Goal: Complete application form: Complete application form

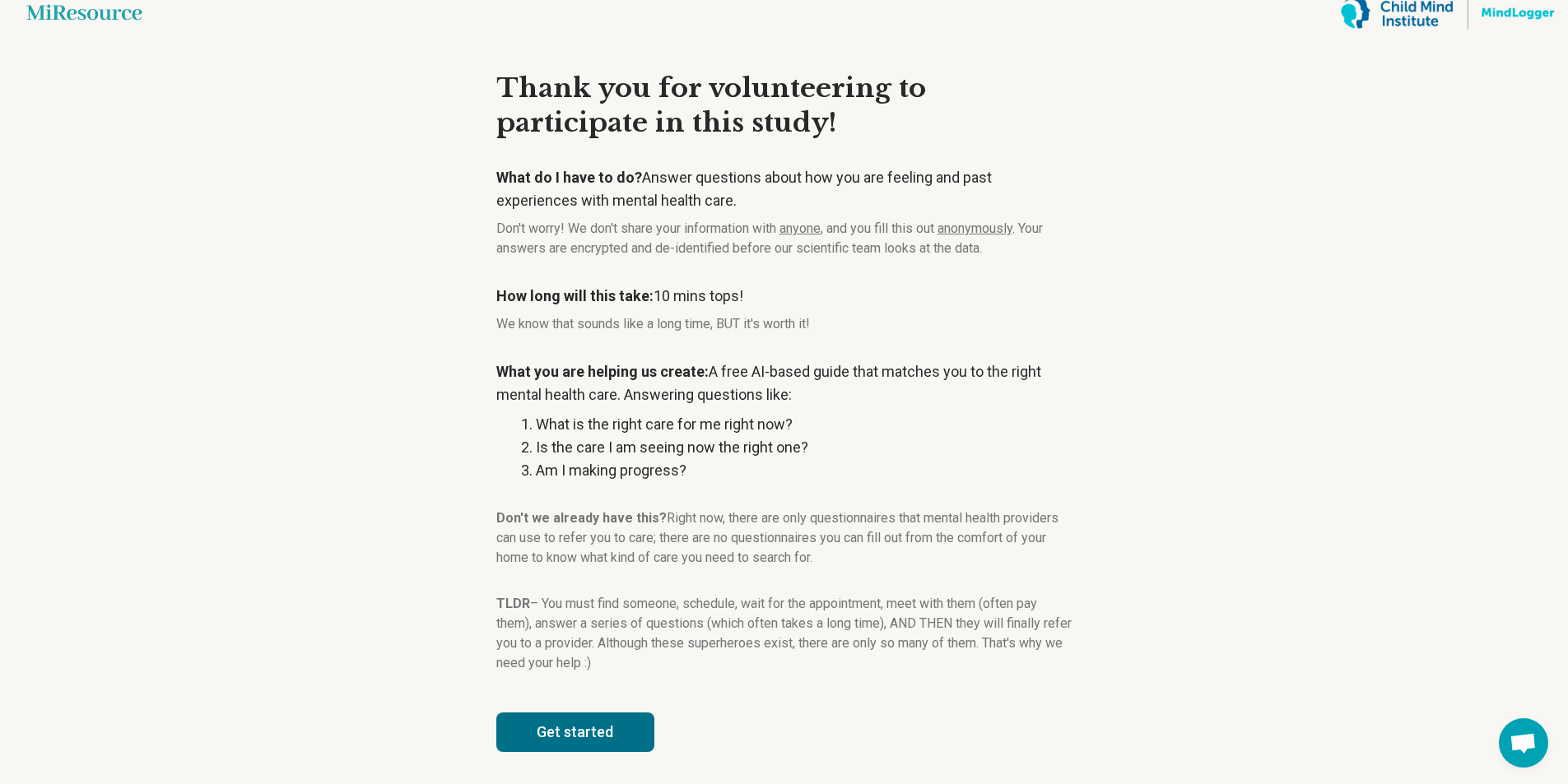
scroll to position [15, 0]
drag, startPoint x: 1172, startPoint y: 298, endPoint x: 849, endPoint y: 177, distance: 344.9
click at [1173, 297] on main "Miresource logo Thank you for volunteering to participate in this study! What d…" at bounding box center [784, 384] width 1568 height 799
click at [588, 727] on button "Get started" at bounding box center [575, 732] width 158 height 40
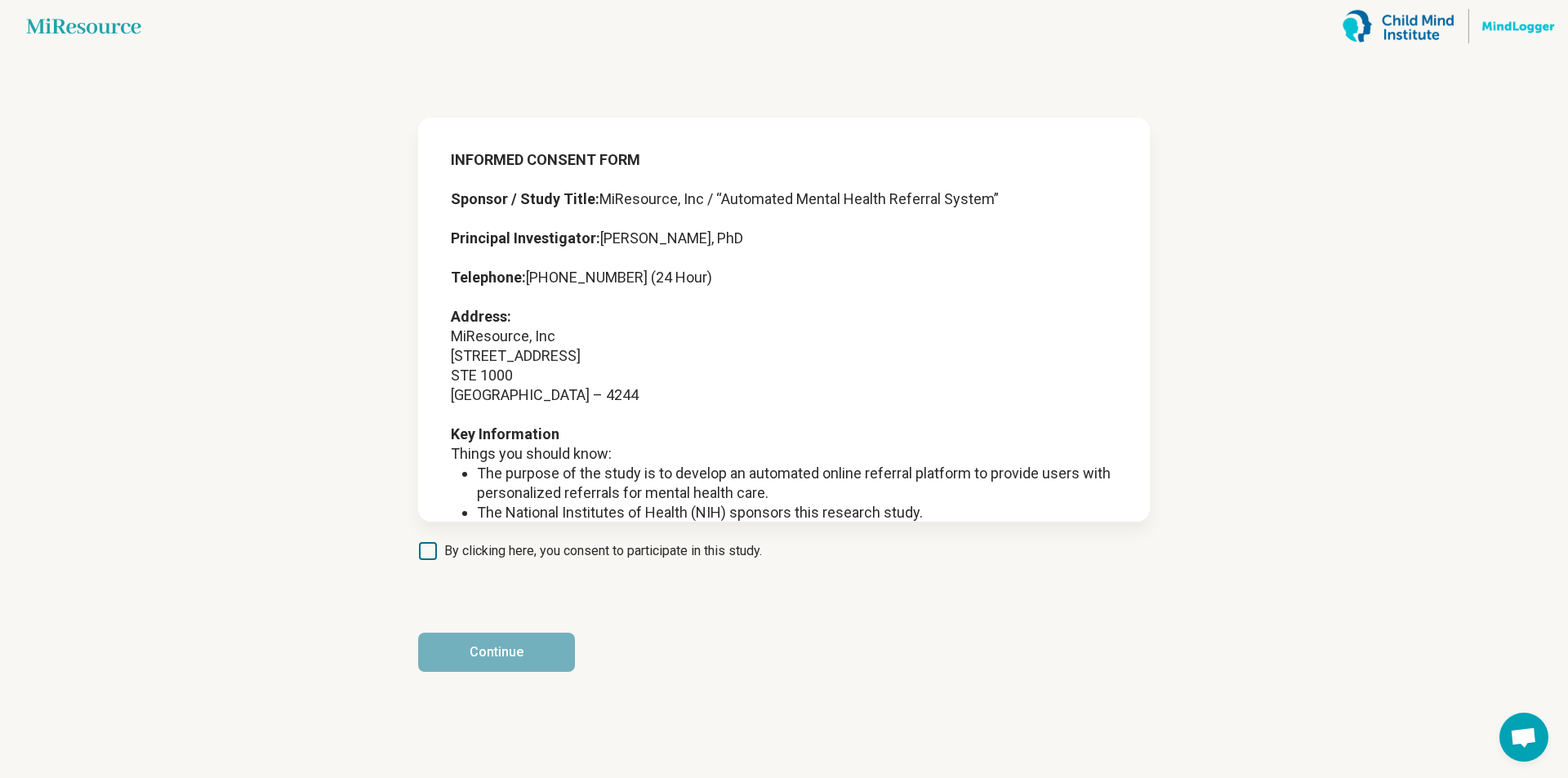
drag, startPoint x: 433, startPoint y: 551, endPoint x: 469, endPoint y: 526, distance: 43.8
click at [434, 549] on icon at bounding box center [428, 551] width 18 height 18
click at [527, 651] on button "Continue" at bounding box center [497, 652] width 157 height 40
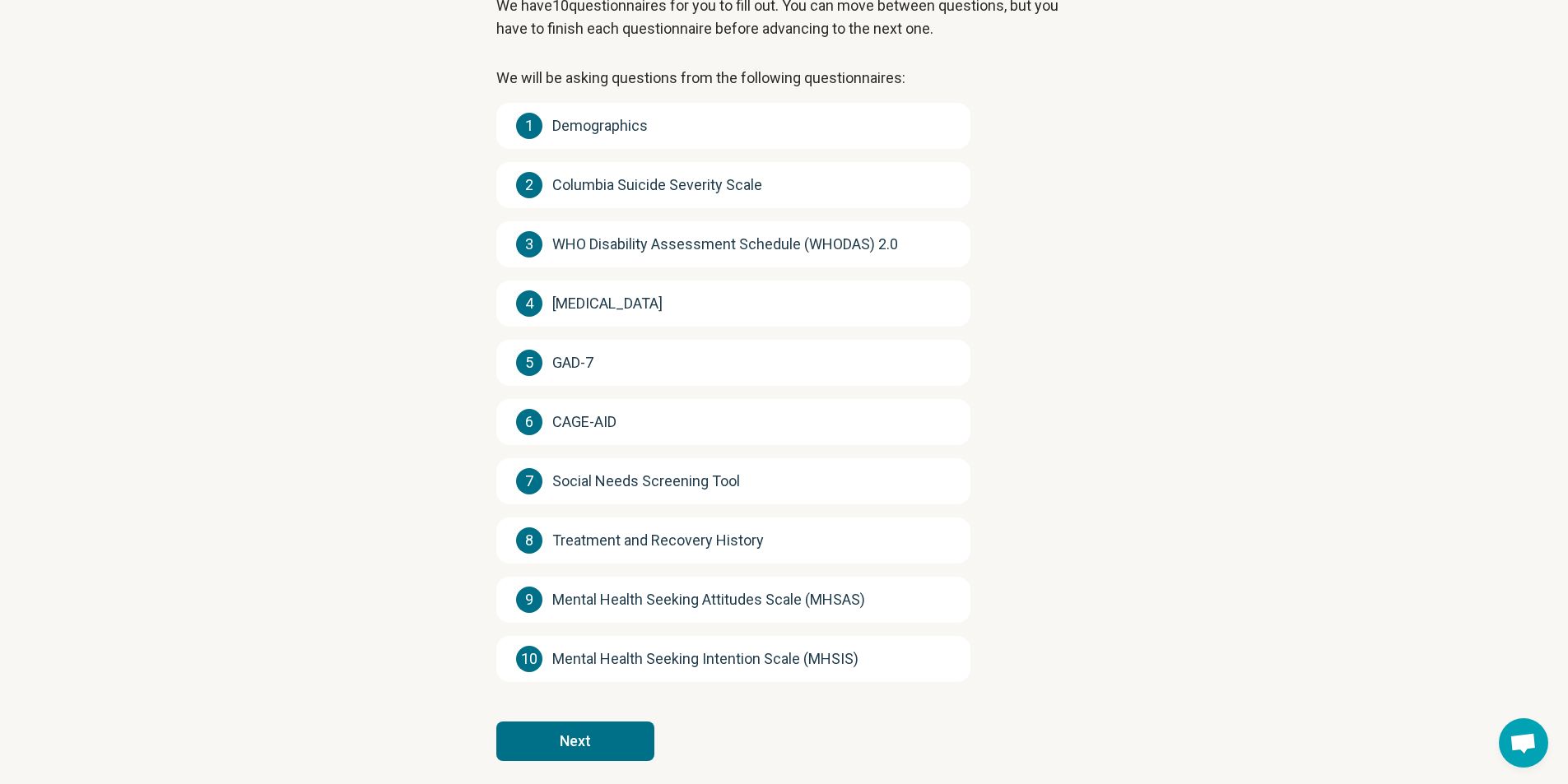
scroll to position [147, 0]
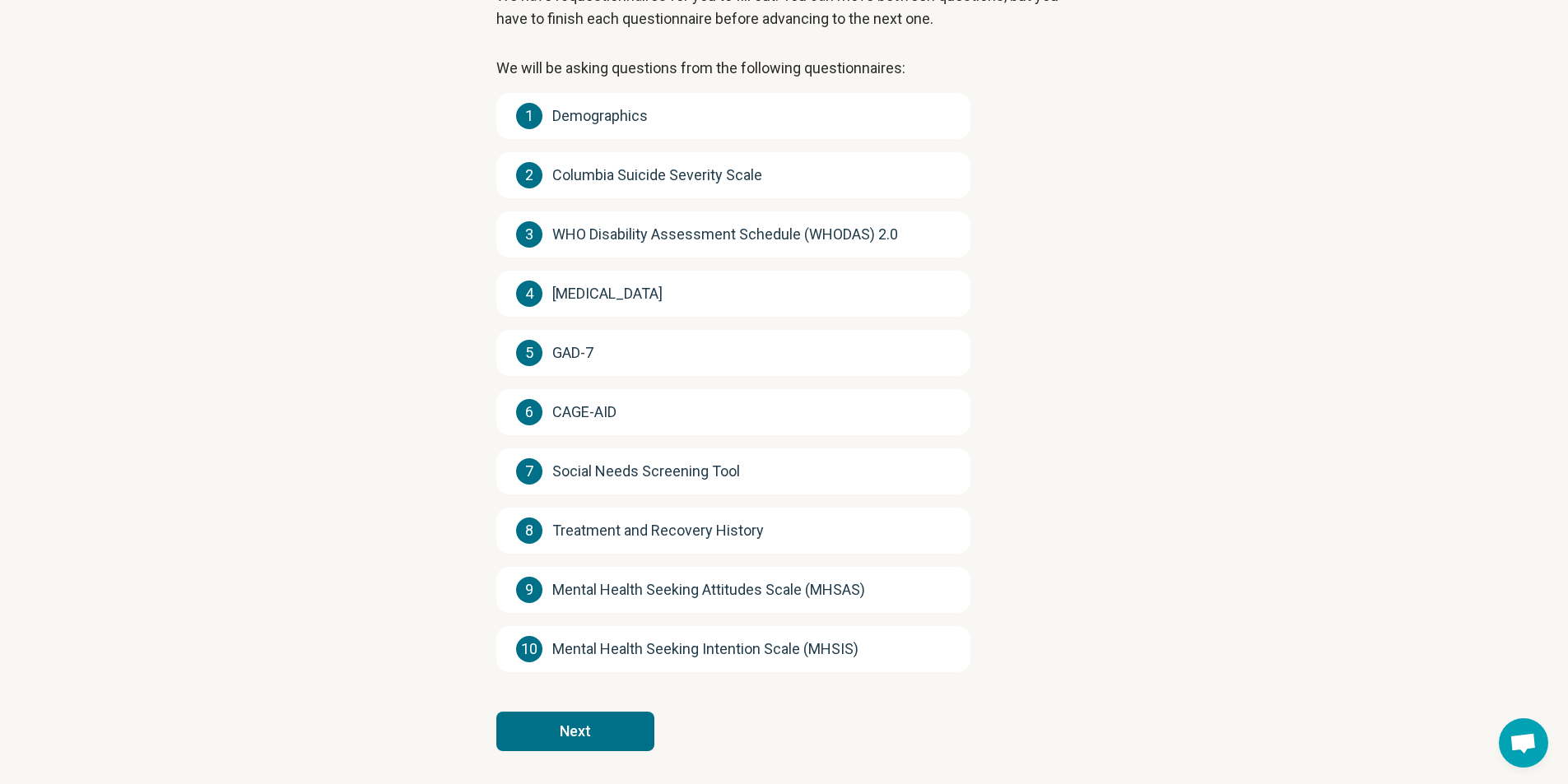
click at [594, 738] on button "Next" at bounding box center [575, 732] width 158 height 40
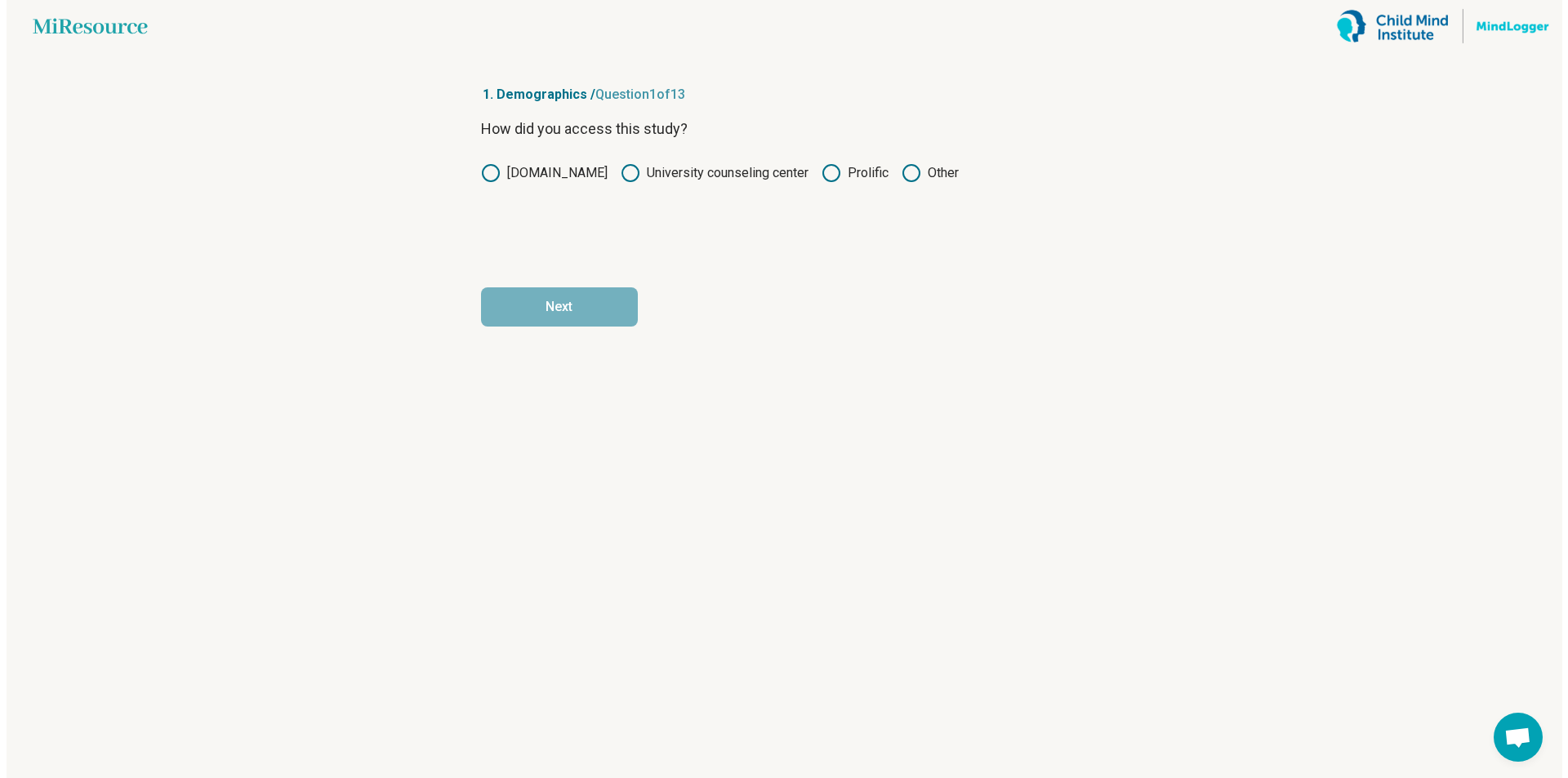
scroll to position [0, 0]
click at [832, 170] on icon at bounding box center [830, 173] width 20 height 20
click at [570, 308] on button "Next" at bounding box center [559, 307] width 157 height 40
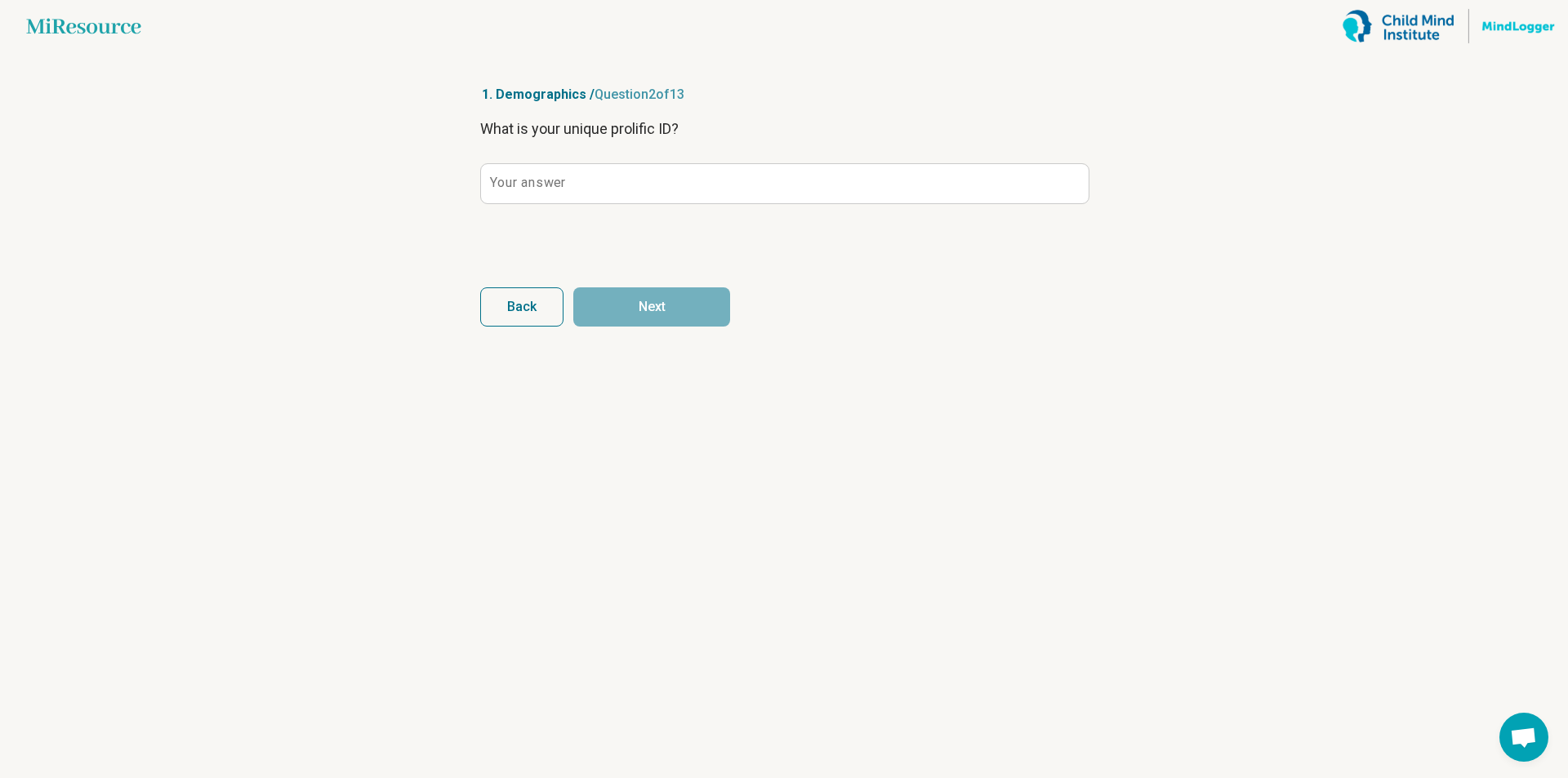
click at [542, 183] on label "Your answer" at bounding box center [527, 182] width 75 height 13
click at [542, 183] on input "Your answer" at bounding box center [785, 184] width 608 height 40
drag, startPoint x: 535, startPoint y: 190, endPoint x: 505, endPoint y: 188, distance: 30.1
click at [505, 188] on label "Your answer" at bounding box center [527, 182] width 75 height 13
click at [505, 188] on input "Your answer" at bounding box center [785, 184] width 608 height 40
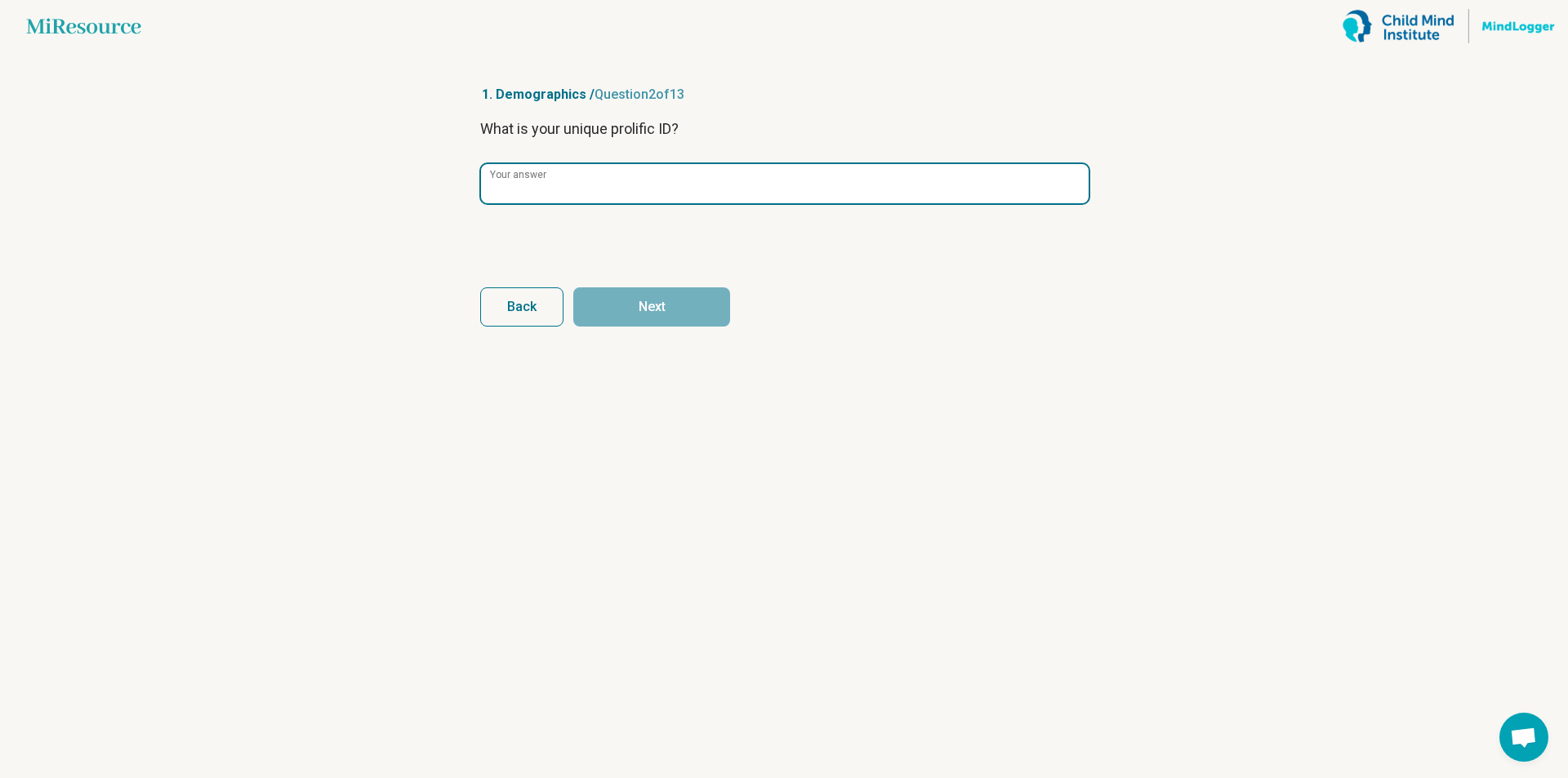
paste input "**********"
type input "**********"
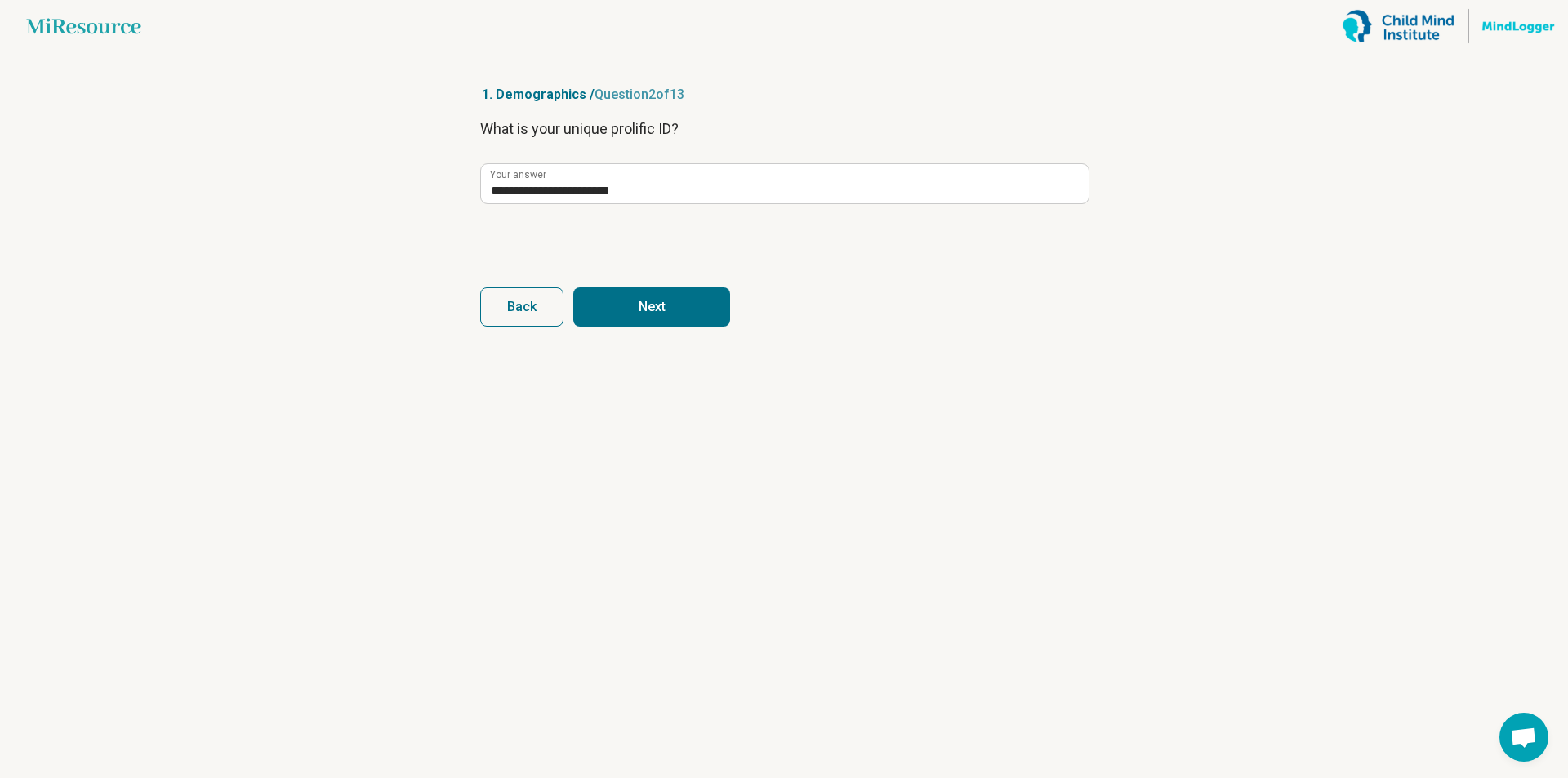
click at [669, 306] on button "Next" at bounding box center [652, 307] width 157 height 40
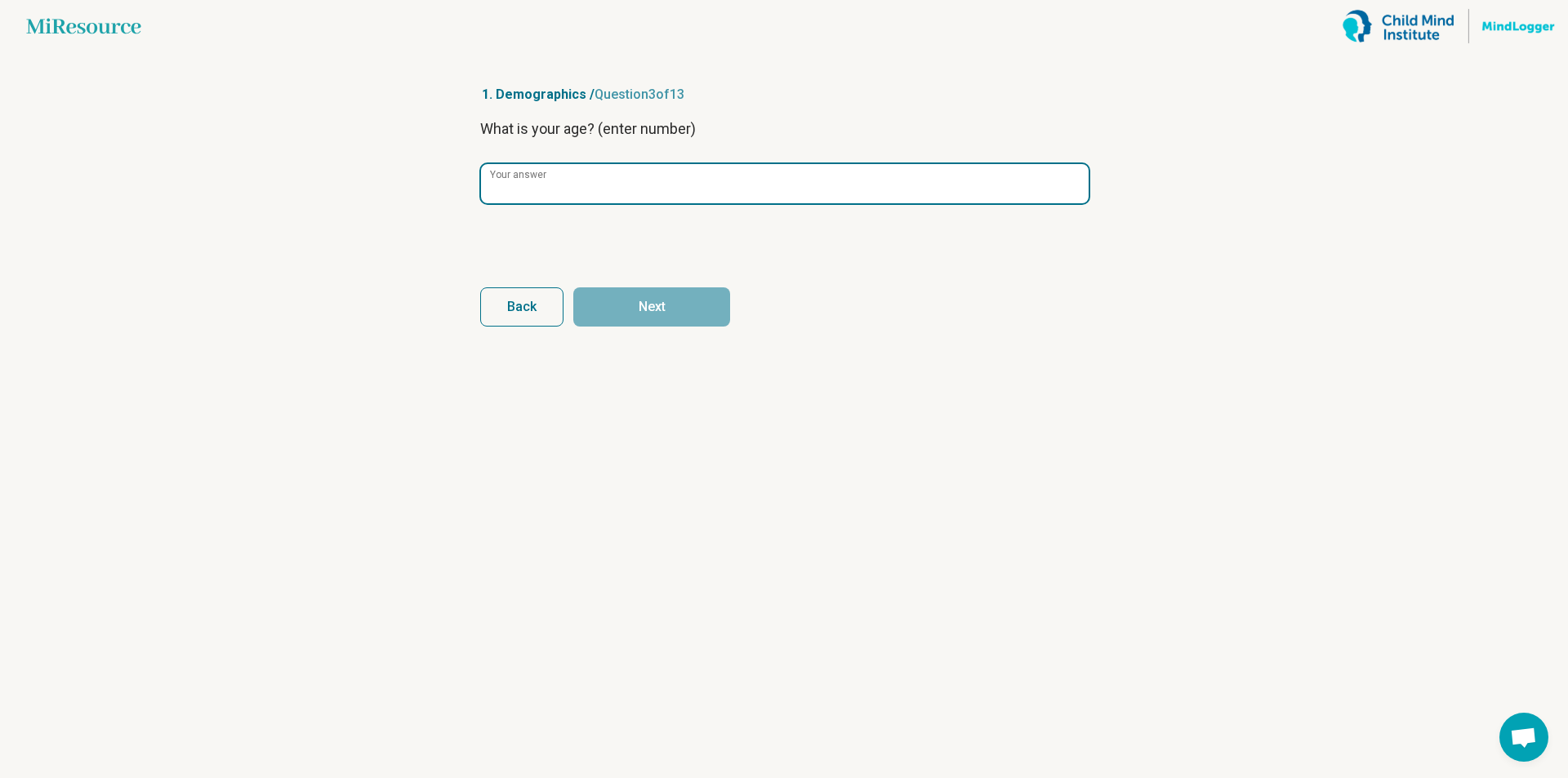
click at [593, 183] on input "Your answer" at bounding box center [785, 184] width 608 height 40
type input "**"
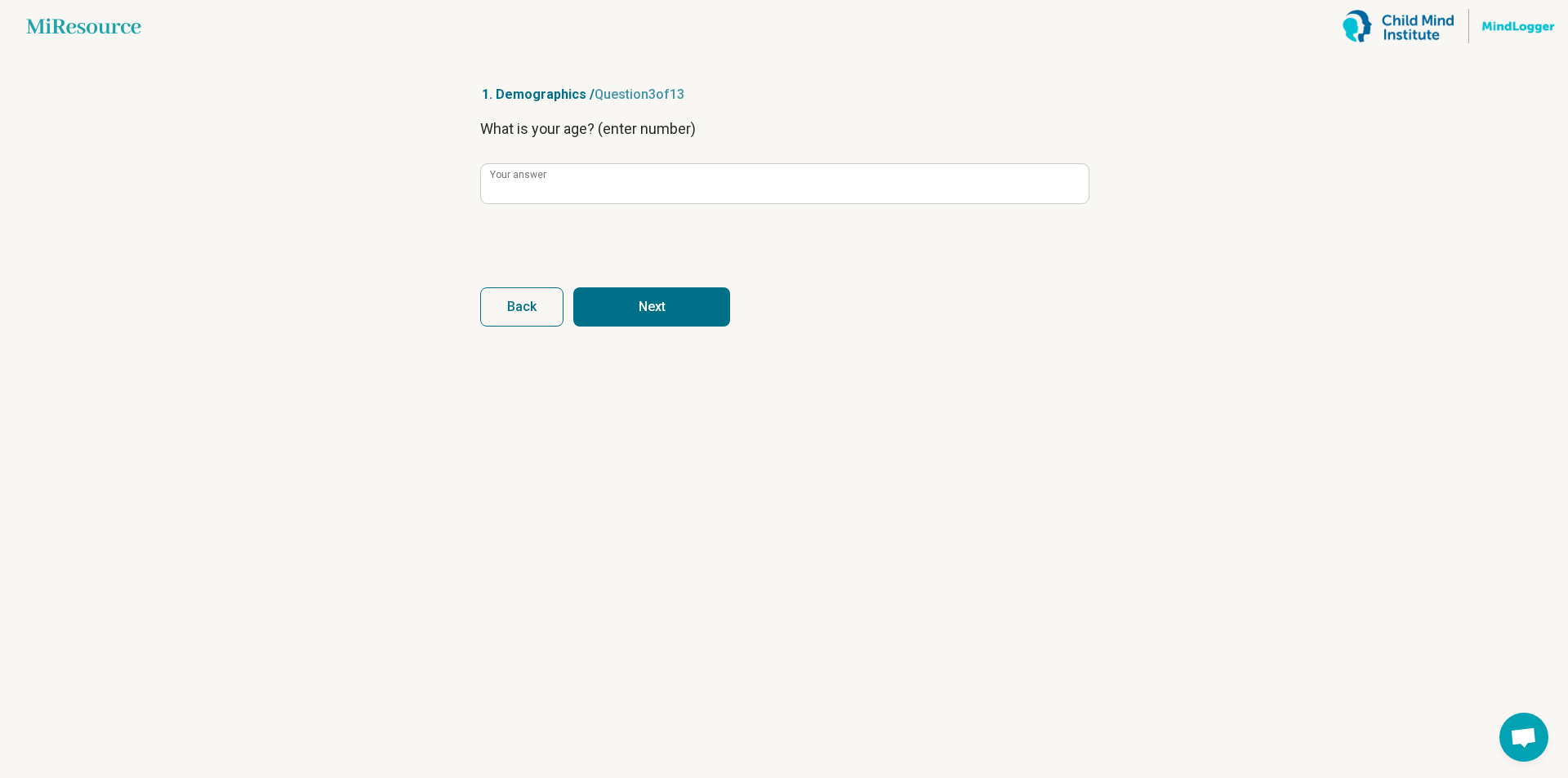
click at [652, 300] on button "Next" at bounding box center [652, 307] width 157 height 40
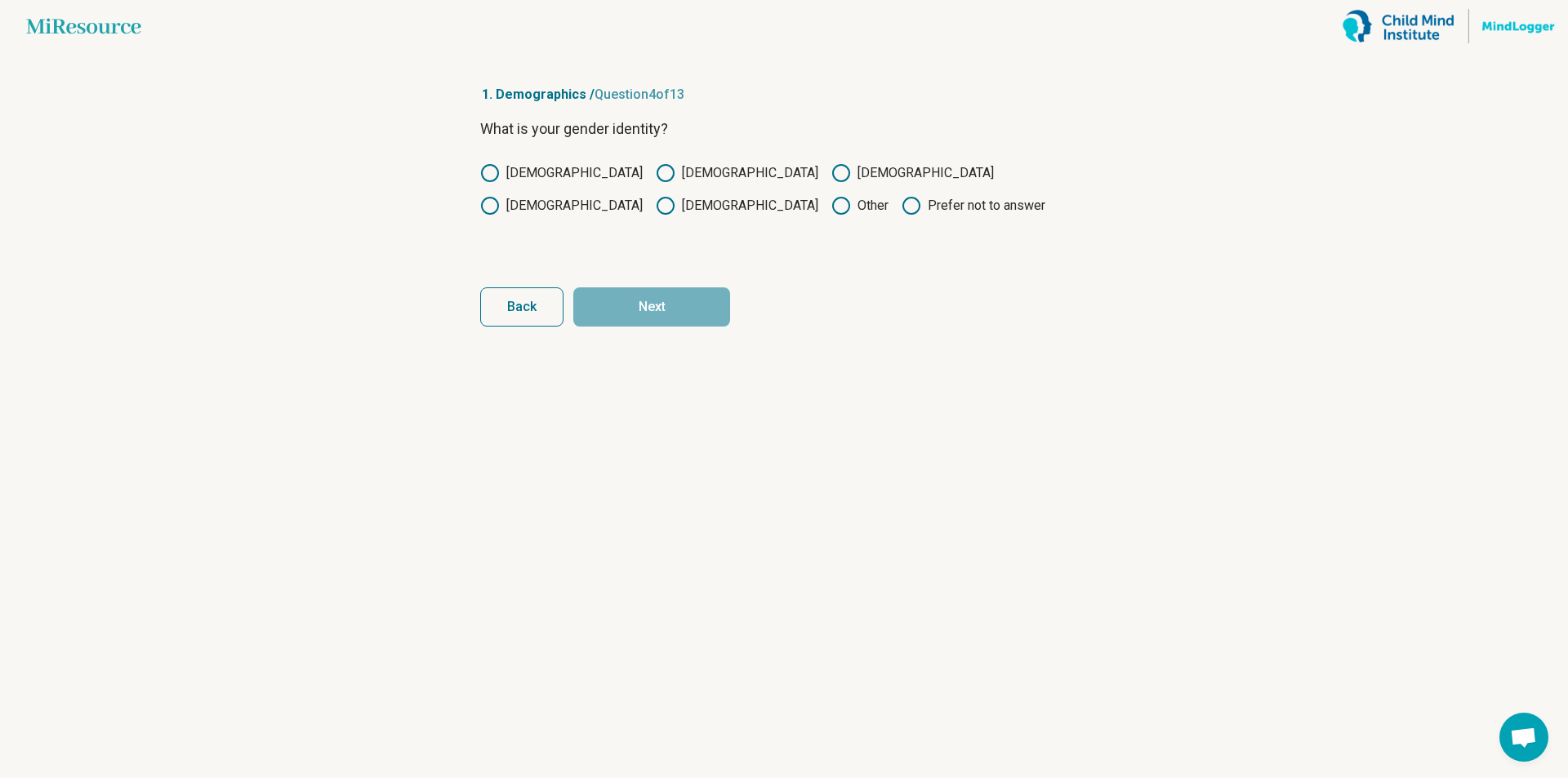
click at [496, 173] on icon at bounding box center [490, 173] width 20 height 20
click at [660, 308] on button "Next" at bounding box center [652, 307] width 157 height 40
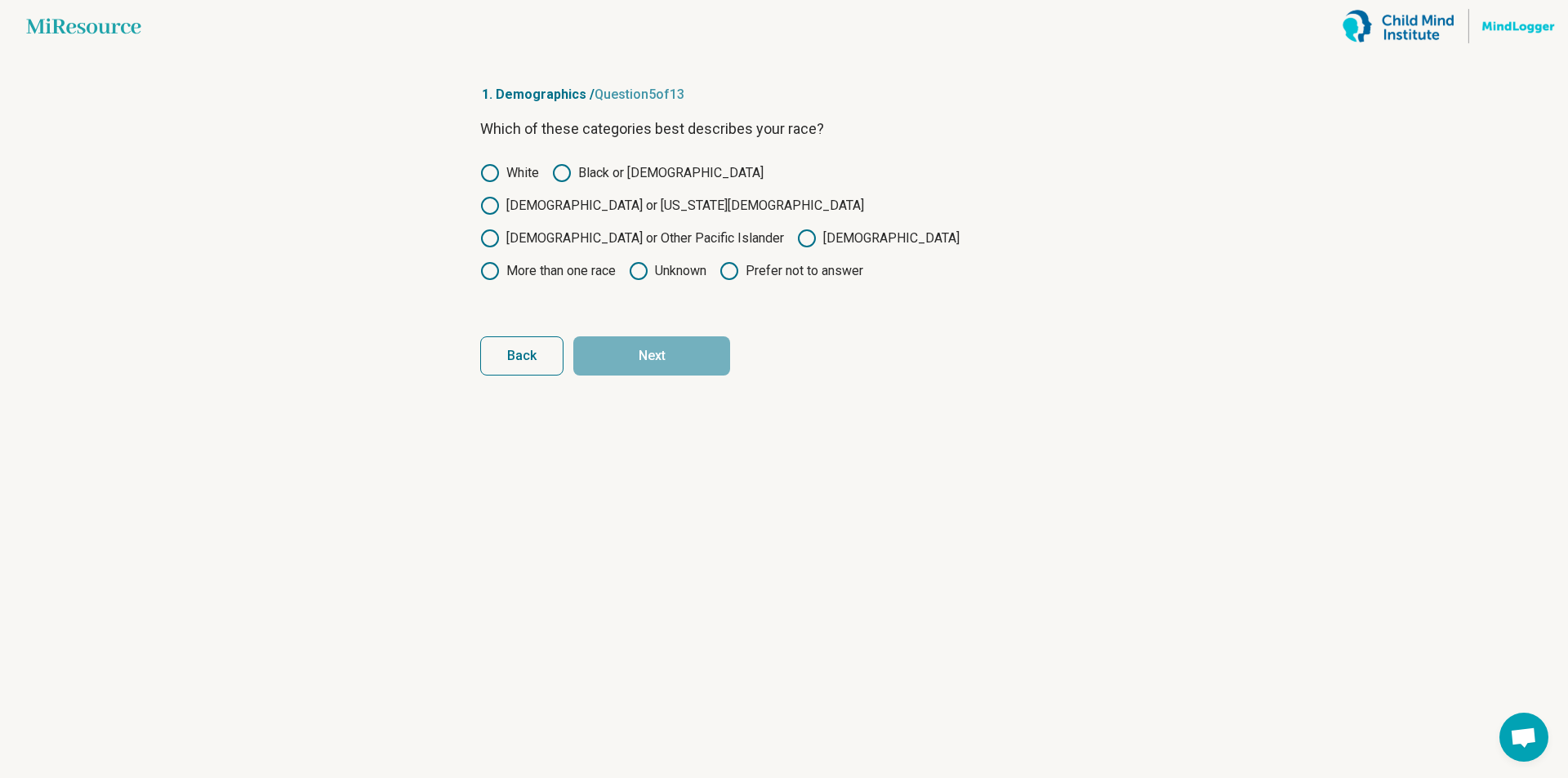
click at [493, 169] on icon at bounding box center [490, 173] width 20 height 20
click at [675, 337] on button "Next" at bounding box center [652, 356] width 157 height 40
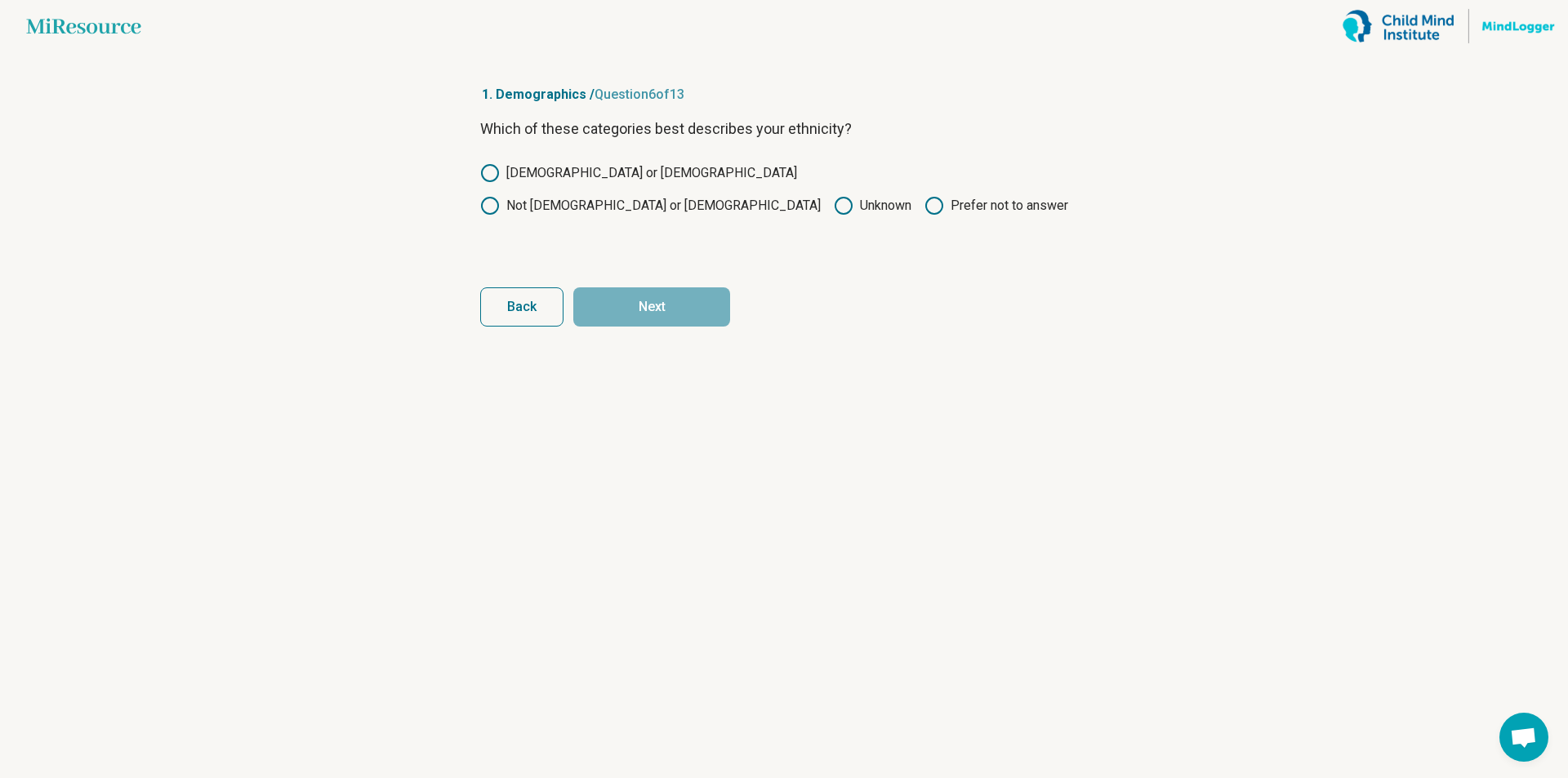
click at [487, 175] on icon at bounding box center [490, 173] width 20 height 20
click at [658, 301] on button "Next" at bounding box center [652, 307] width 157 height 40
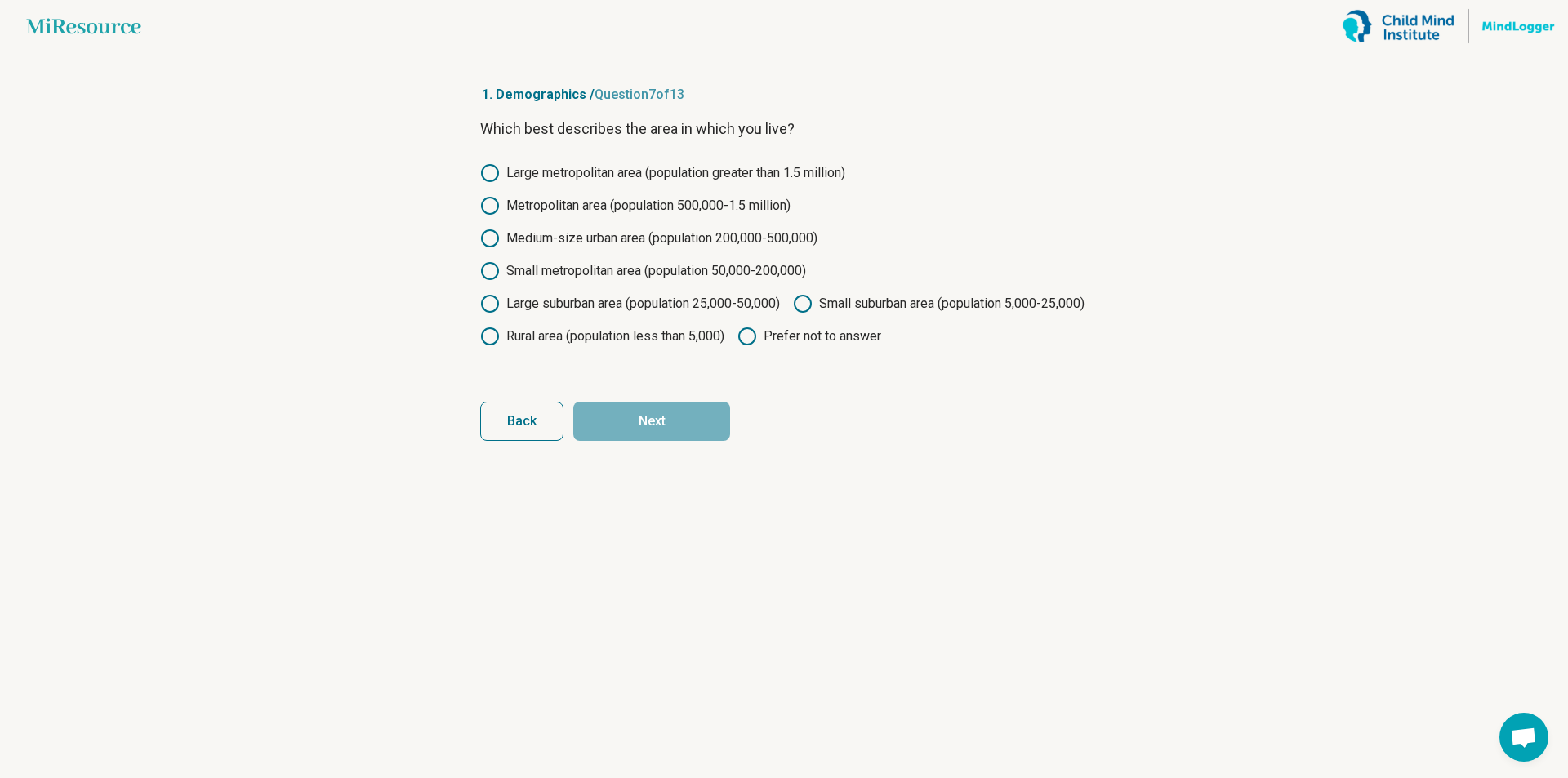
click at [485, 271] on icon at bounding box center [490, 271] width 20 height 20
click at [690, 441] on button "Next" at bounding box center [652, 422] width 157 height 40
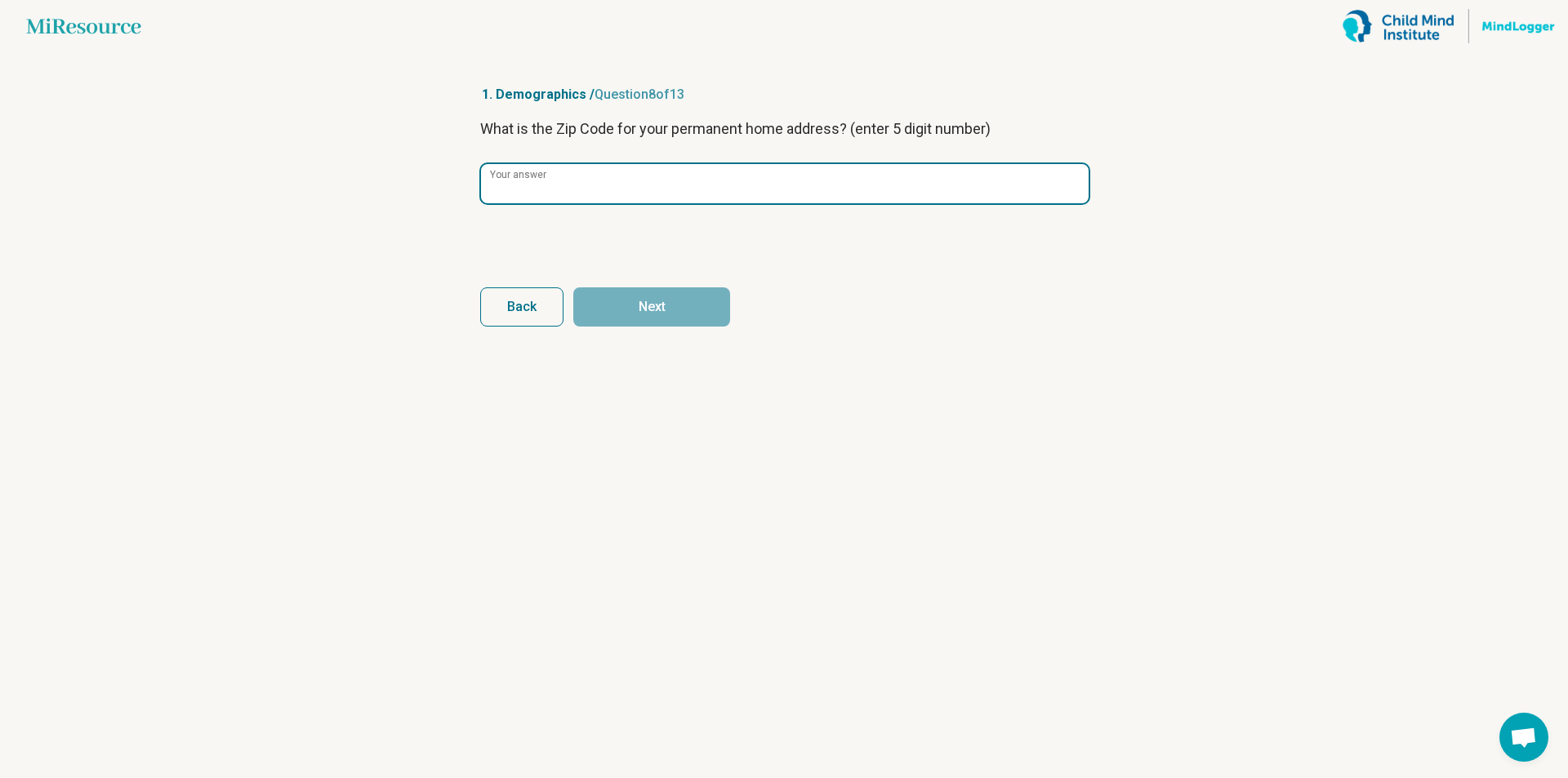
click at [576, 190] on input "Your answer" at bounding box center [785, 184] width 608 height 40
type input "*****"
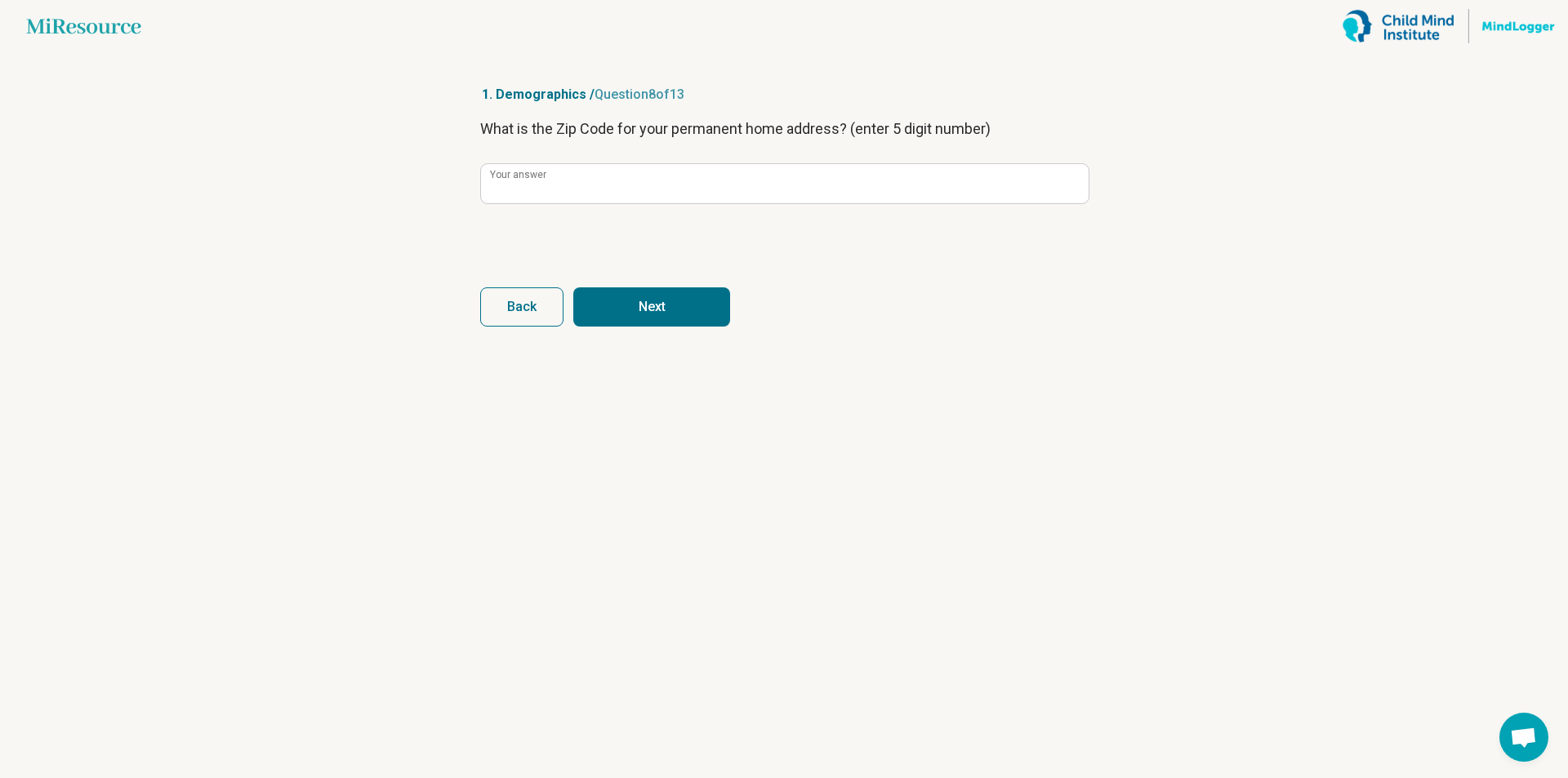
click at [670, 314] on button "Next" at bounding box center [652, 307] width 157 height 40
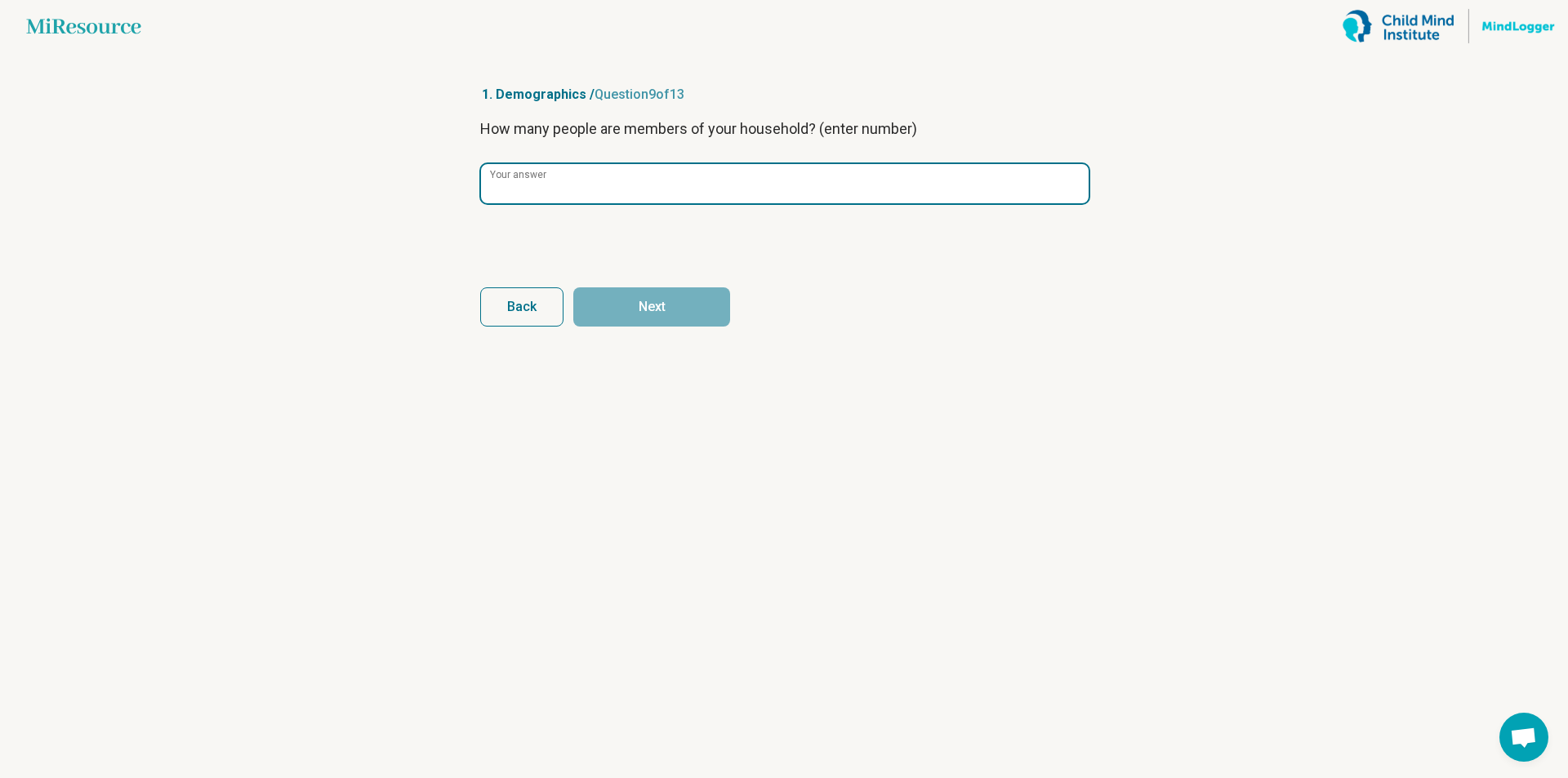
click at [635, 192] on input "Your answer" at bounding box center [785, 184] width 608 height 40
type input "*"
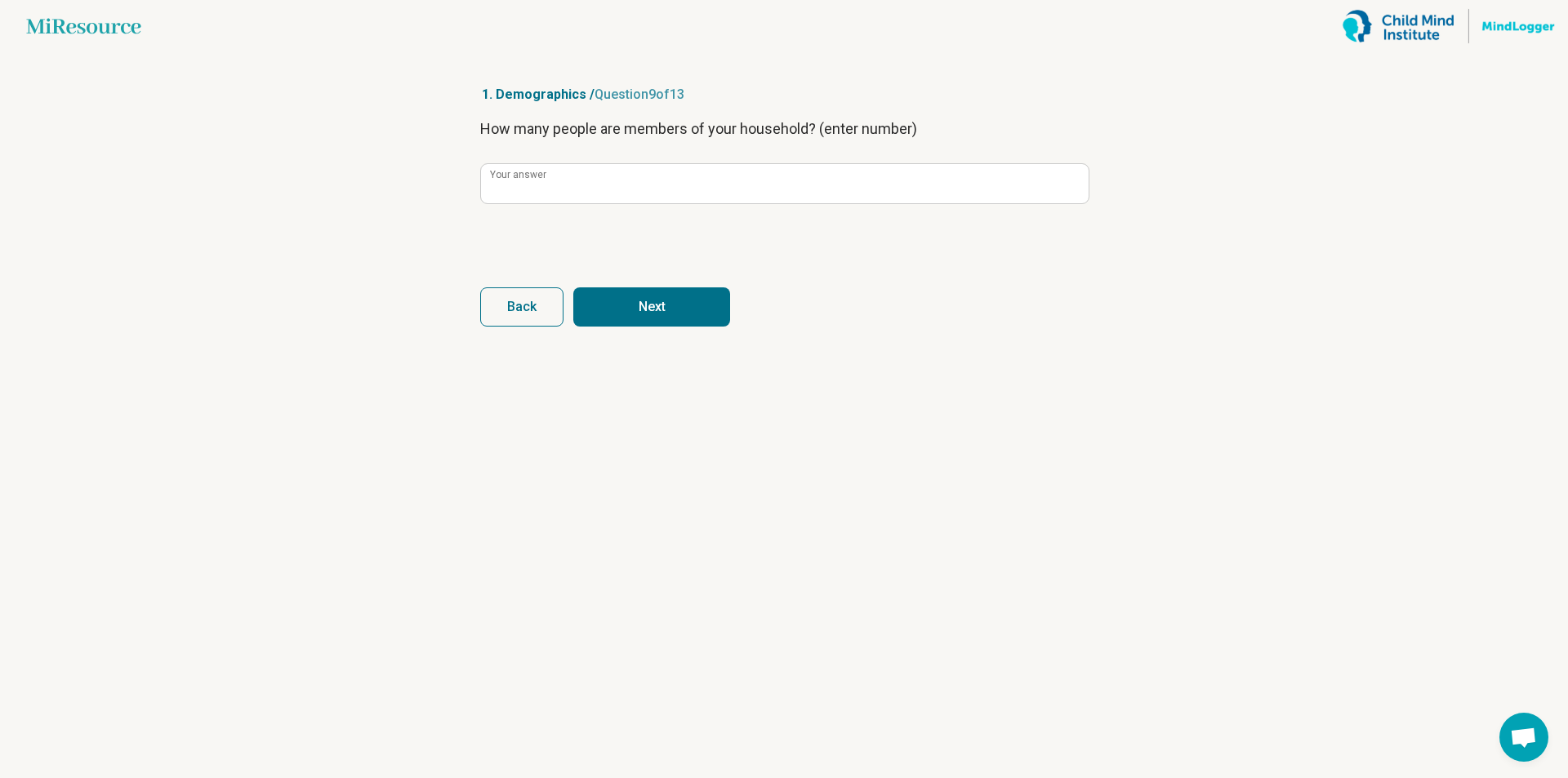
click at [656, 293] on button "Next" at bounding box center [652, 307] width 157 height 40
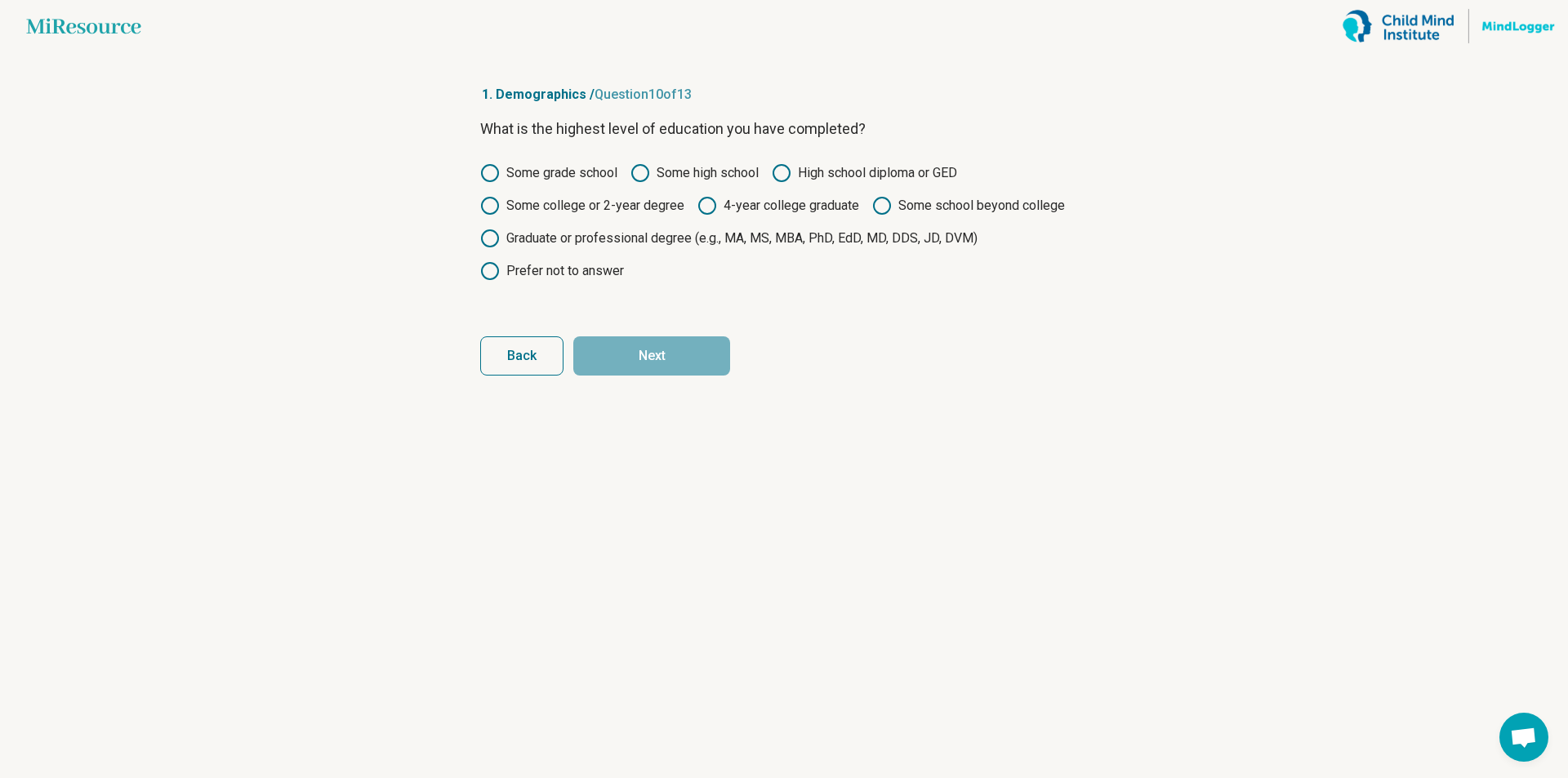
click at [597, 205] on label "Some college or 2-year degree" at bounding box center [582, 206] width 204 height 20
click at [680, 355] on button "Next" at bounding box center [652, 356] width 157 height 40
click at [530, 364] on button "Back" at bounding box center [522, 356] width 84 height 40
click at [654, 356] on button "Next" at bounding box center [652, 356] width 157 height 40
click at [755, 202] on label "4-year college graduate" at bounding box center [778, 206] width 162 height 20
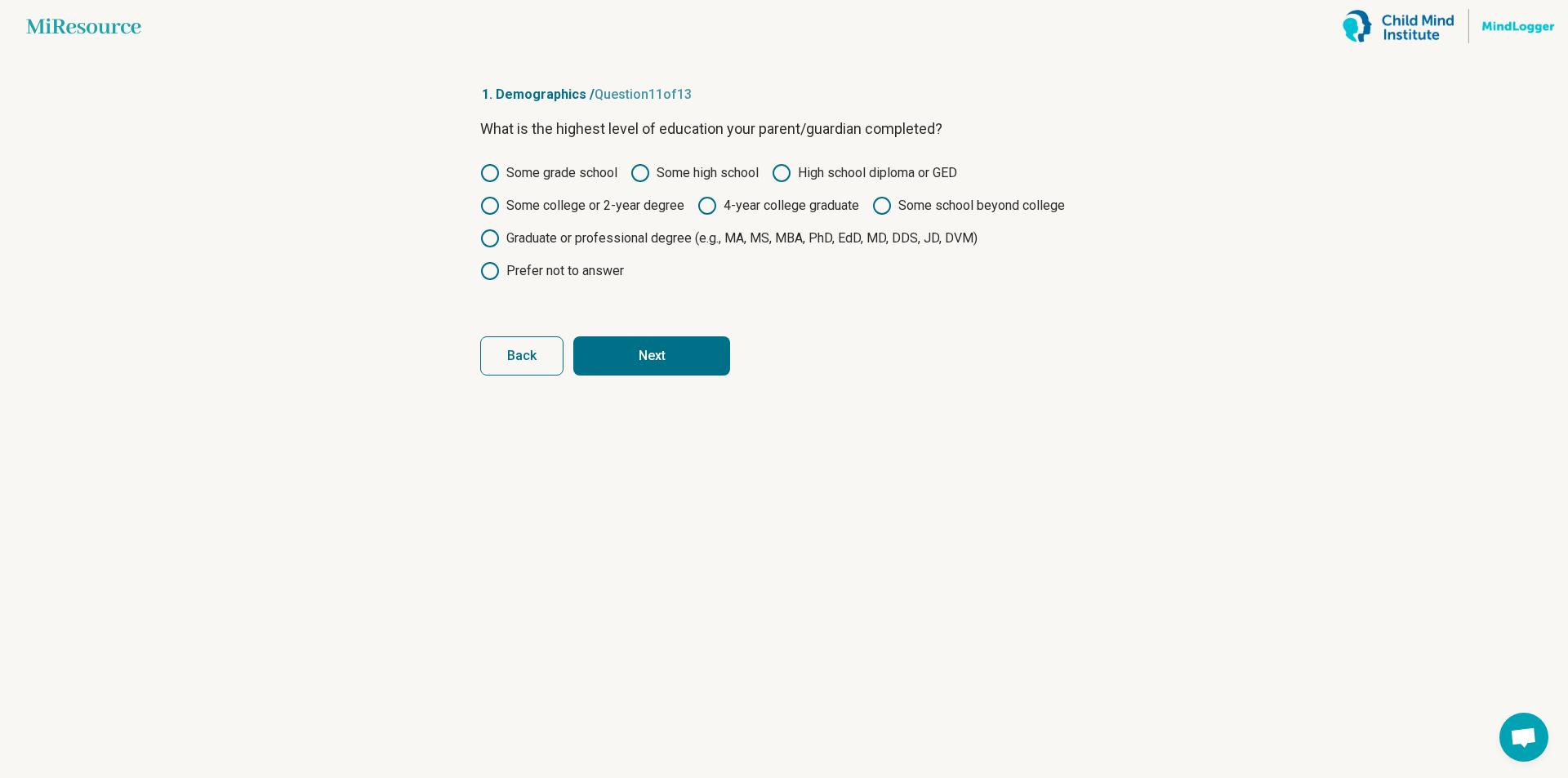
click at [686, 348] on button "Next" at bounding box center [652, 356] width 157 height 40
click at [736, 204] on label "4-year college graduate" at bounding box center [778, 206] width 162 height 20
click at [673, 344] on button "Next" at bounding box center [652, 356] width 157 height 40
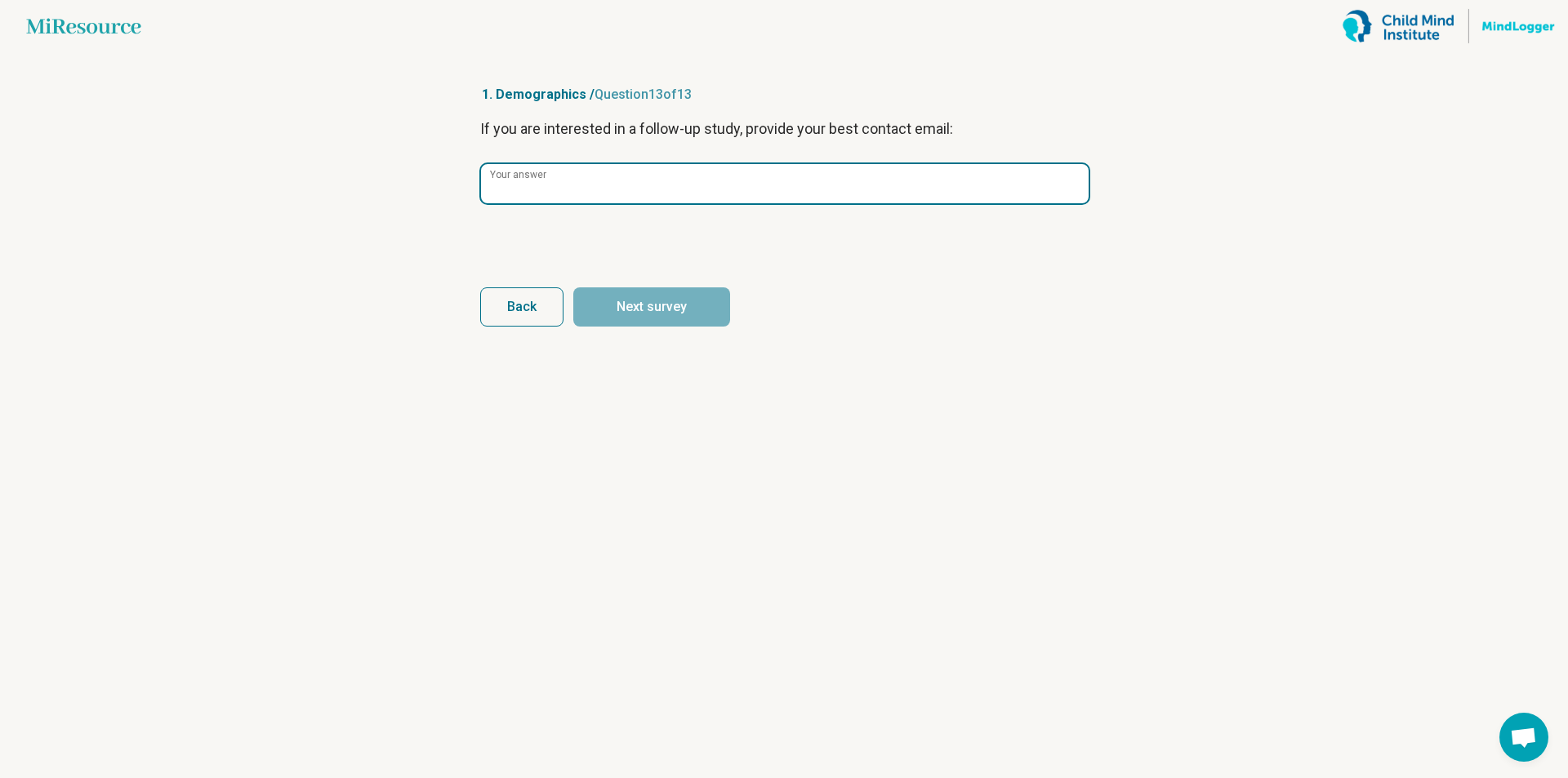
click at [532, 170] on div "Your answer" at bounding box center [784, 183] width 608 height 40
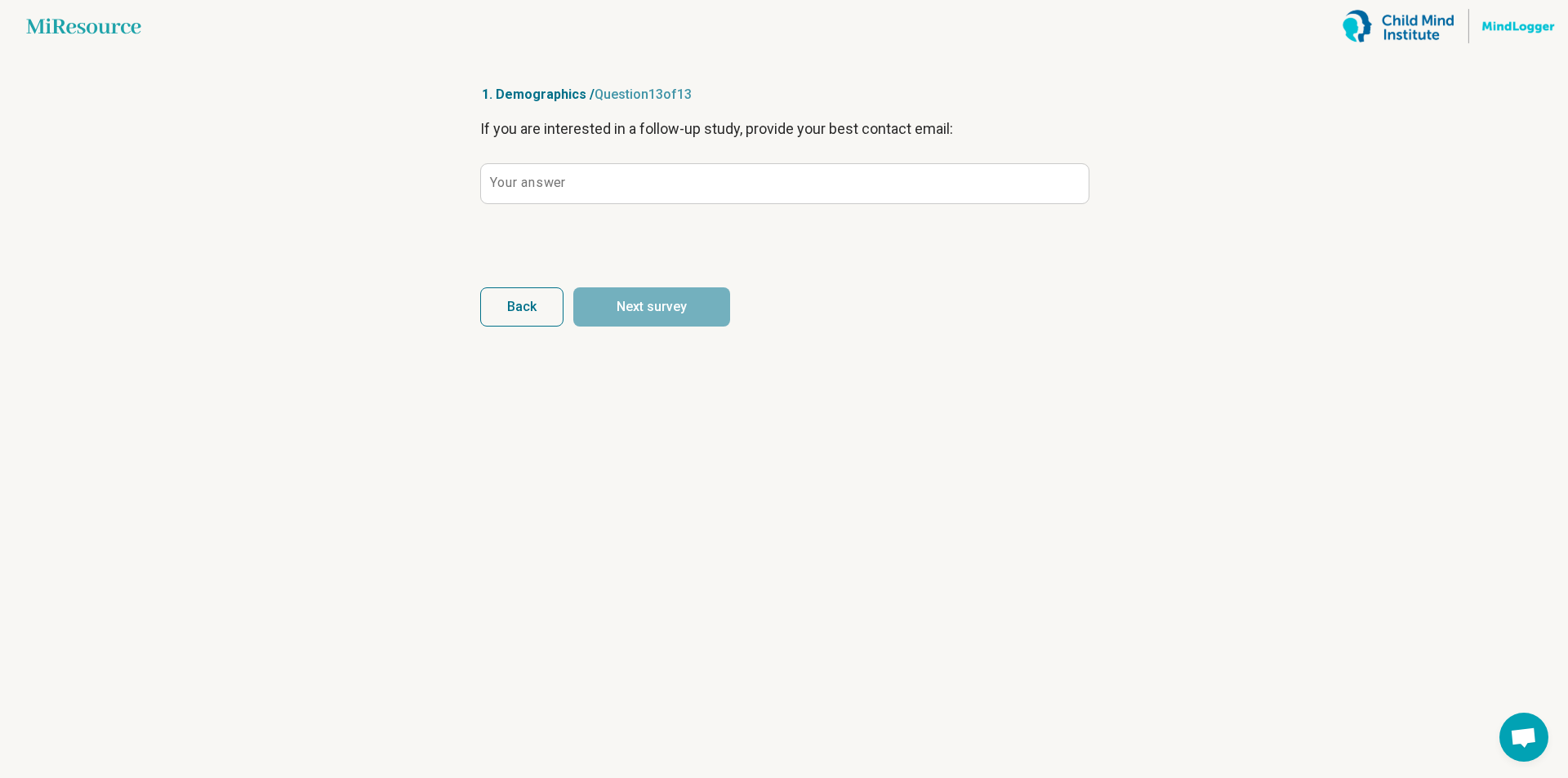
drag, startPoint x: 531, startPoint y: 176, endPoint x: 491, endPoint y: 179, distance: 40.1
click at [491, 179] on label "Your answer" at bounding box center [527, 182] width 75 height 13
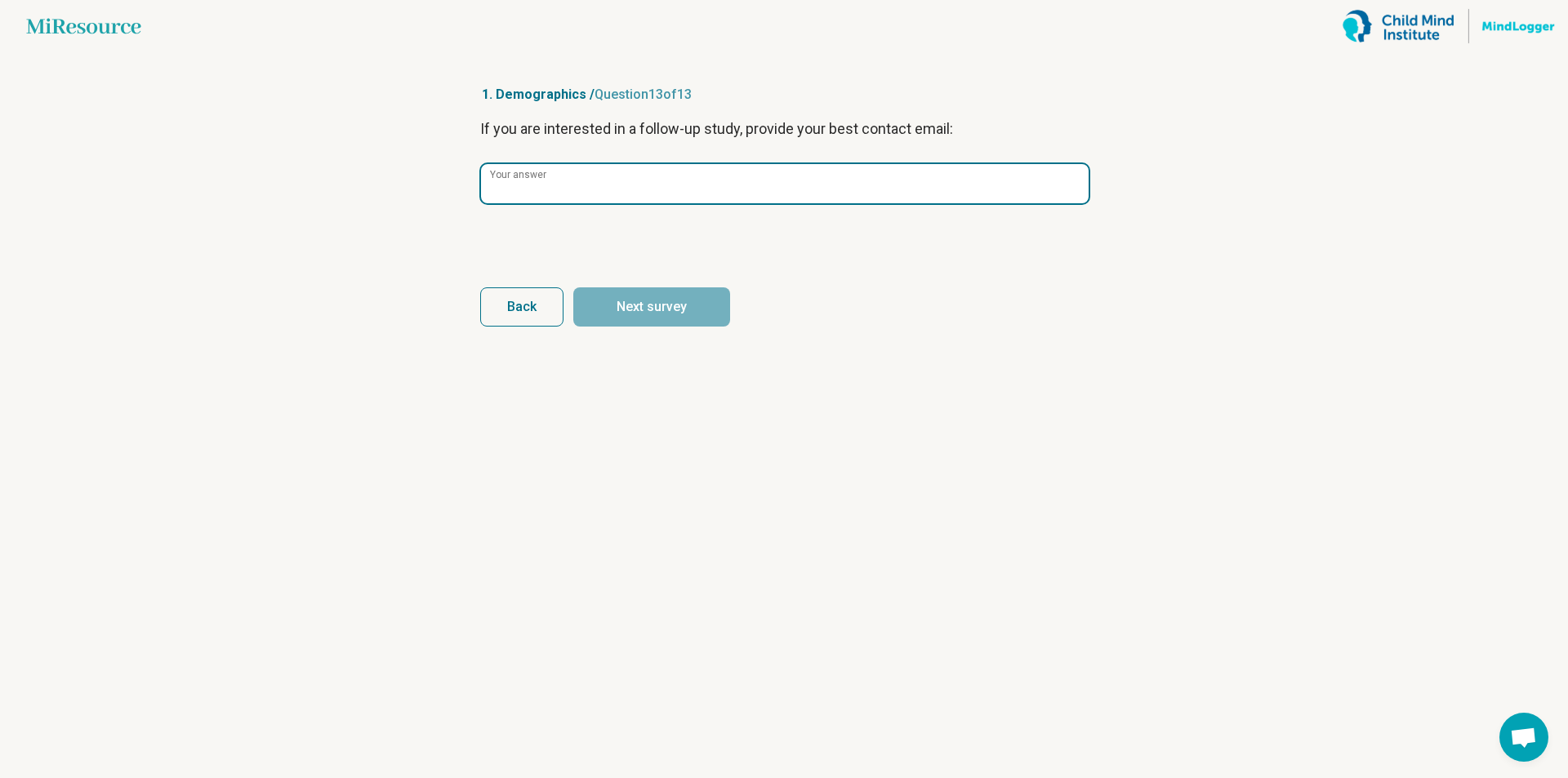
click at [491, 179] on input "Your answer" at bounding box center [785, 184] width 608 height 40
paste input "**********"
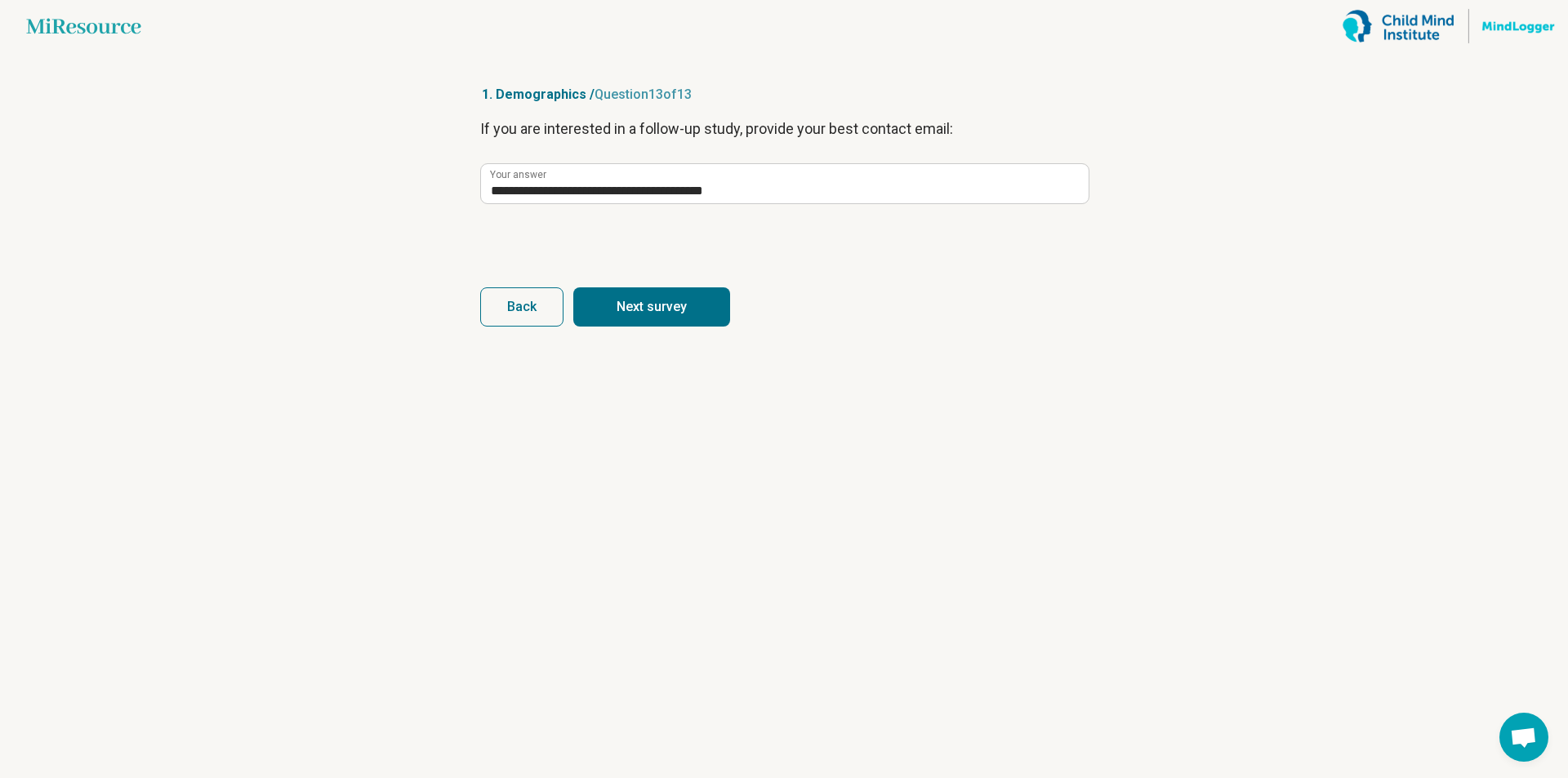
click at [801, 261] on form "**********" at bounding box center [784, 222] width 608 height 209
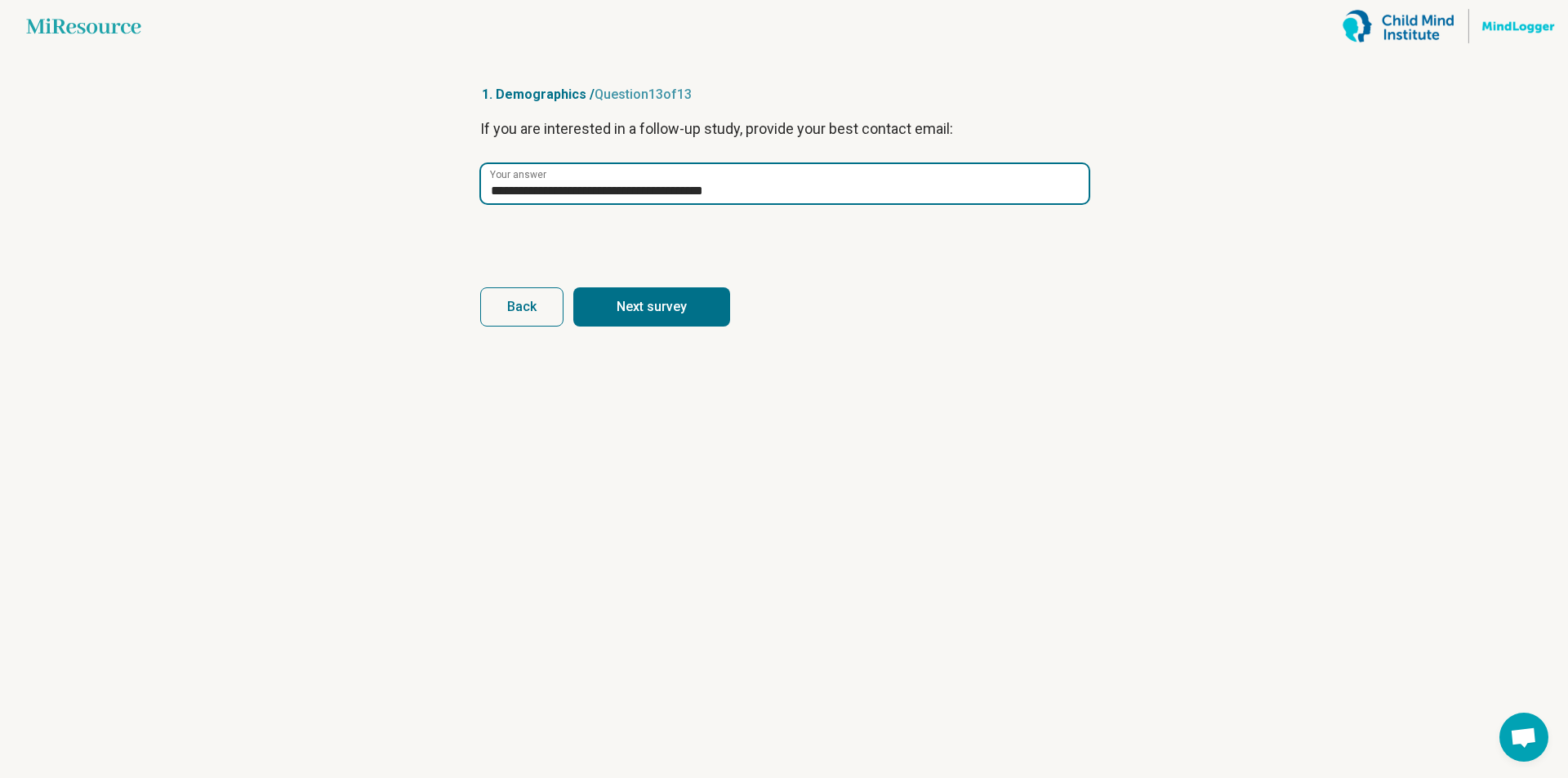
click at [489, 188] on input "**********" at bounding box center [785, 184] width 608 height 40
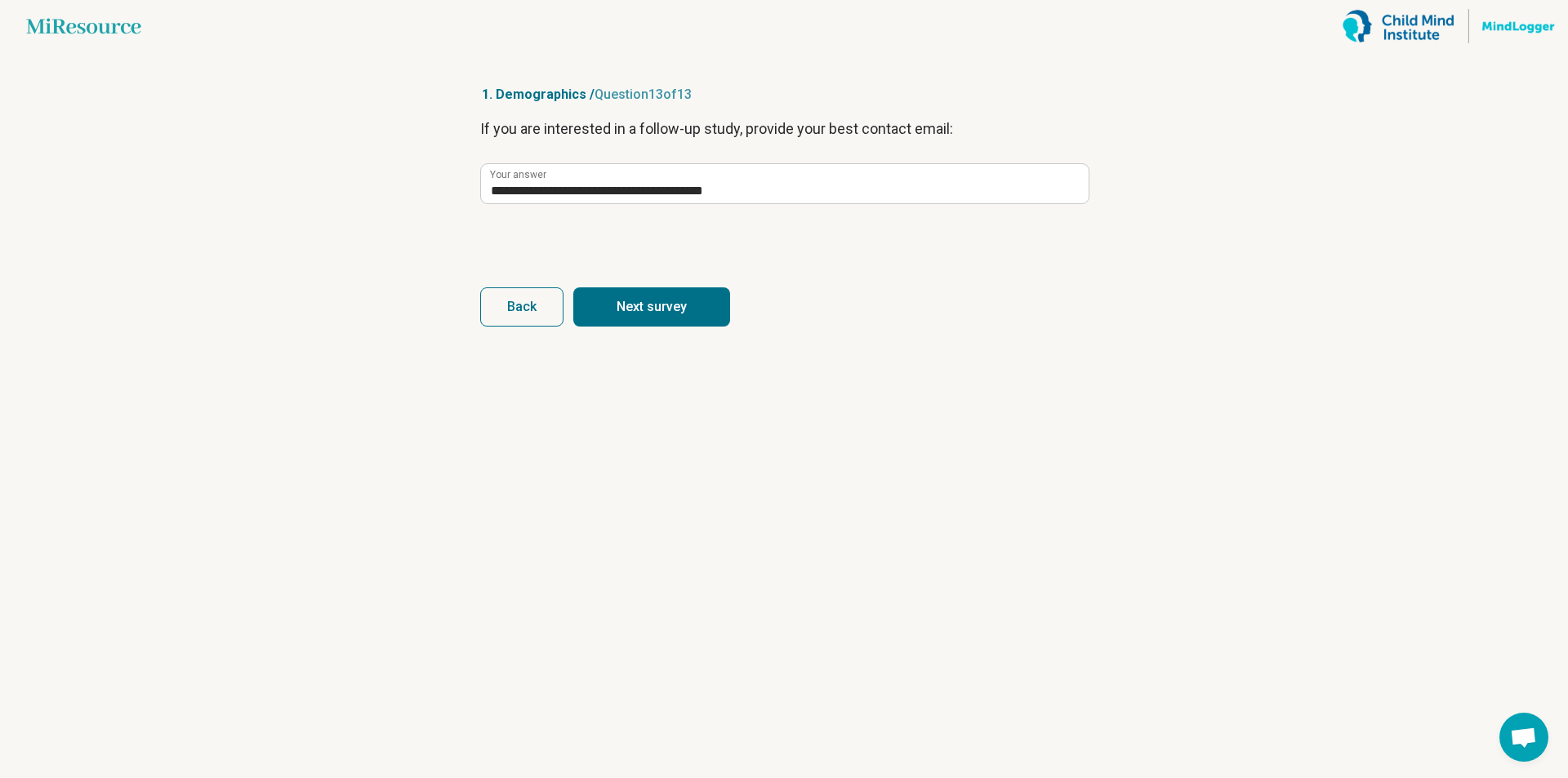
click at [613, 229] on div "**********" at bounding box center [784, 186] width 608 height 137
click at [651, 307] on button "Next survey" at bounding box center [652, 307] width 157 height 40
type input "**********"
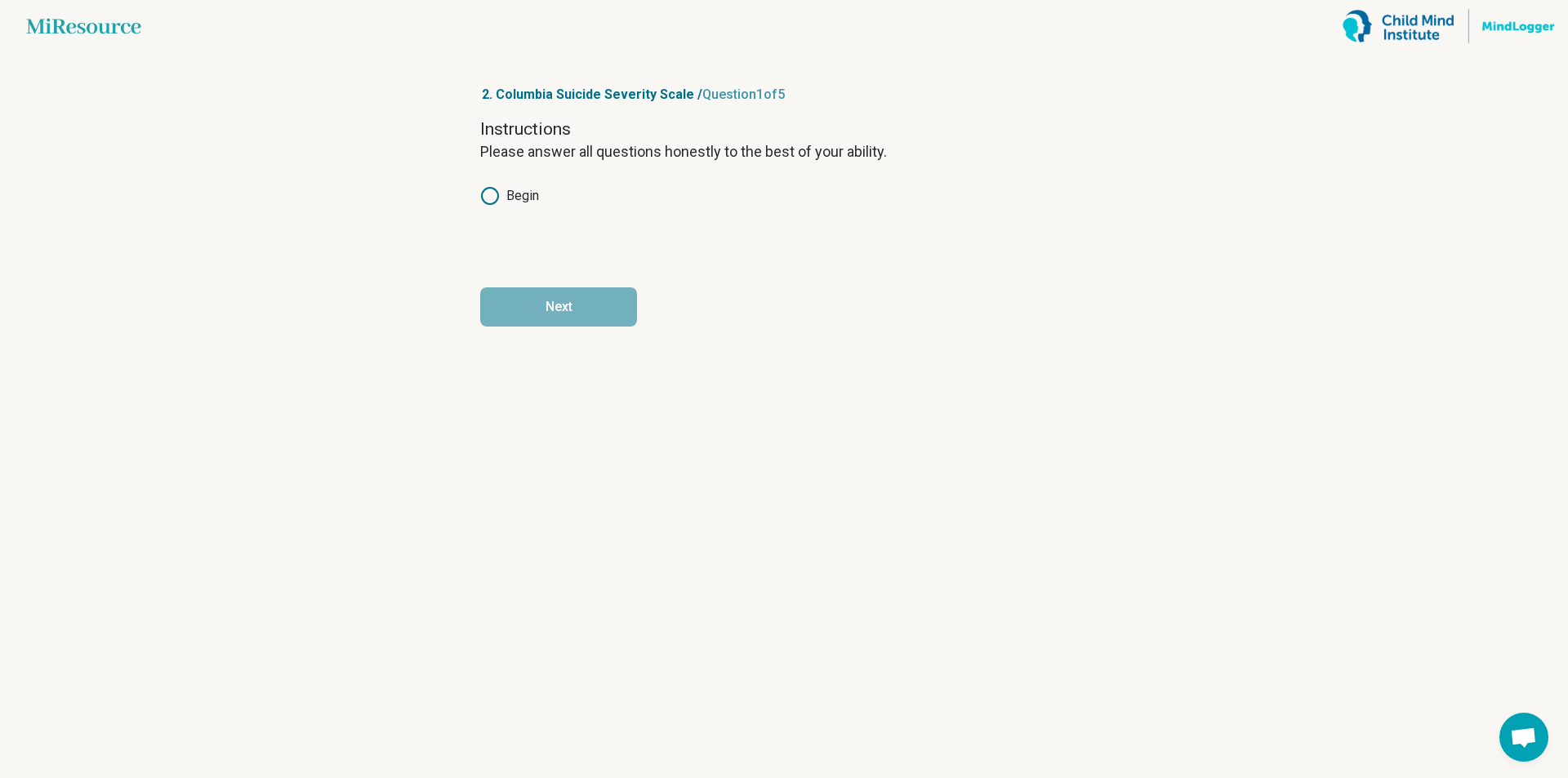
click at [487, 194] on icon at bounding box center [490, 195] width 20 height 20
click at [560, 303] on button "Next" at bounding box center [559, 307] width 157 height 40
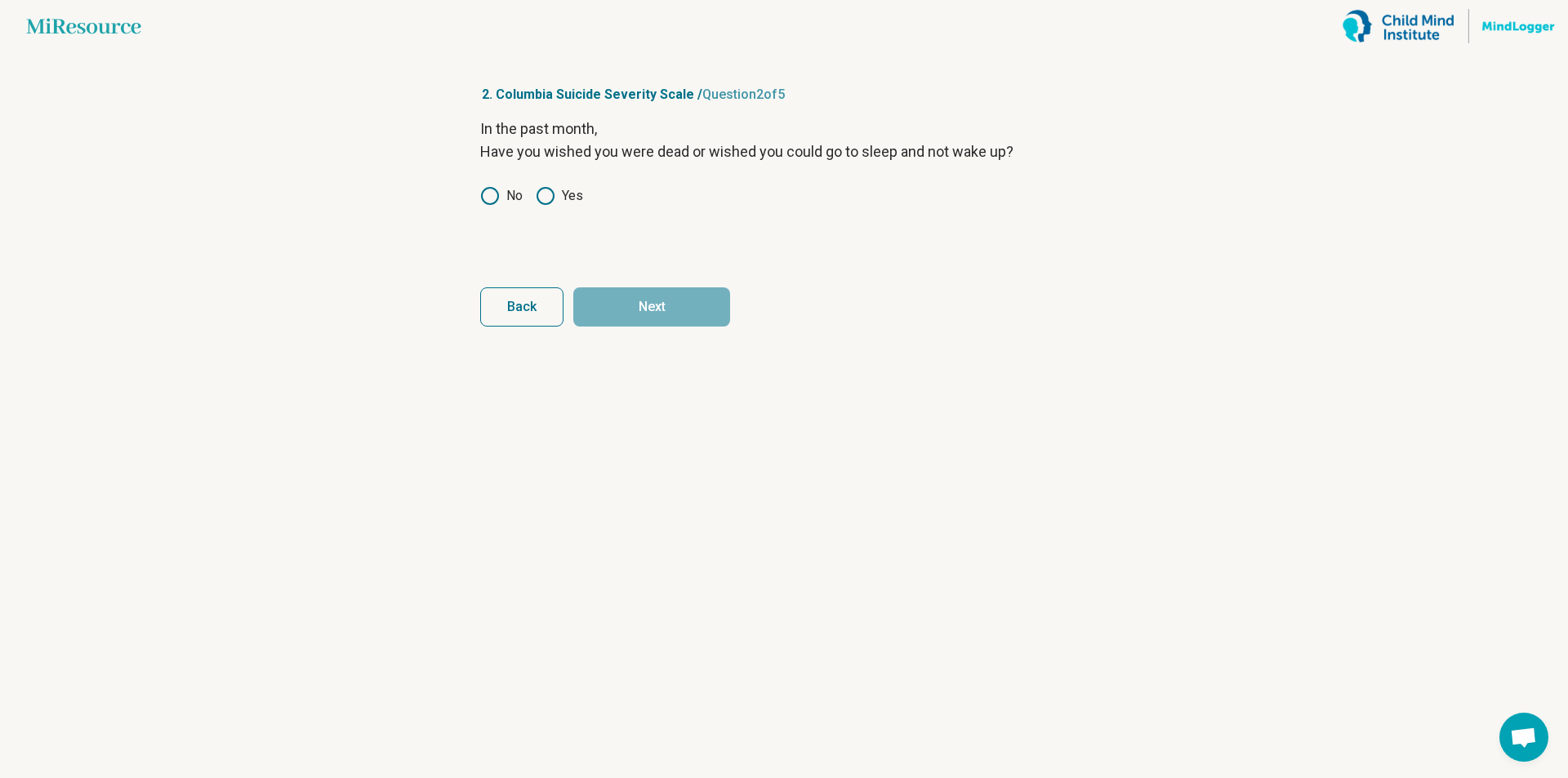
click at [489, 196] on icon at bounding box center [490, 195] width 20 height 20
click at [672, 308] on button "Next" at bounding box center [652, 307] width 157 height 40
click at [494, 199] on icon at bounding box center [490, 195] width 20 height 20
click at [654, 311] on button "Next" at bounding box center [652, 307] width 157 height 40
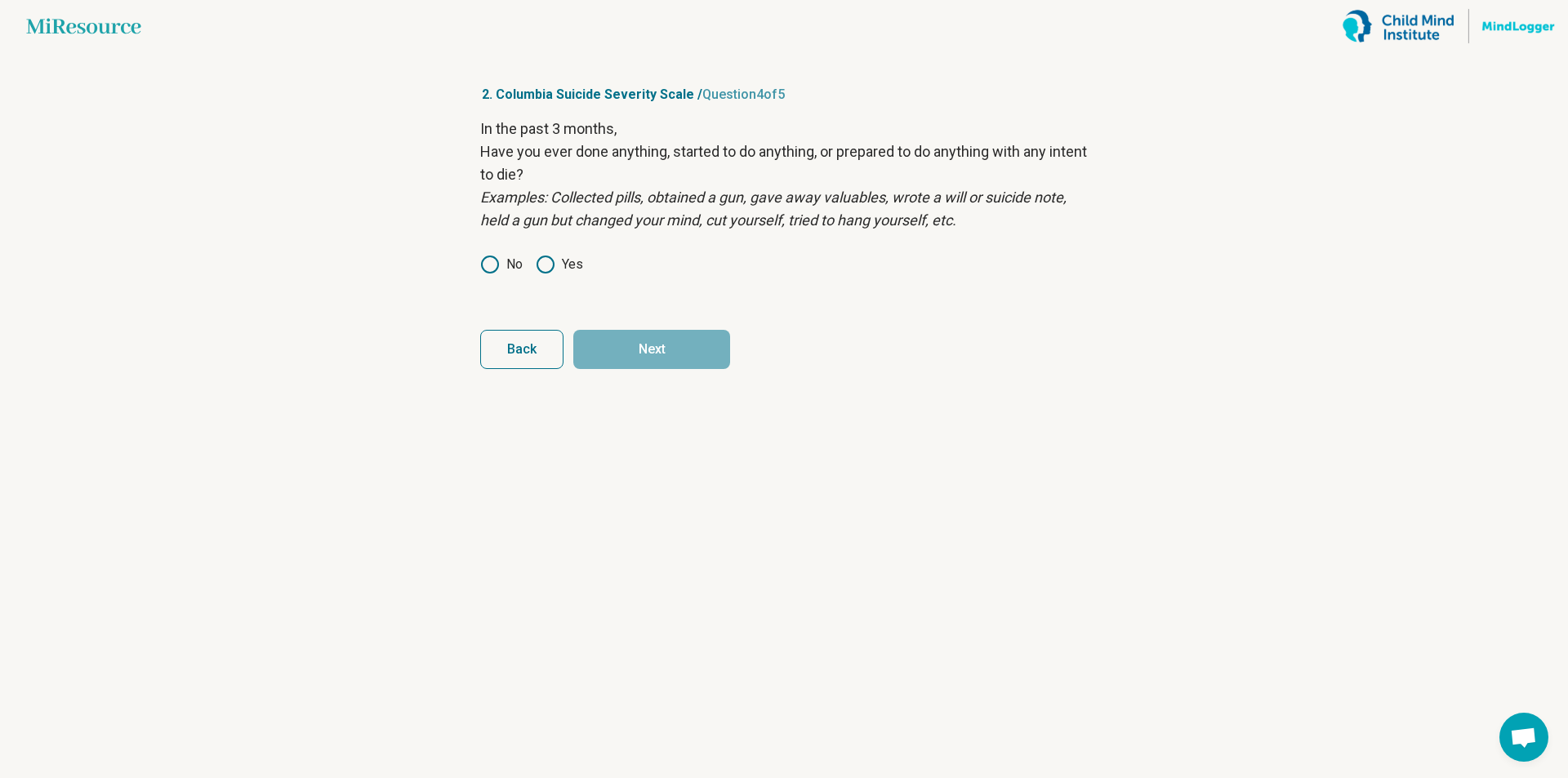
click at [484, 262] on icon at bounding box center [490, 264] width 20 height 20
click at [645, 339] on button "Next" at bounding box center [652, 349] width 157 height 40
click at [493, 263] on icon at bounding box center [490, 264] width 20 height 20
click at [684, 356] on button "Next survey" at bounding box center [652, 349] width 157 height 40
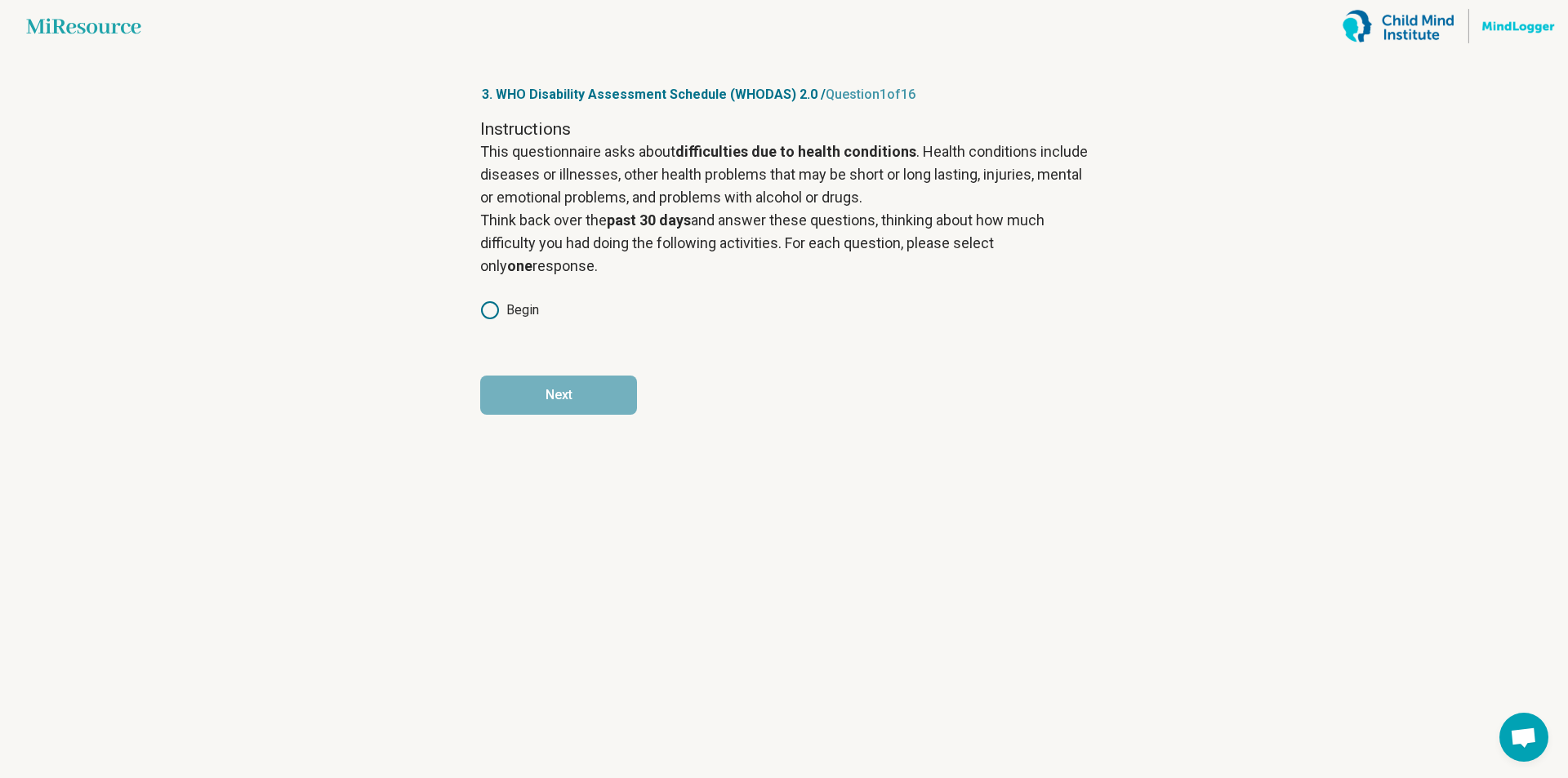
click at [486, 313] on icon at bounding box center [490, 310] width 20 height 20
click at [555, 389] on button "Next" at bounding box center [559, 395] width 157 height 40
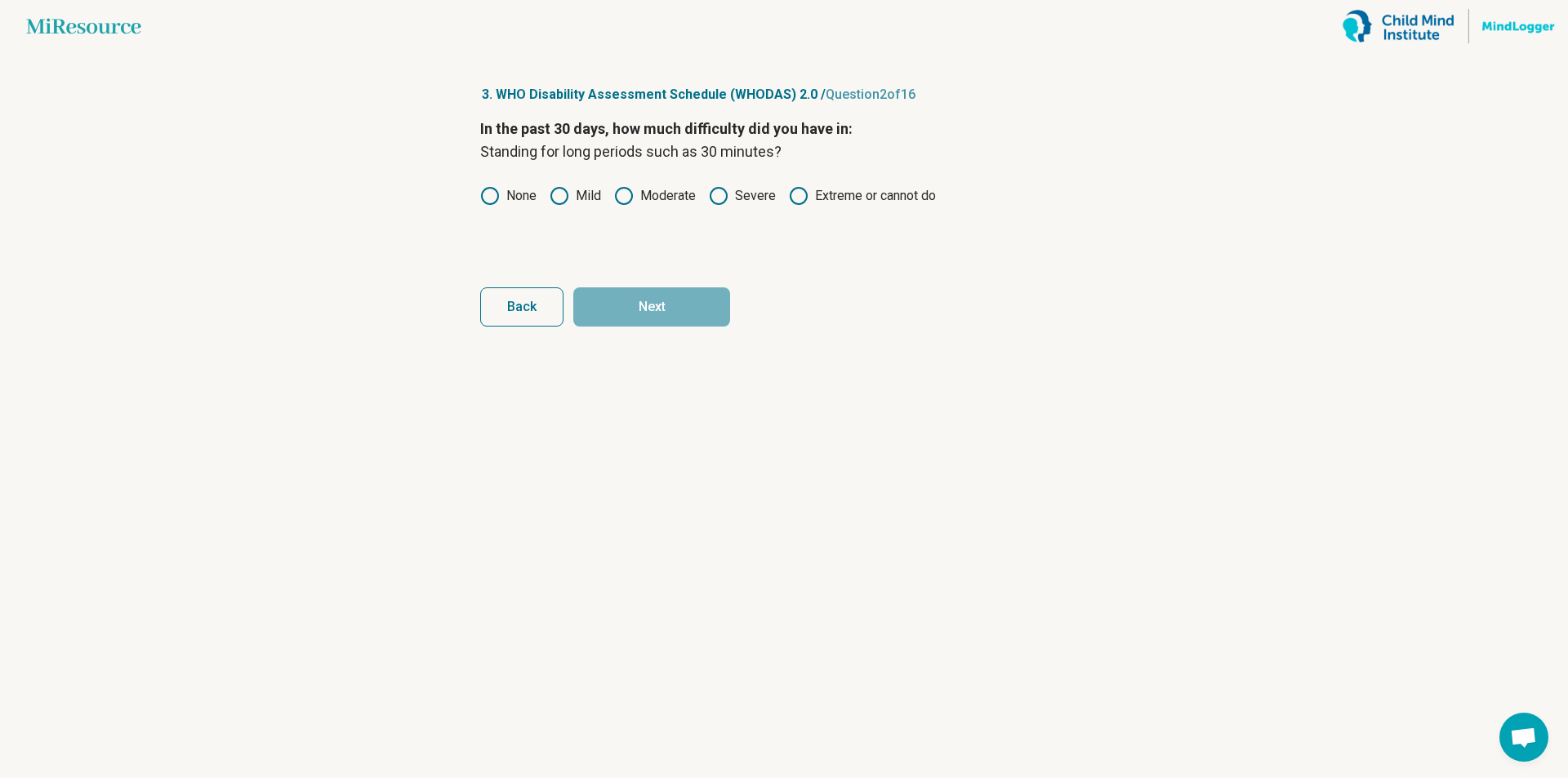
click at [626, 198] on icon at bounding box center [623, 195] width 20 height 20
click at [658, 311] on button "Next" at bounding box center [652, 307] width 157 height 40
click at [561, 194] on icon at bounding box center [559, 195] width 20 height 20
click at [663, 304] on button "Next" at bounding box center [652, 307] width 157 height 40
click at [555, 196] on icon at bounding box center [559, 195] width 20 height 20
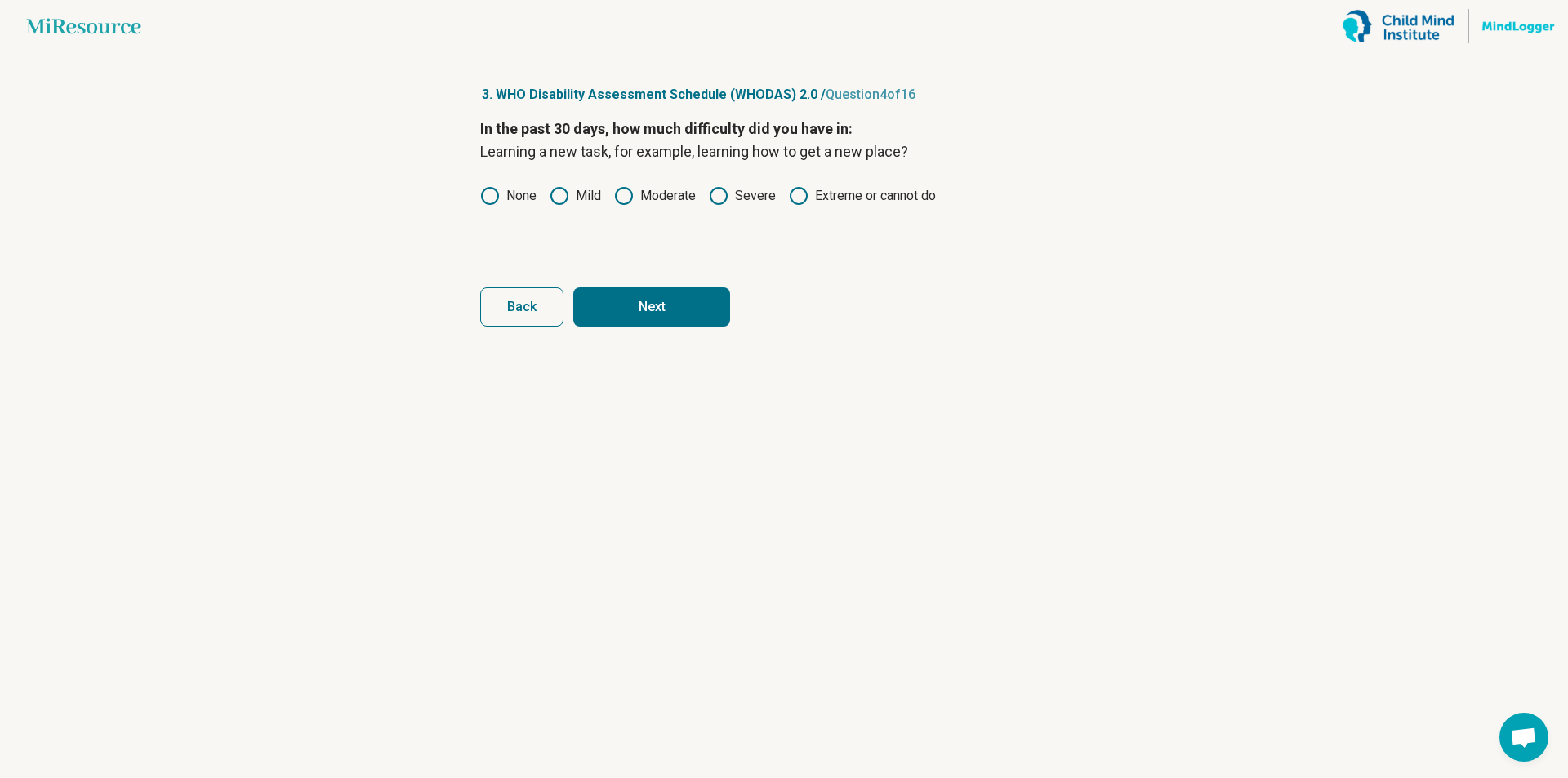
drag, startPoint x: 488, startPoint y: 199, endPoint x: 549, endPoint y: 238, distance: 72.4
click at [489, 199] on icon at bounding box center [490, 195] width 20 height 20
drag, startPoint x: 560, startPoint y: 197, endPoint x: 617, endPoint y: 291, distance: 109.9
click at [561, 199] on icon at bounding box center [559, 195] width 20 height 20
click at [629, 302] on button "Next" at bounding box center [652, 307] width 157 height 40
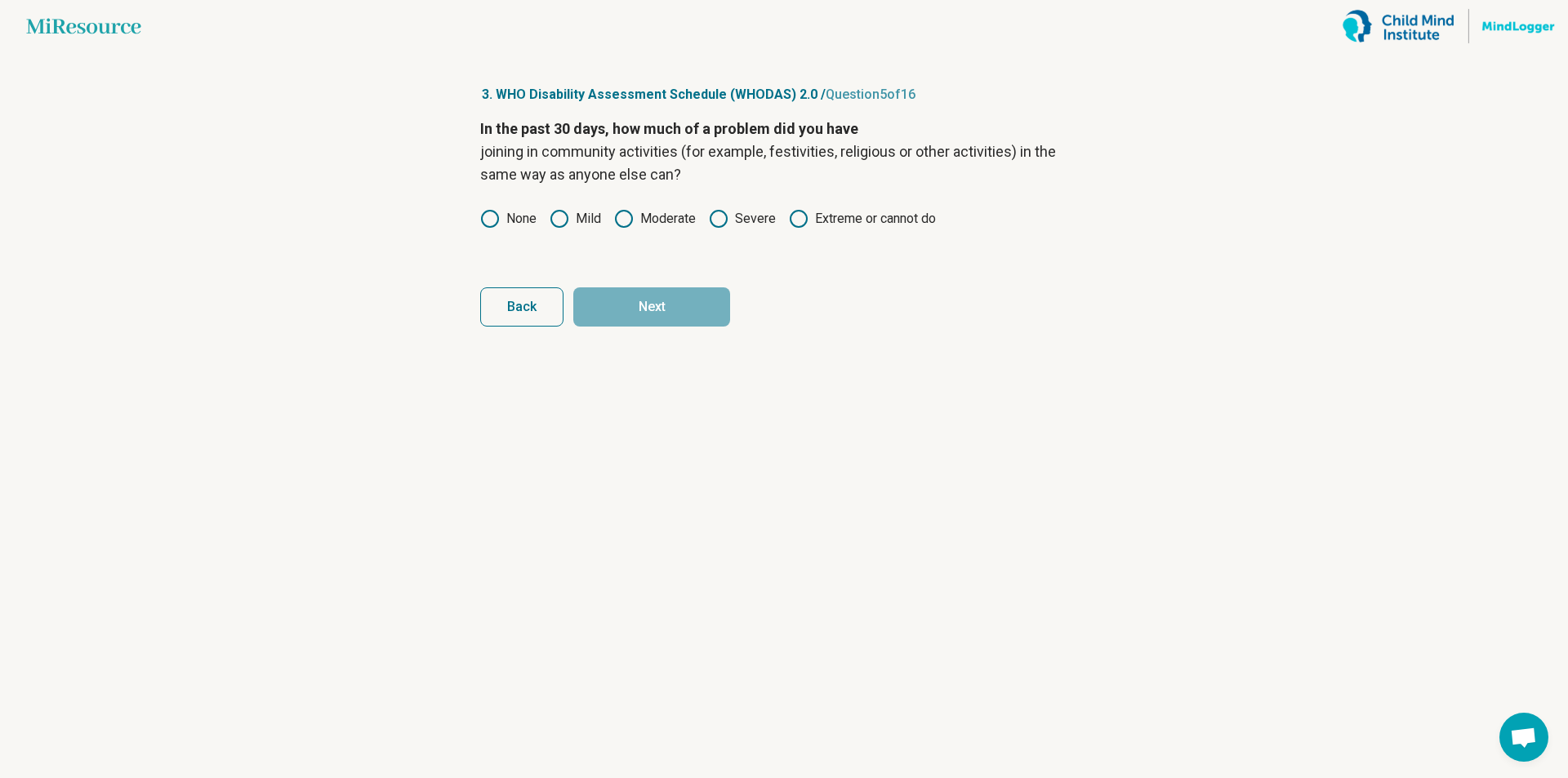
click at [484, 216] on icon at bounding box center [490, 219] width 20 height 20
click at [656, 293] on button "Next" at bounding box center [652, 307] width 157 height 40
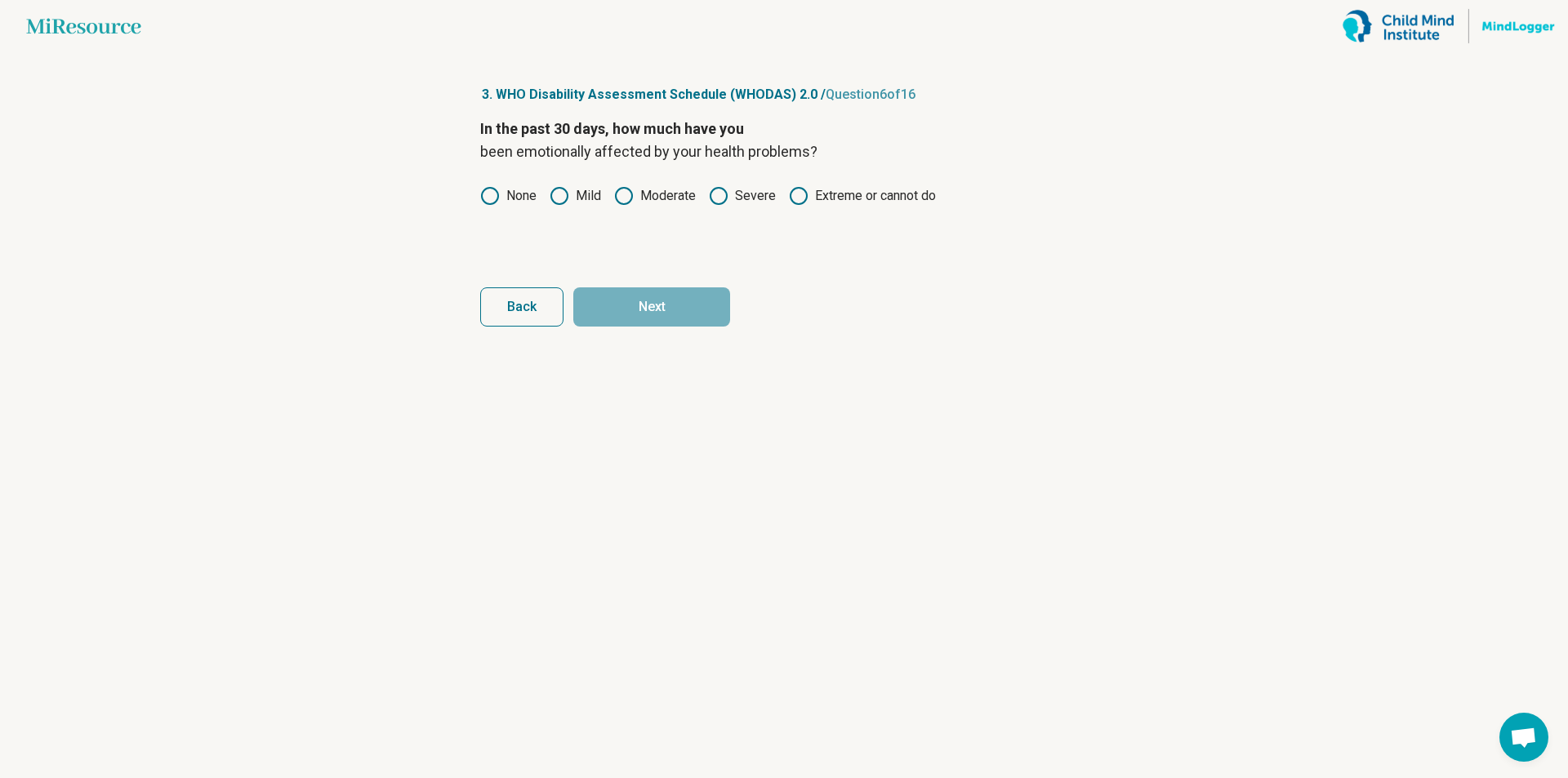
click at [565, 193] on icon at bounding box center [559, 195] width 20 height 20
click at [653, 304] on button "Next" at bounding box center [652, 307] width 157 height 40
click at [486, 191] on icon at bounding box center [490, 195] width 20 height 20
click at [648, 318] on button "Next" at bounding box center [652, 307] width 157 height 40
click at [618, 199] on icon at bounding box center [623, 195] width 20 height 20
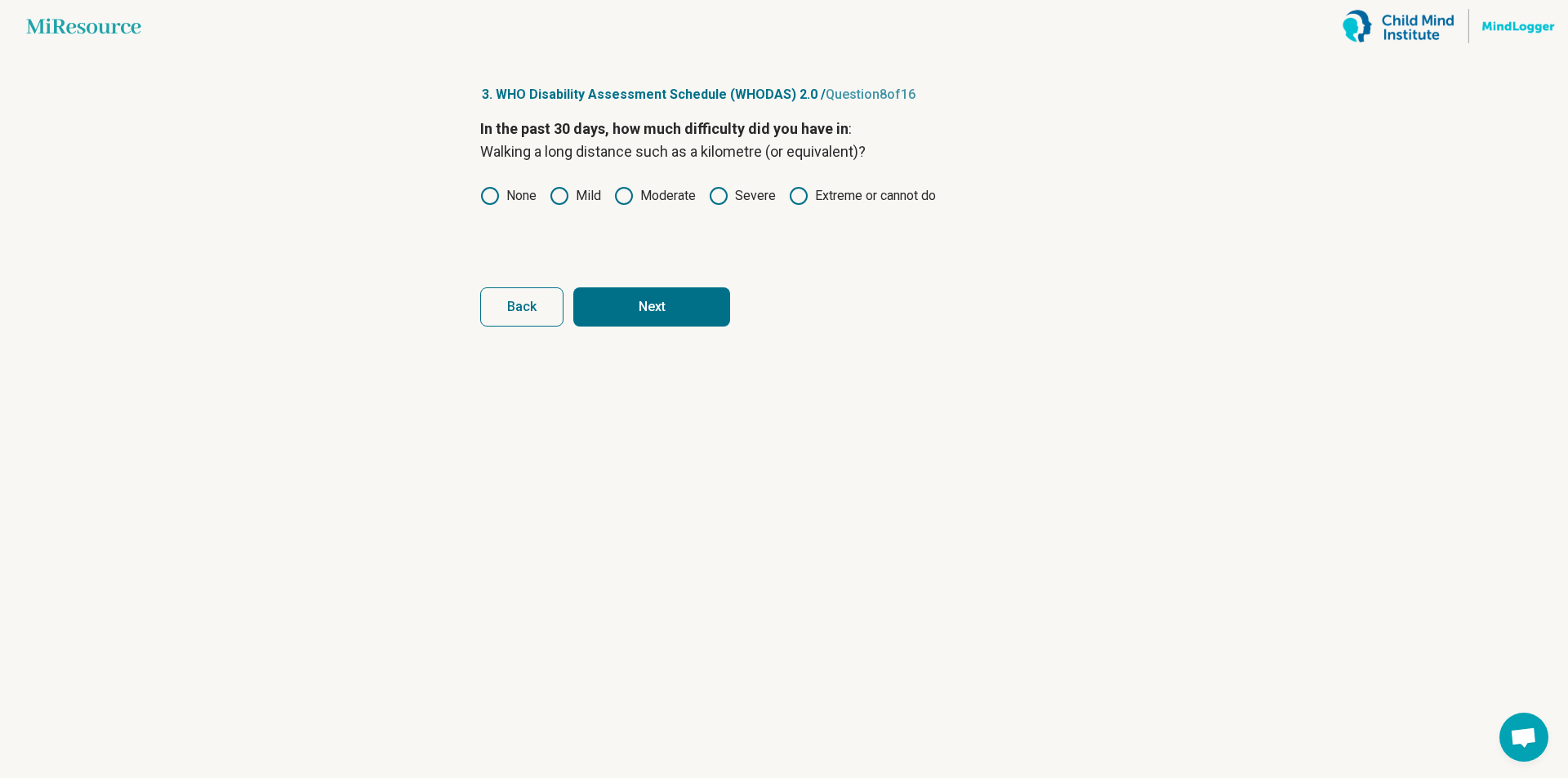
click at [565, 184] on div "In the past 30 days, how much difficulty did you have in : Walking a long dista…" at bounding box center [784, 186] width 608 height 137
click at [632, 303] on button "Next" at bounding box center [652, 307] width 157 height 40
click at [487, 185] on div "In the past 30 days, how much difficulty did you have in: Washing your whole bo…" at bounding box center [784, 186] width 608 height 137
click at [501, 203] on label "None" at bounding box center [508, 195] width 56 height 20
click at [666, 302] on button "Next" at bounding box center [652, 307] width 157 height 40
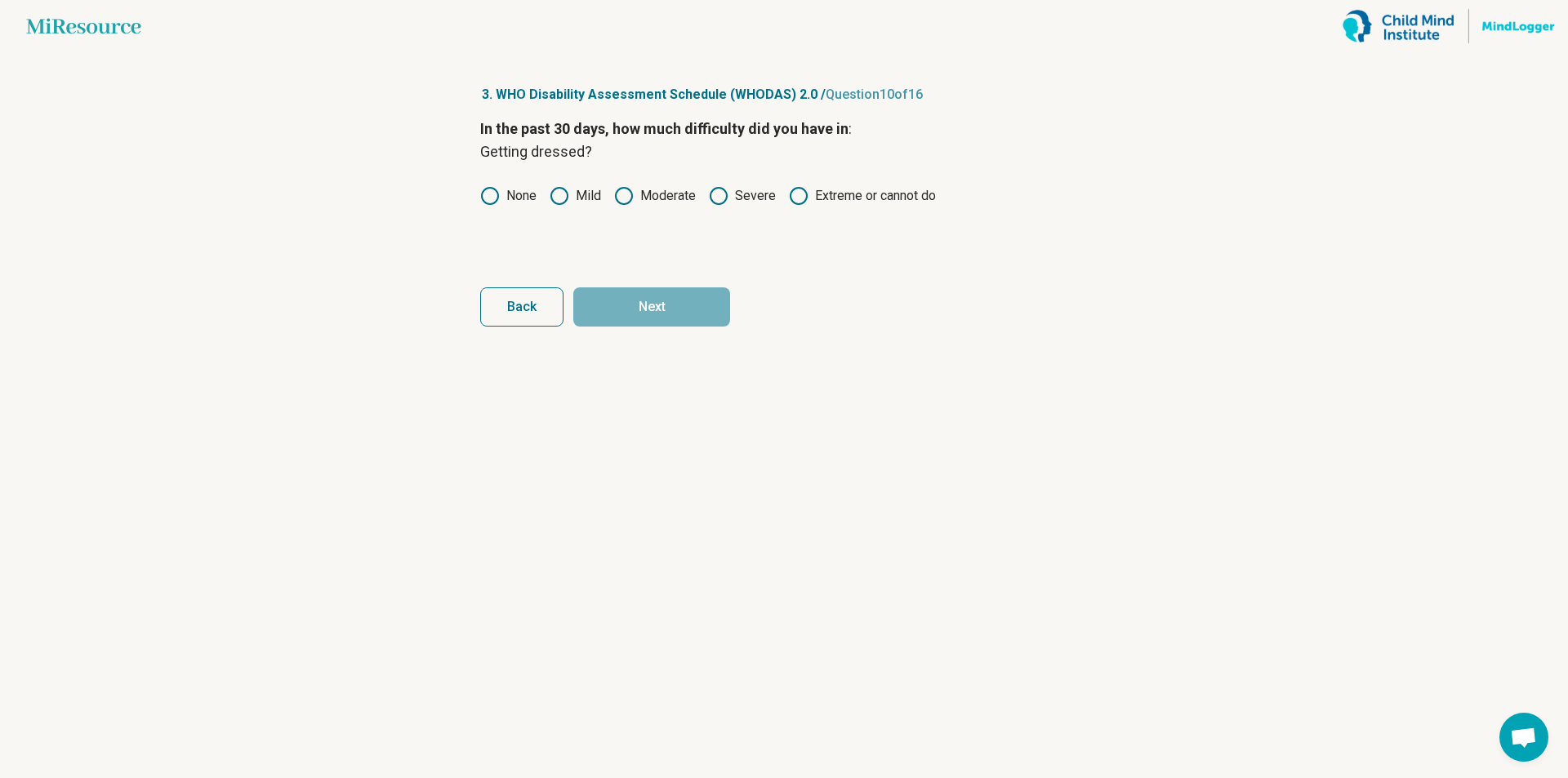
click at [493, 190] on icon at bounding box center [490, 195] width 20 height 20
click at [641, 306] on button "Next" at bounding box center [652, 307] width 157 height 40
click at [496, 194] on icon at bounding box center [490, 195] width 20 height 20
click at [567, 199] on circle at bounding box center [559, 195] width 16 height 16
click at [621, 200] on icon at bounding box center [623, 195] width 20 height 20
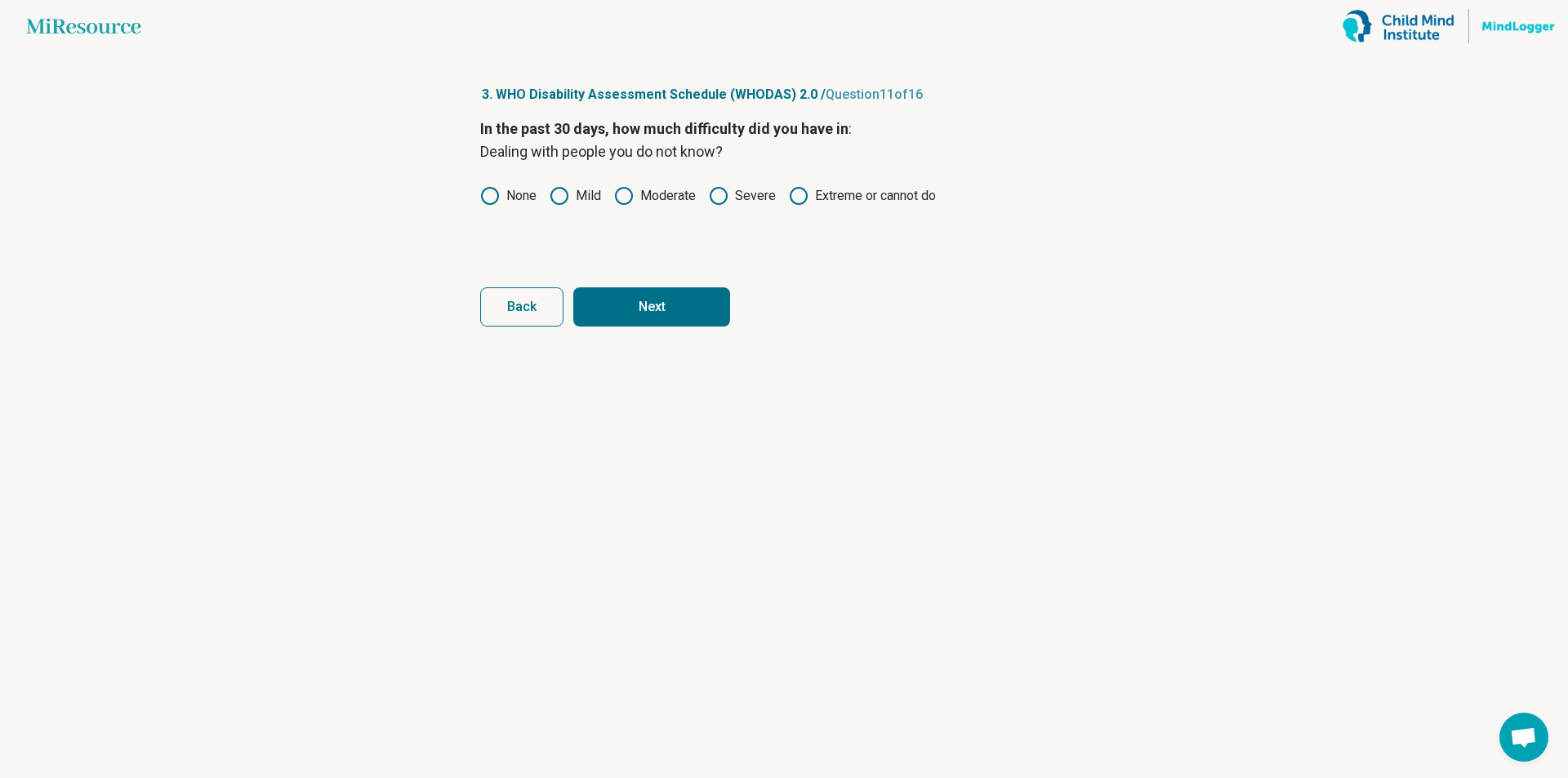
click at [646, 304] on button "Next" at bounding box center [652, 307] width 157 height 40
drag, startPoint x: 491, startPoint y: 198, endPoint x: 504, endPoint y: 215, distance: 21.4
click at [491, 199] on icon at bounding box center [490, 195] width 20 height 20
click at [547, 198] on div "None Mild Moderate Severe Extreme or cannot do" at bounding box center [784, 195] width 608 height 20
drag, startPoint x: 556, startPoint y: 195, endPoint x: 576, endPoint y: 239, distance: 48.3
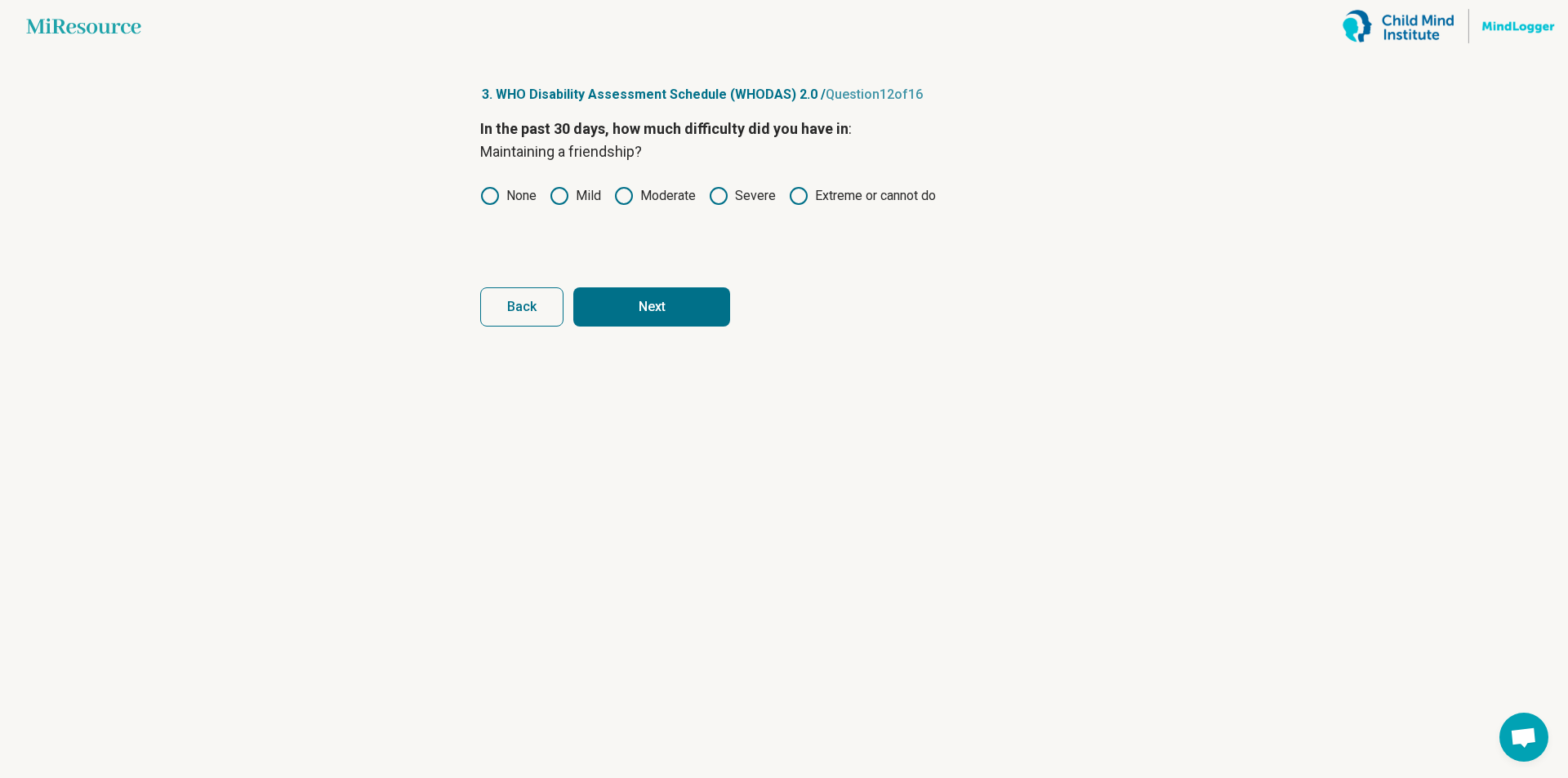
click at [558, 198] on icon at bounding box center [559, 195] width 20 height 20
click at [617, 301] on button "Next" at bounding box center [652, 307] width 157 height 40
click at [563, 194] on icon at bounding box center [559, 195] width 20 height 20
click at [614, 197] on icon at bounding box center [623, 195] width 20 height 20
click at [645, 314] on button "Next" at bounding box center [652, 307] width 157 height 40
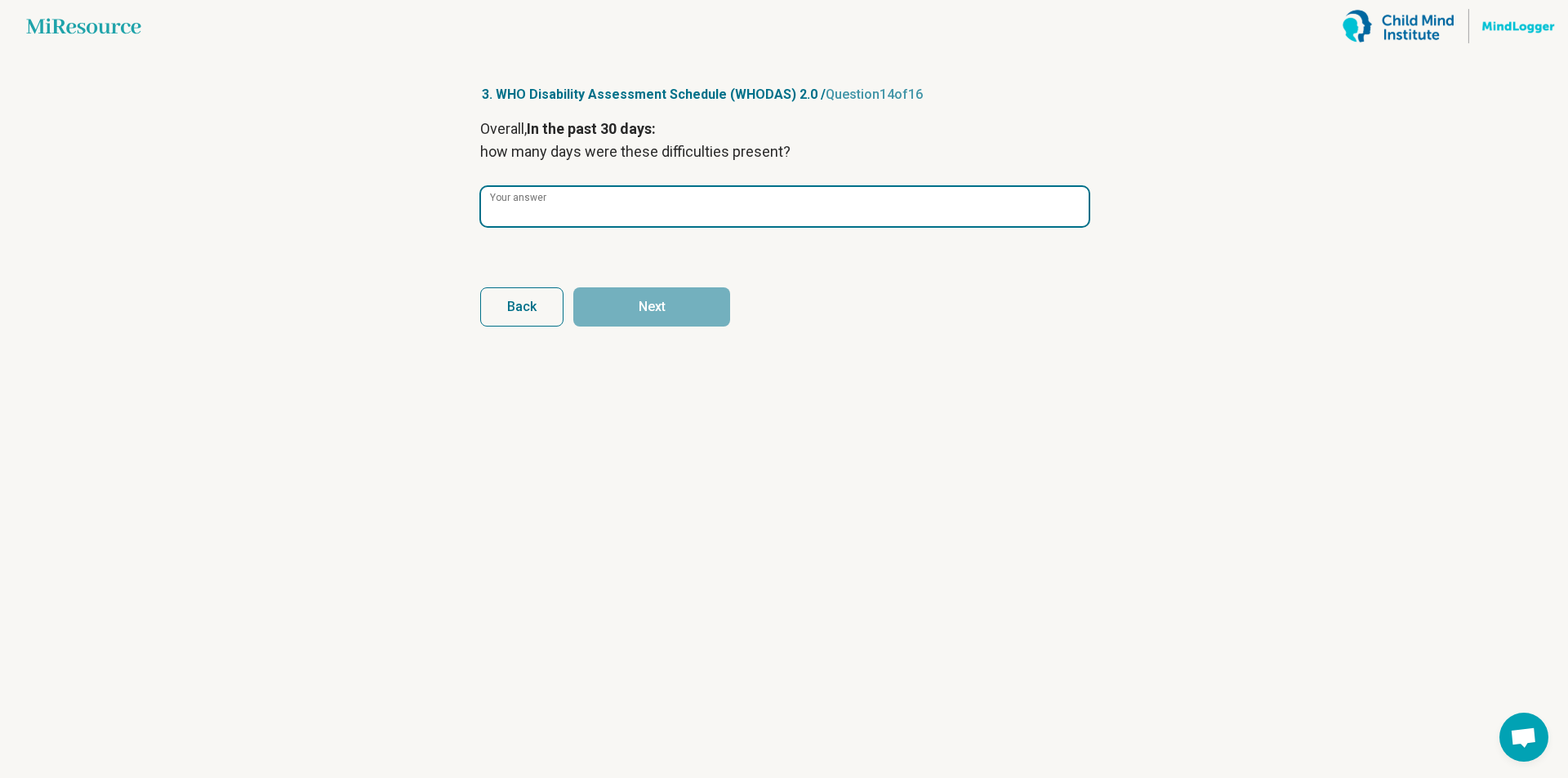
click at [566, 202] on input "Your answer" at bounding box center [785, 207] width 608 height 40
type input "*"
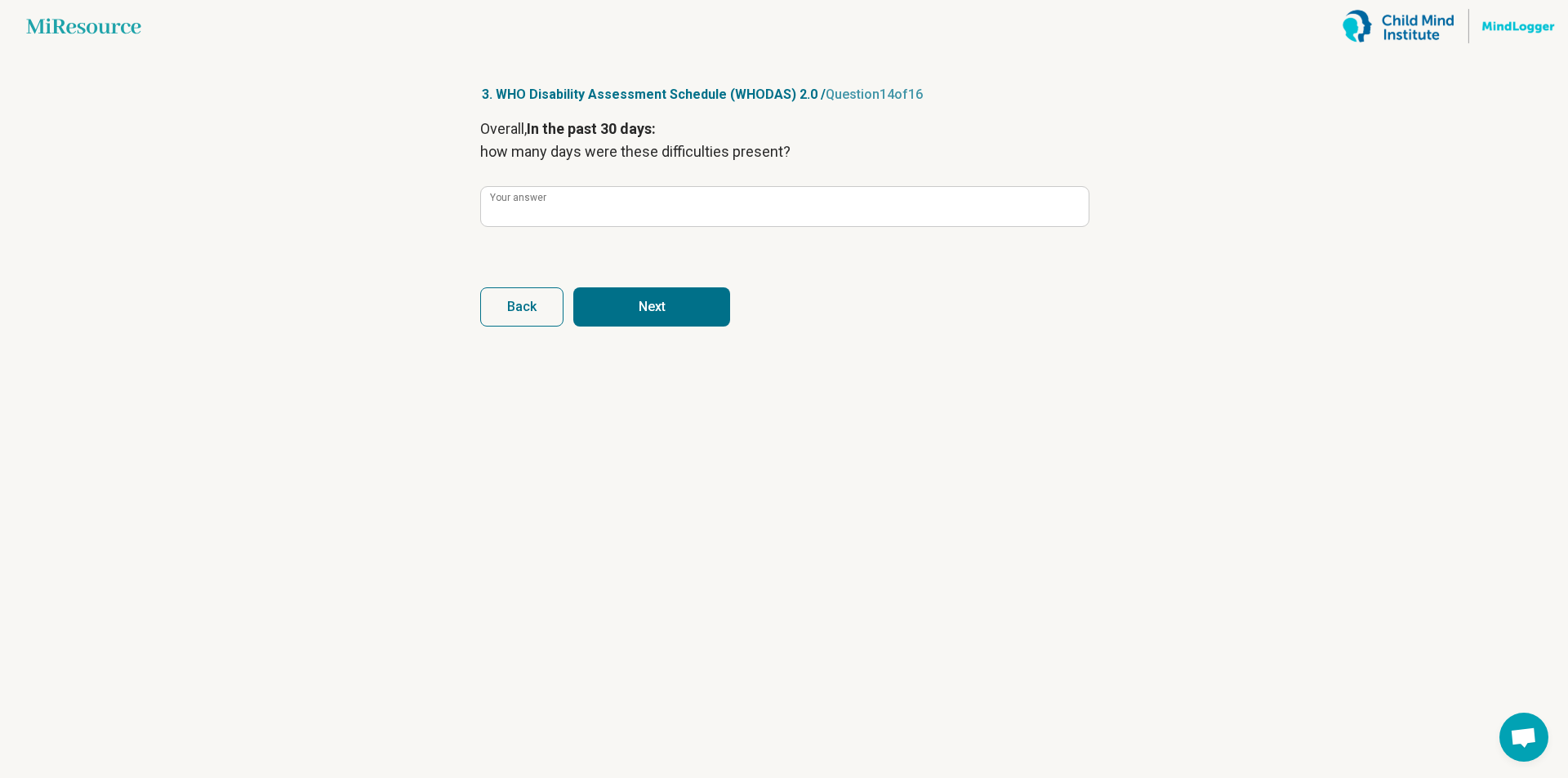
click at [650, 263] on form "Overall, In the past 30 days: how many days were these difficulties present? * …" at bounding box center [784, 222] width 608 height 209
click at [667, 303] on button "Next" at bounding box center [652, 307] width 157 height 40
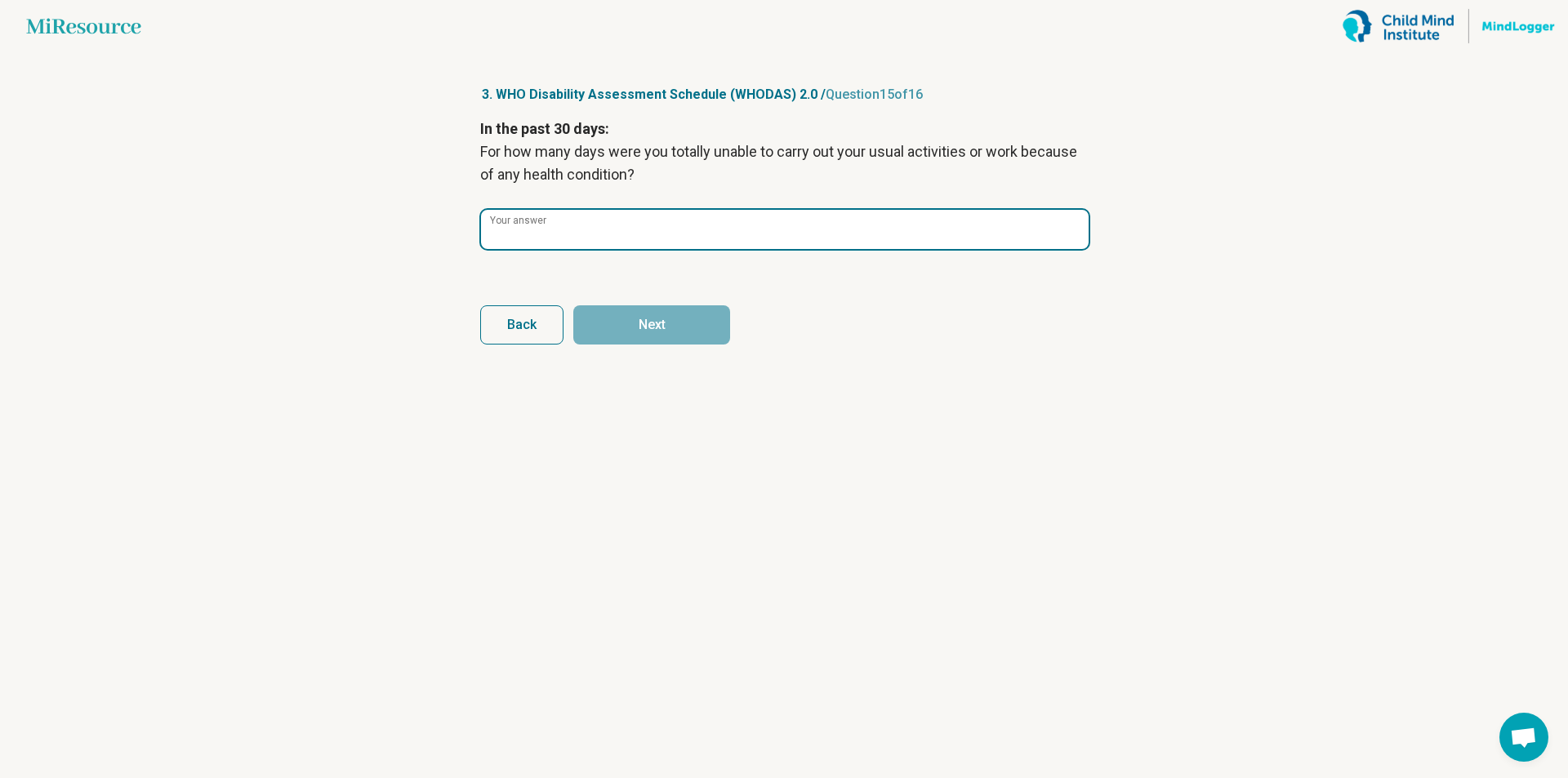
click at [617, 225] on input "Your answer" at bounding box center [785, 230] width 608 height 40
type input "*"
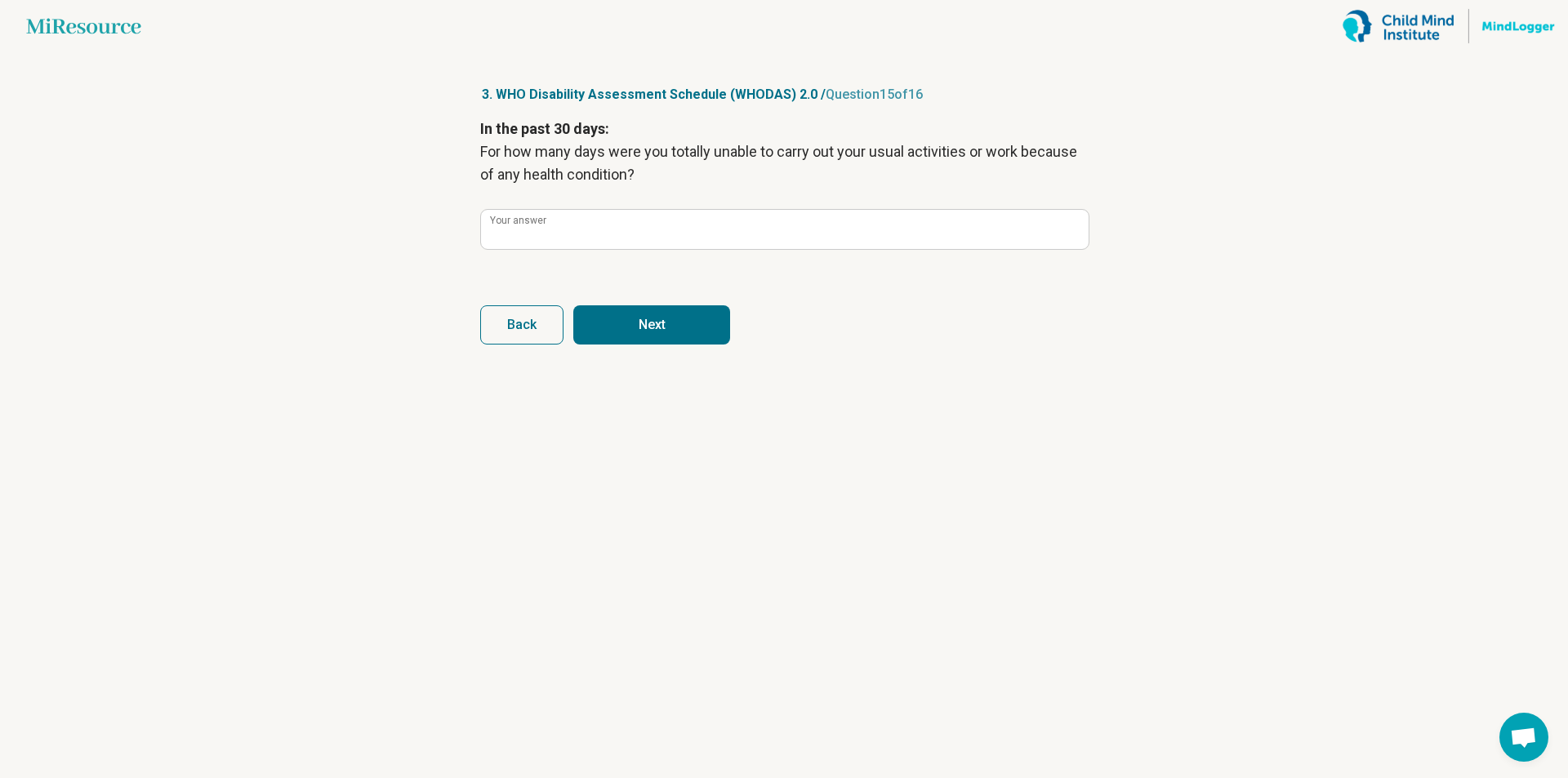
click at [641, 324] on button "Next" at bounding box center [652, 325] width 157 height 40
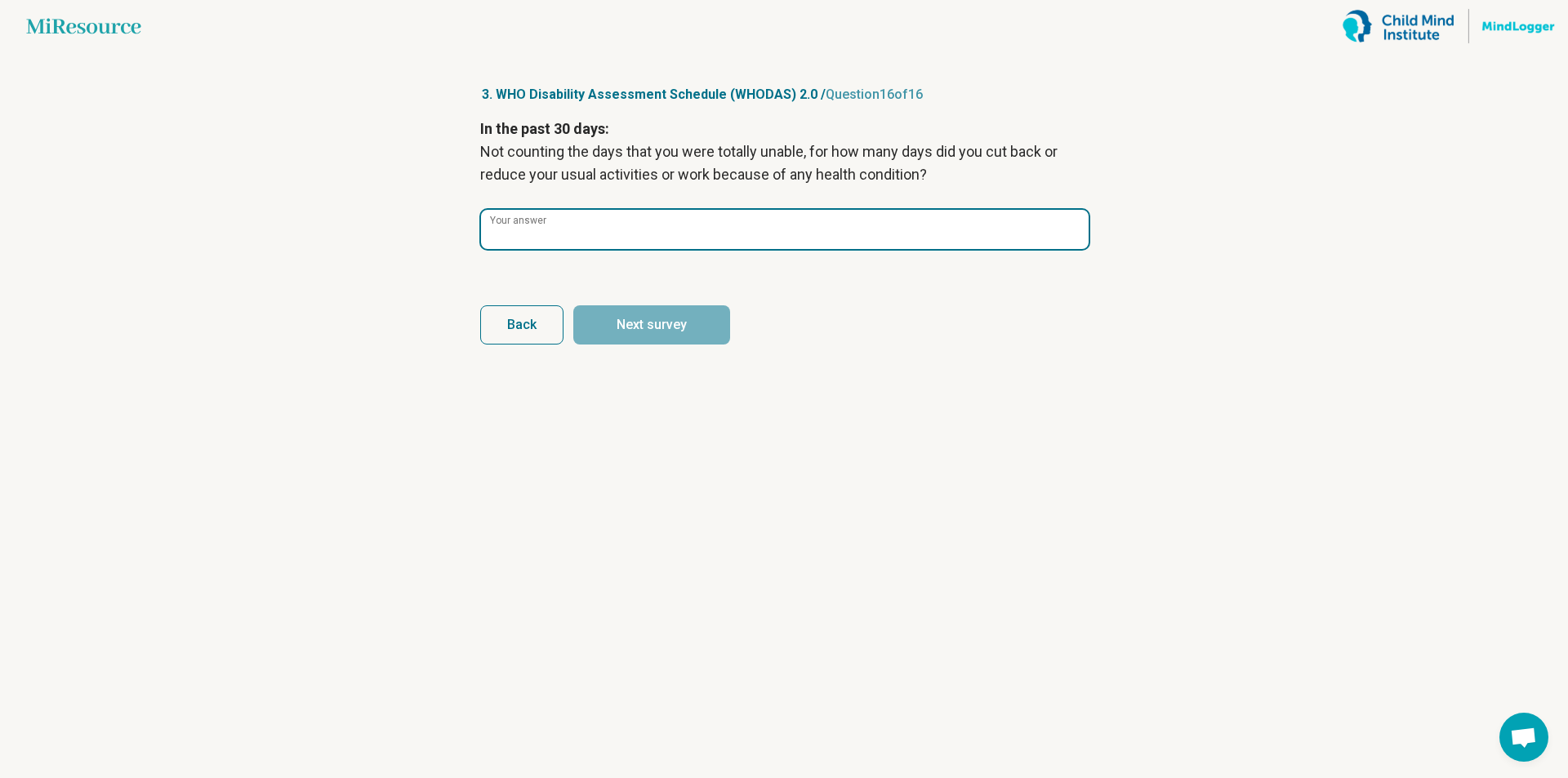
click at [757, 223] on input "Your answer" at bounding box center [785, 230] width 608 height 40
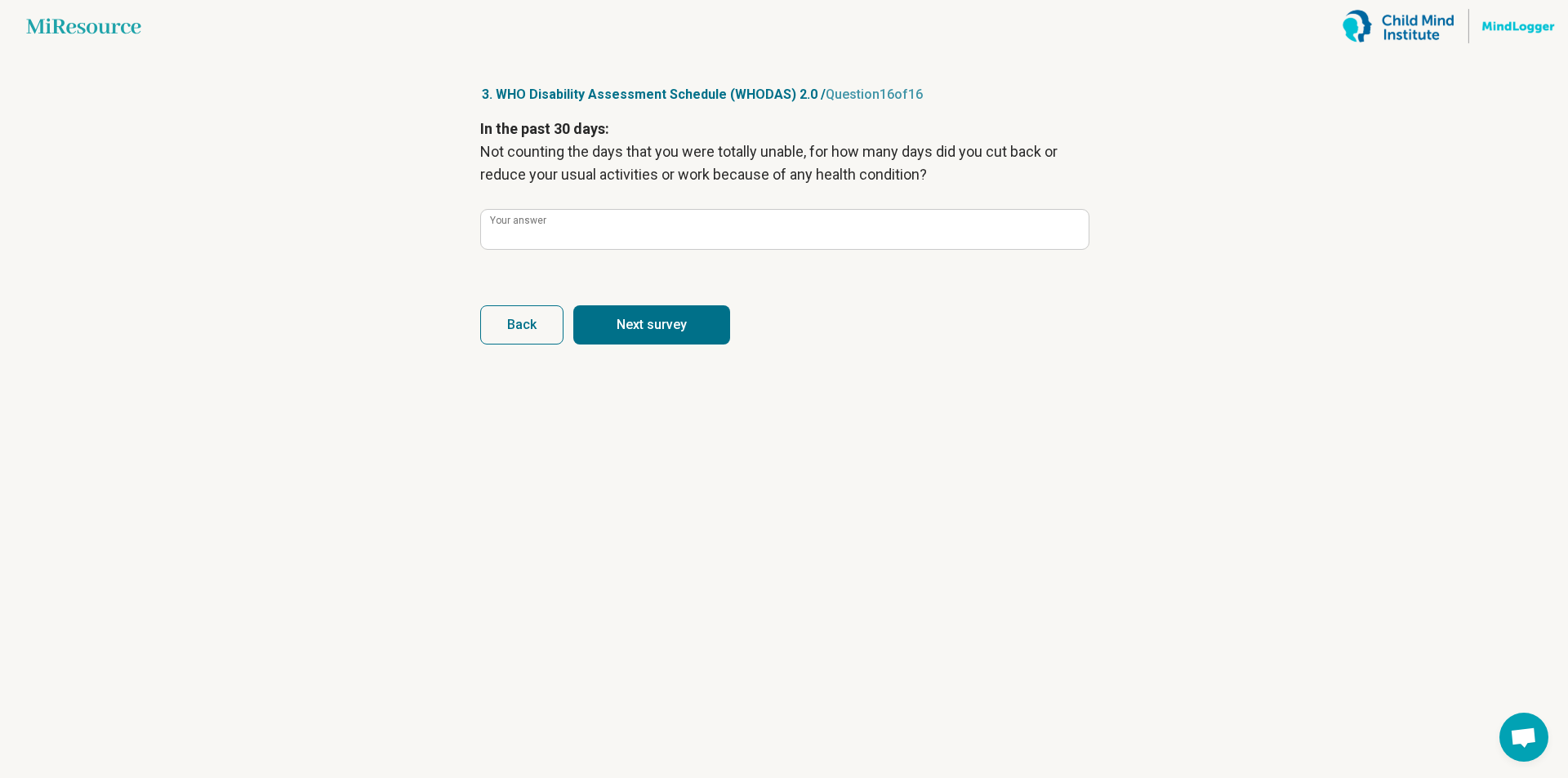
click at [671, 324] on button "Next survey" at bounding box center [652, 325] width 157 height 40
type input "*"
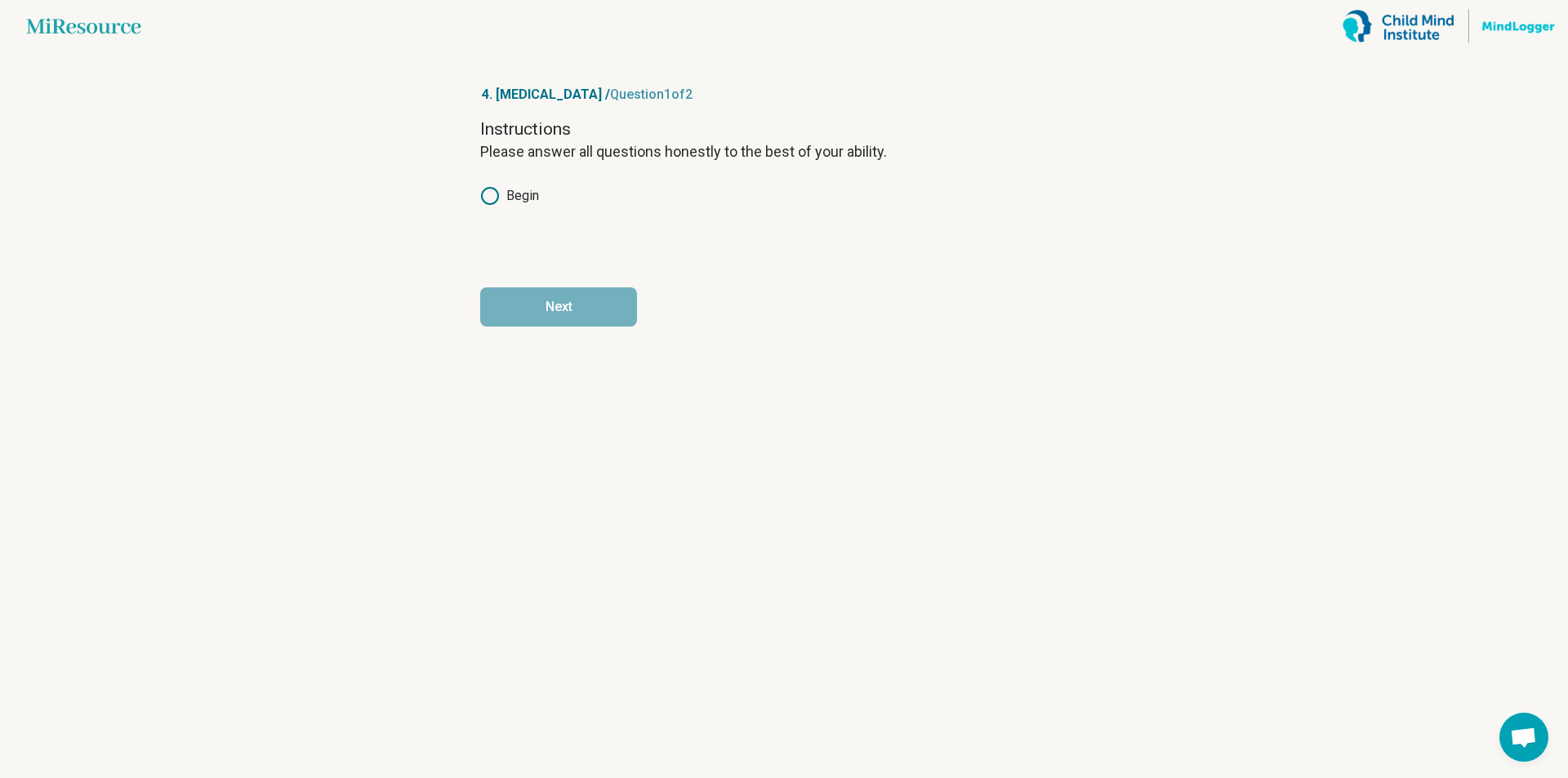
click at [498, 195] on circle at bounding box center [490, 195] width 16 height 16
click at [571, 297] on button "Next" at bounding box center [559, 307] width 157 height 40
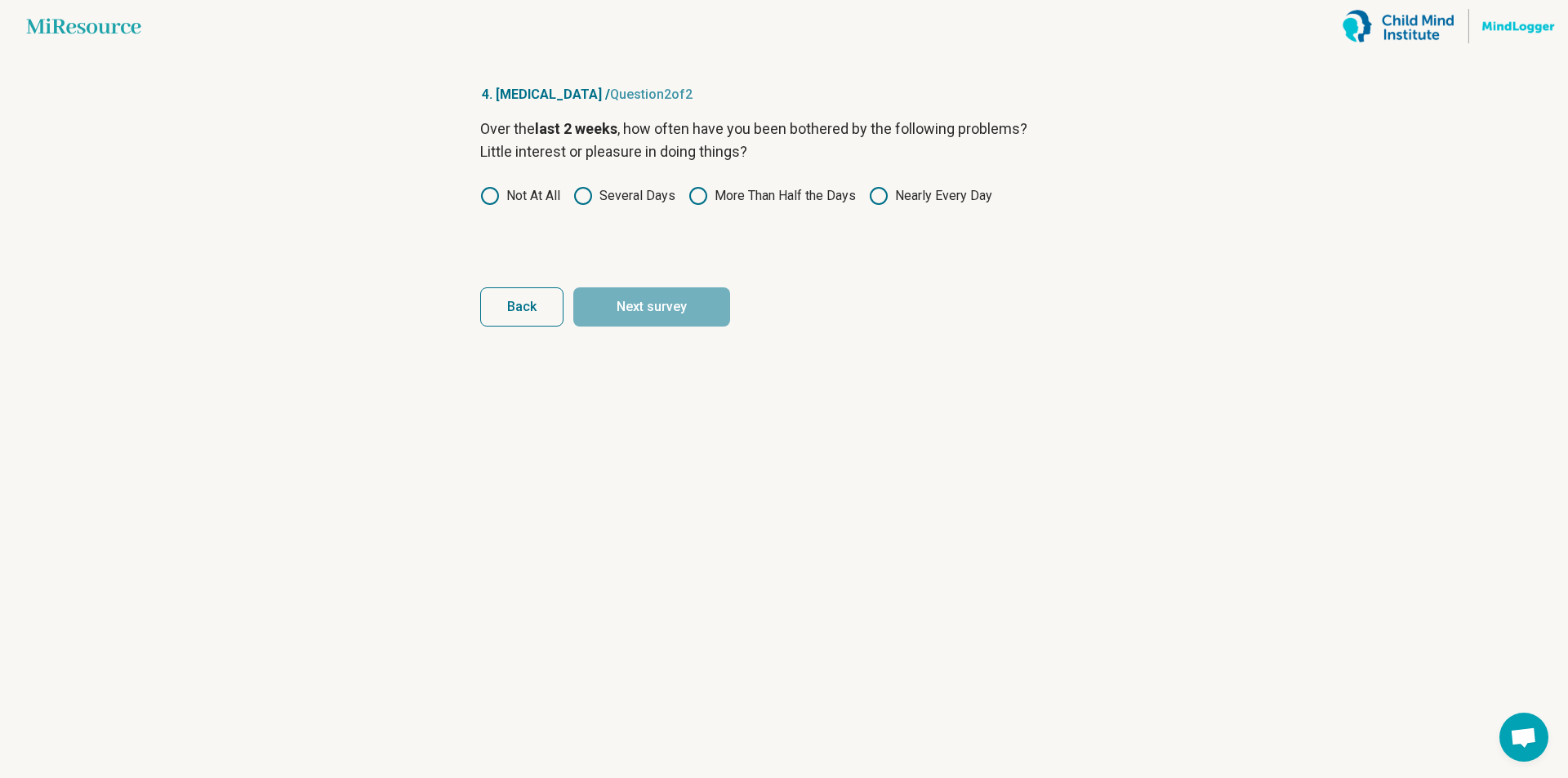
click at [589, 199] on icon at bounding box center [583, 195] width 20 height 20
click at [651, 298] on button "Next survey" at bounding box center [652, 307] width 157 height 40
click at [496, 201] on circle at bounding box center [490, 195] width 16 height 16
click at [660, 301] on button "Next survey" at bounding box center [652, 307] width 157 height 40
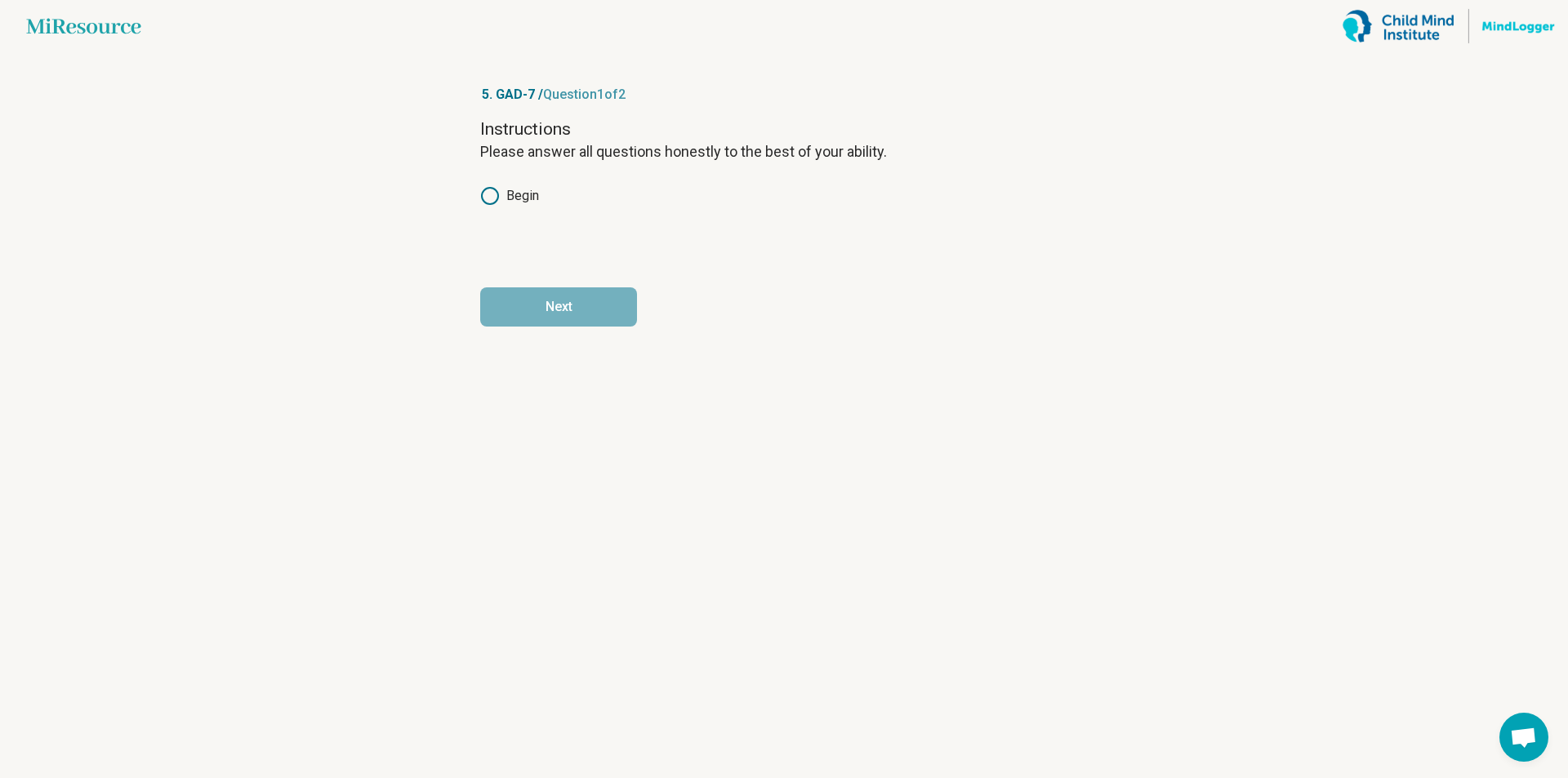
click at [498, 196] on circle at bounding box center [490, 195] width 16 height 16
click at [546, 294] on button "Next" at bounding box center [559, 307] width 157 height 40
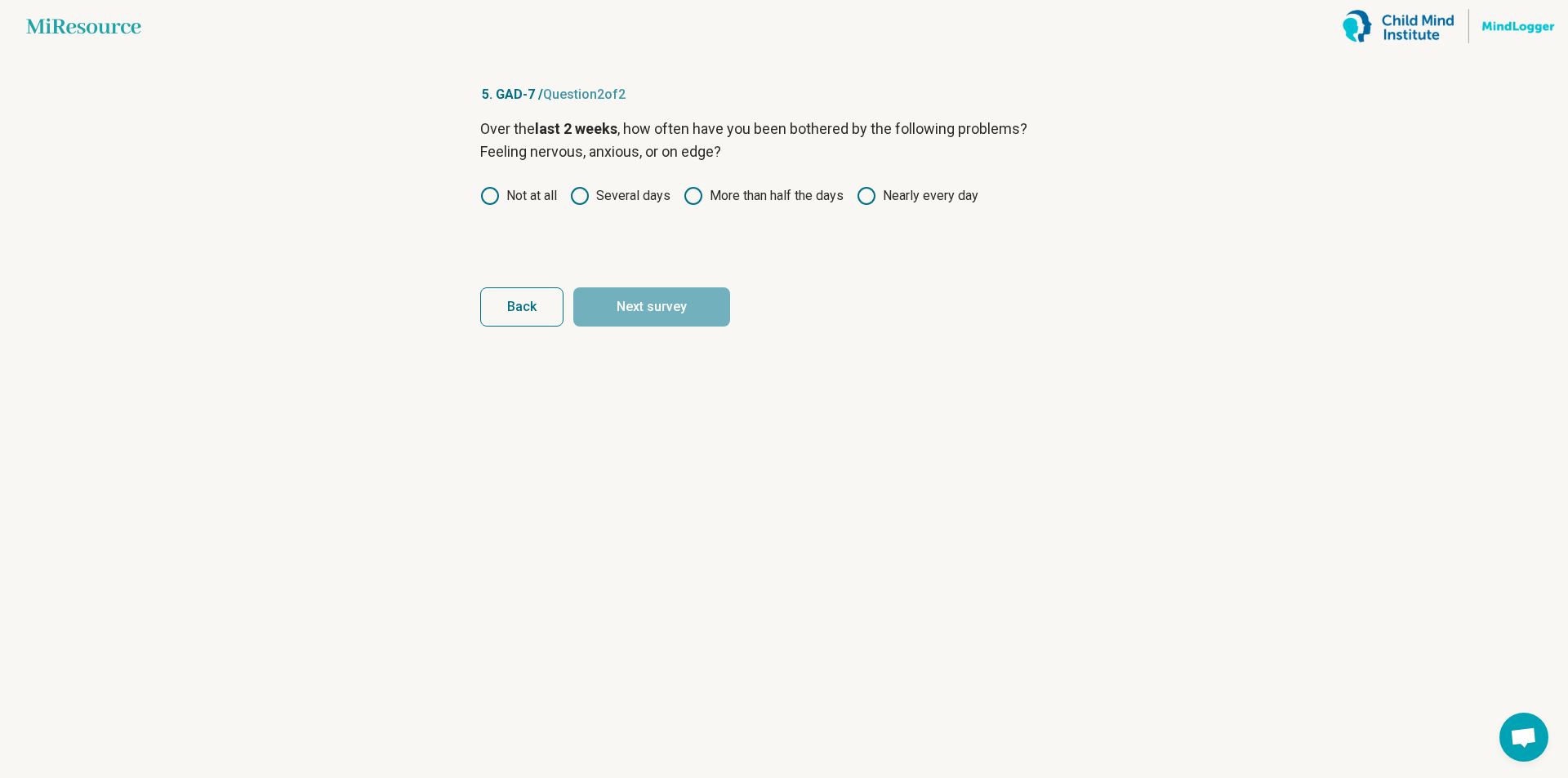
click at [495, 194] on icon at bounding box center [490, 195] width 20 height 20
click at [704, 303] on button "Next survey" at bounding box center [652, 307] width 157 height 40
click at [494, 199] on icon at bounding box center [490, 195] width 20 height 20
click at [668, 306] on button "Next survey" at bounding box center [652, 307] width 157 height 40
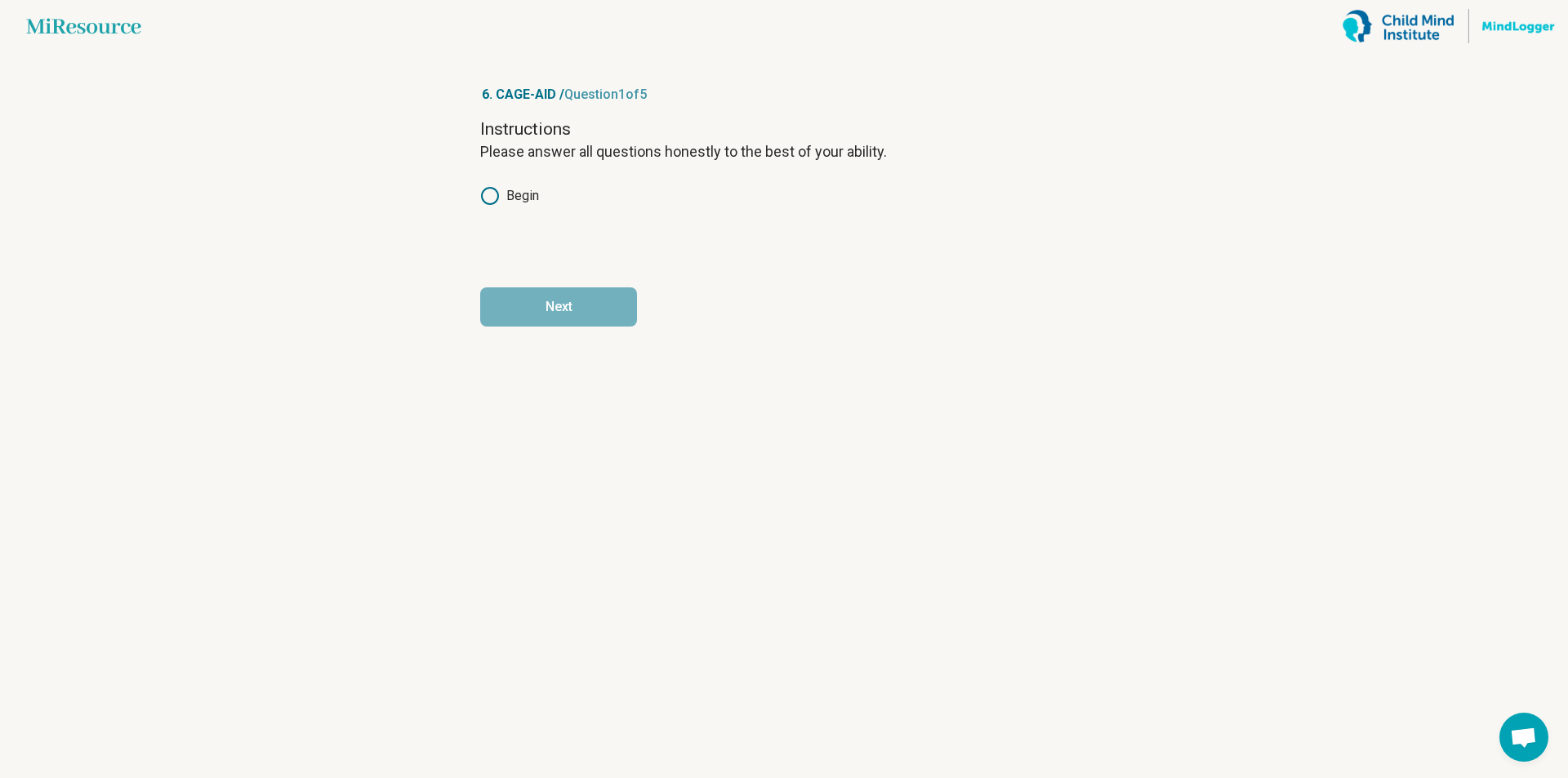
drag, startPoint x: 485, startPoint y: 196, endPoint x: 503, endPoint y: 240, distance: 47.5
click at [485, 197] on icon at bounding box center [490, 195] width 20 height 20
click at [542, 318] on button "Next" at bounding box center [559, 307] width 157 height 40
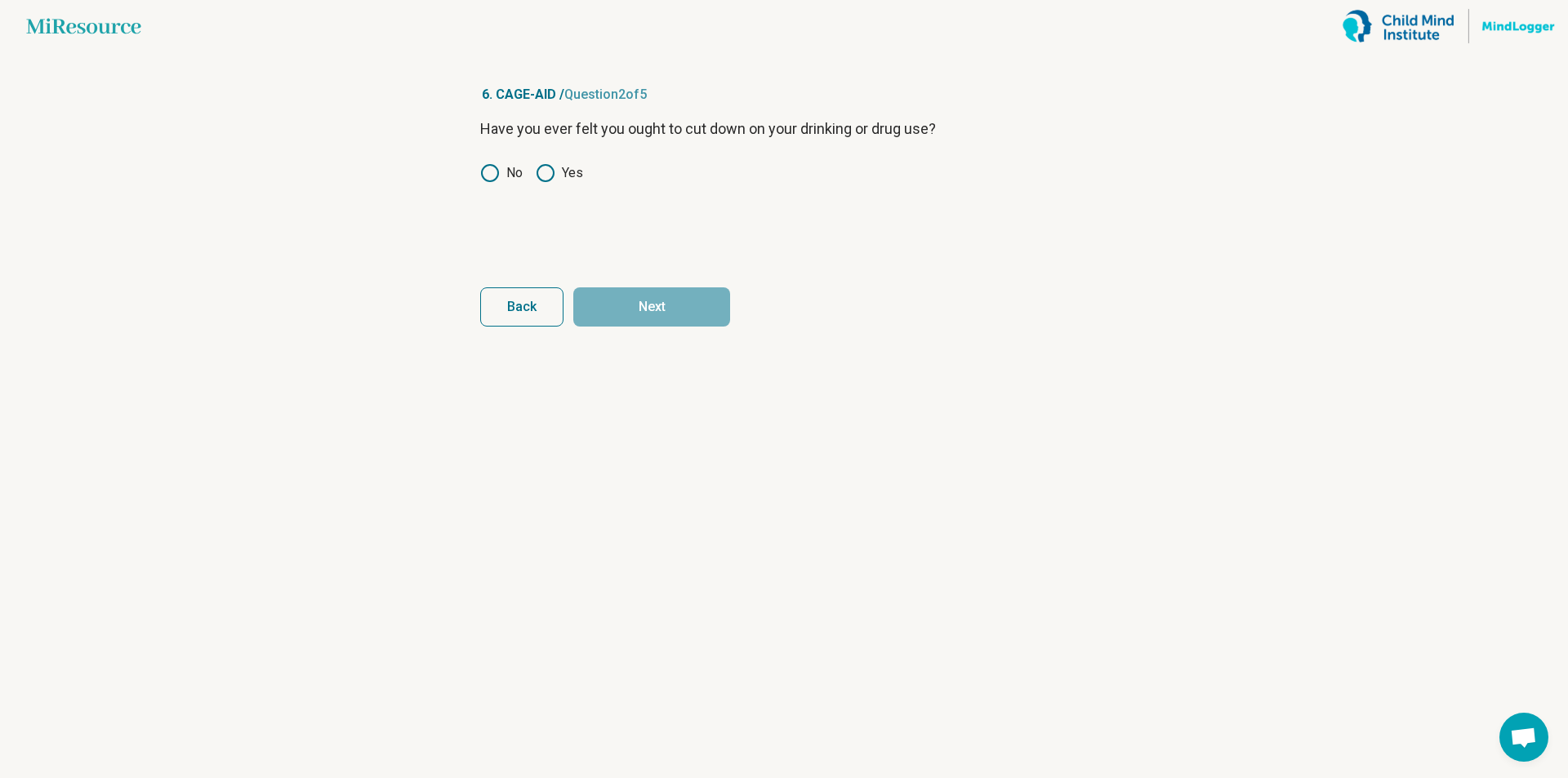
click at [487, 174] on icon at bounding box center [490, 173] width 20 height 20
click at [632, 310] on button "Next" at bounding box center [652, 307] width 157 height 40
click at [500, 169] on label "No" at bounding box center [501, 173] width 42 height 20
click at [655, 309] on button "Next" at bounding box center [652, 307] width 157 height 40
click at [492, 166] on circle at bounding box center [490, 173] width 16 height 16
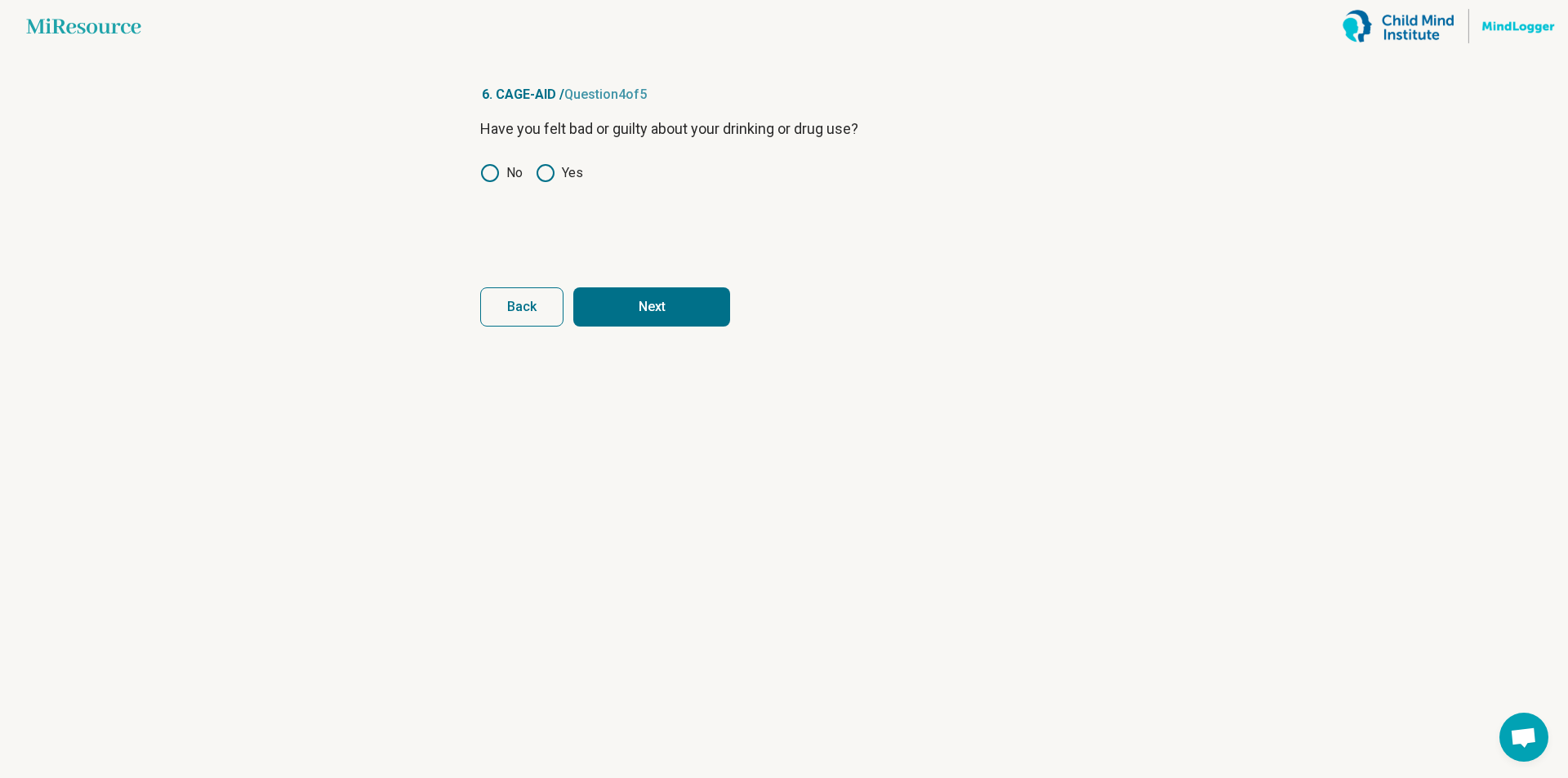
click at [683, 300] on button "Next" at bounding box center [652, 307] width 157 height 40
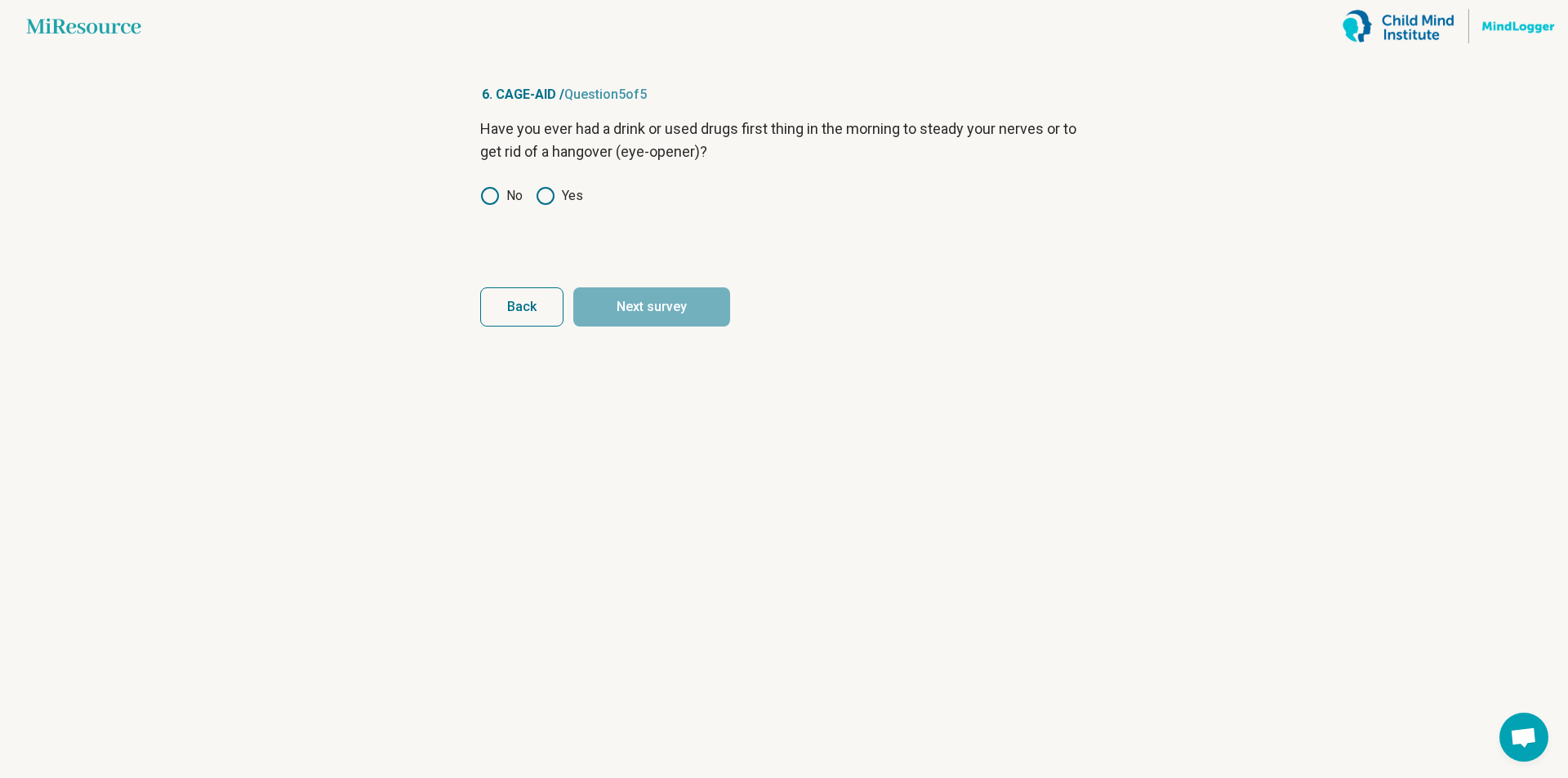
click at [490, 192] on icon at bounding box center [490, 195] width 20 height 20
click at [645, 301] on button "Next survey" at bounding box center [652, 307] width 157 height 40
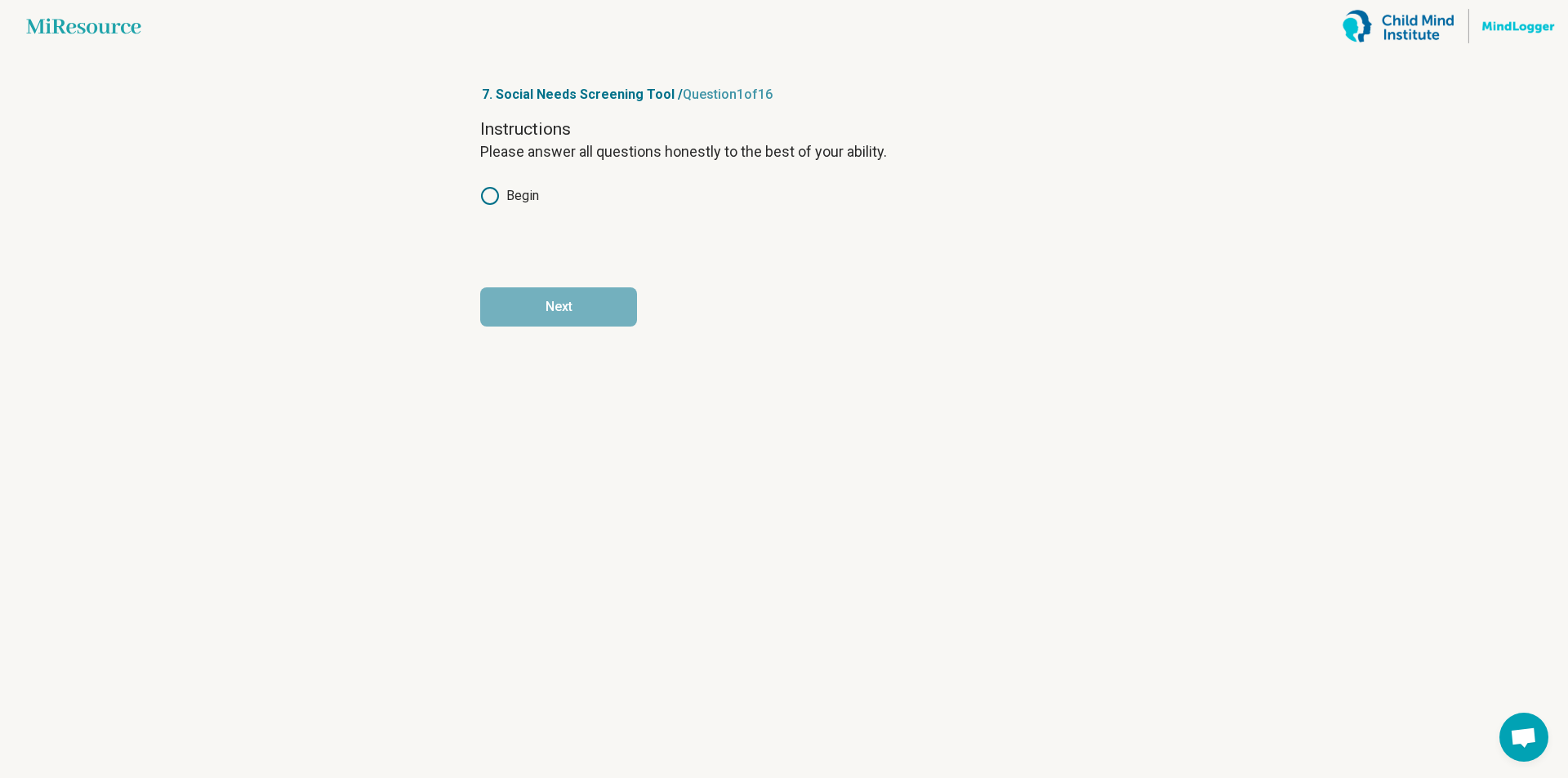
click at [490, 193] on icon at bounding box center [490, 195] width 20 height 20
click at [561, 303] on button "Next" at bounding box center [559, 307] width 157 height 40
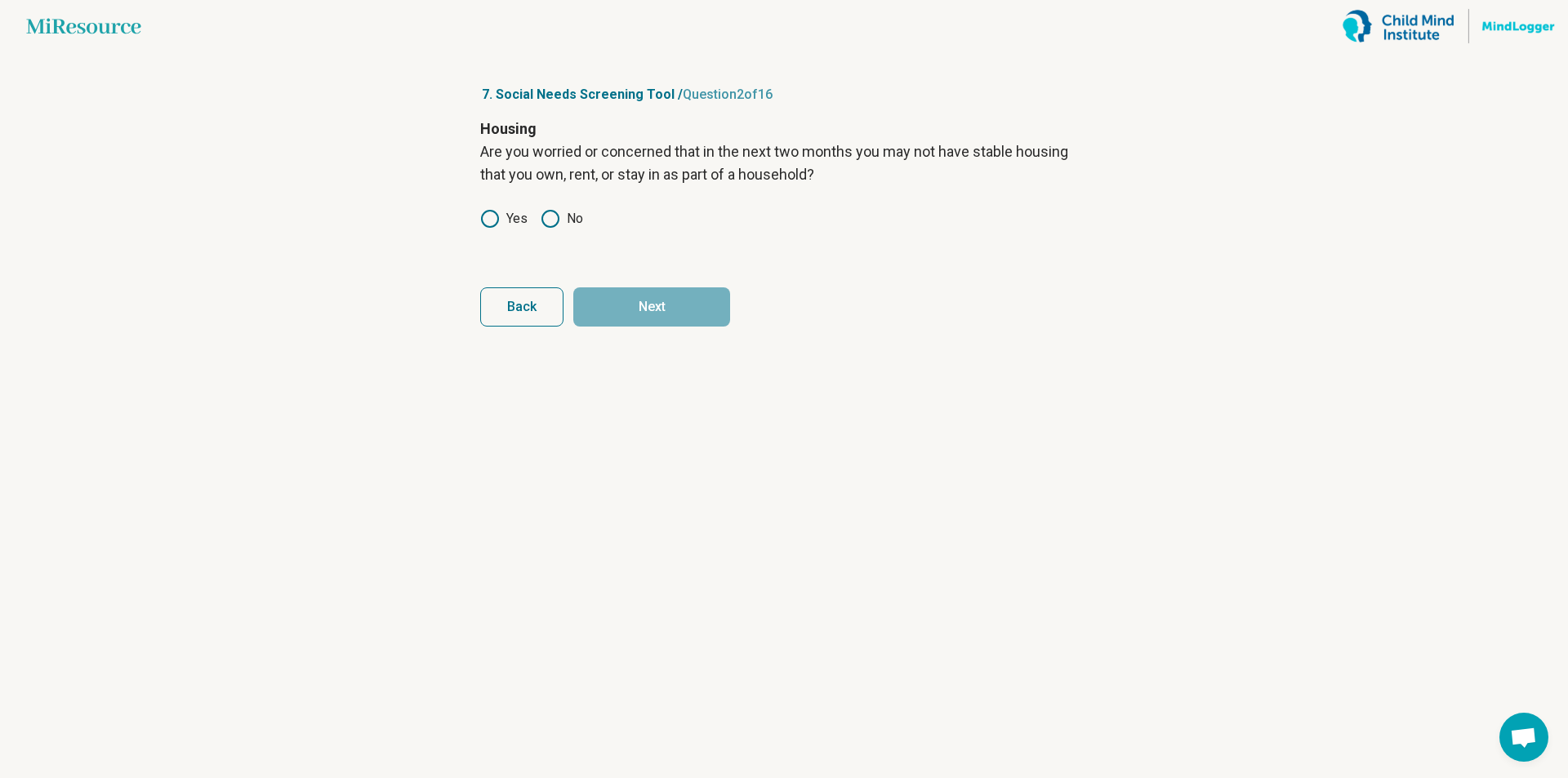
click at [545, 219] on icon at bounding box center [550, 219] width 20 height 20
click at [641, 304] on button "Next" at bounding box center [652, 307] width 157 height 40
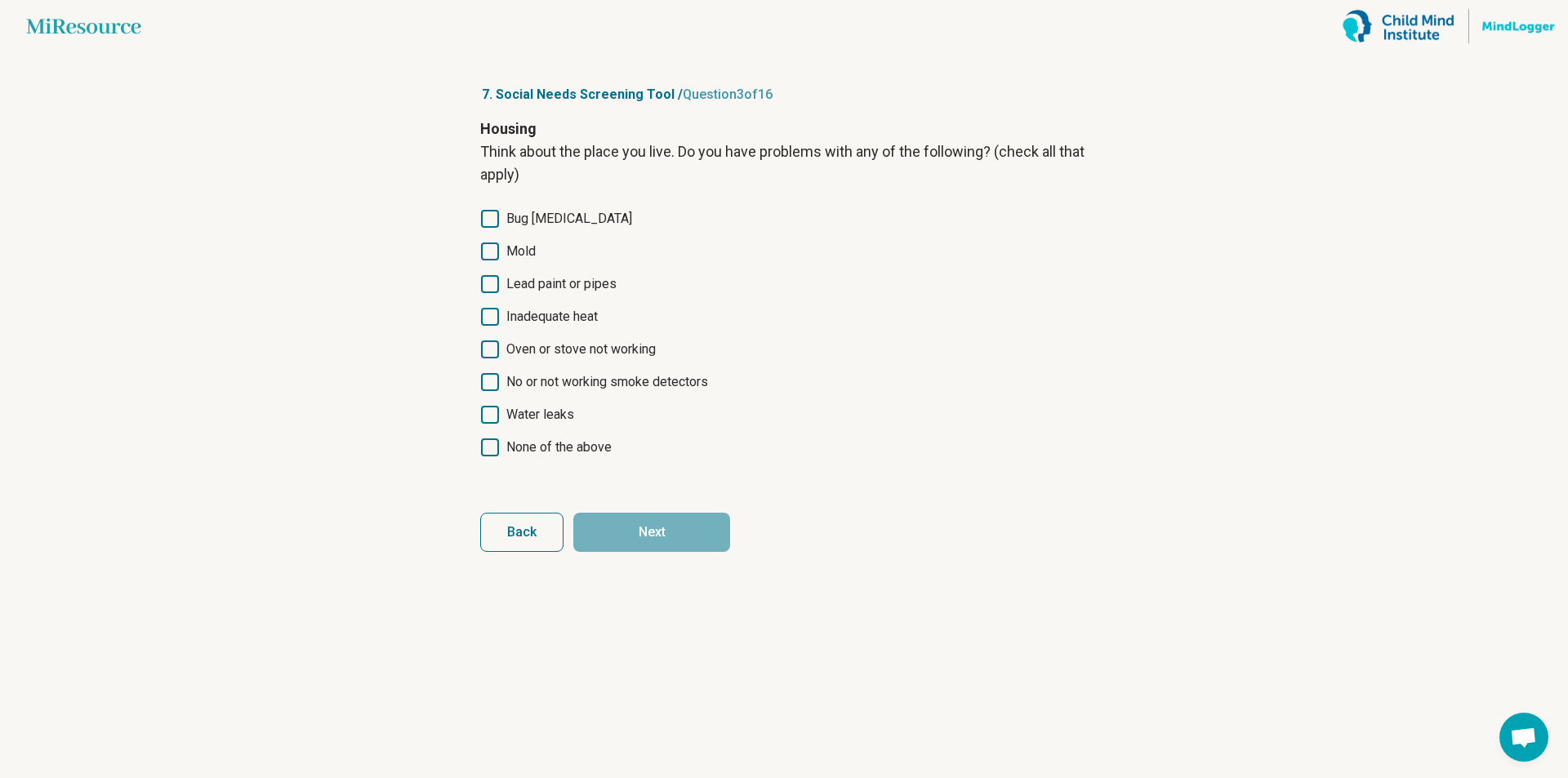
click at [496, 443] on icon at bounding box center [490, 447] width 18 height 18
click at [678, 532] on button "Next" at bounding box center [652, 533] width 157 height 40
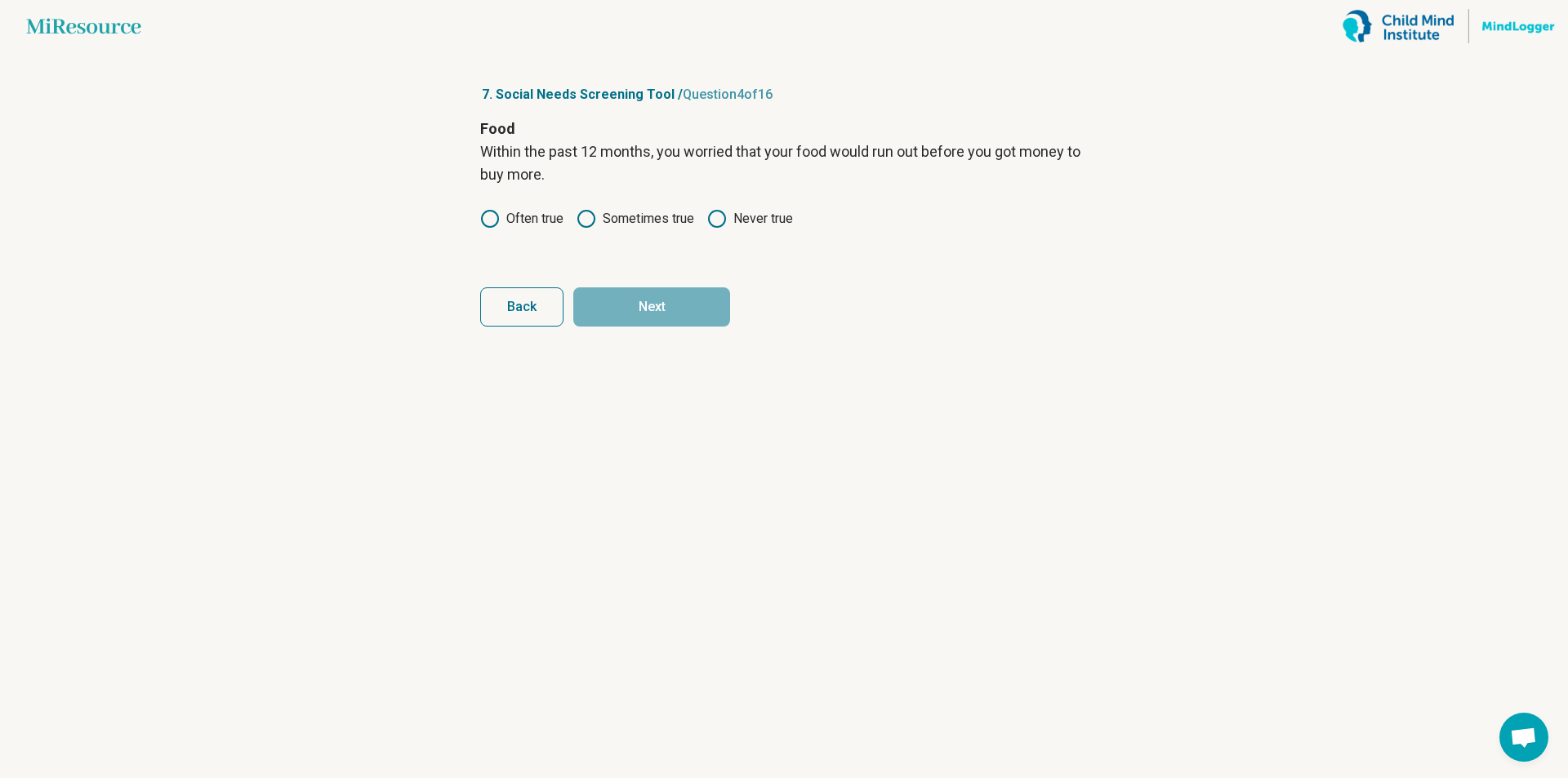
click at [714, 222] on icon at bounding box center [717, 219] width 20 height 20
click at [633, 312] on button "Next" at bounding box center [652, 307] width 157 height 40
click at [727, 215] on icon at bounding box center [717, 219] width 20 height 20
click at [666, 307] on button "Next" at bounding box center [652, 307] width 157 height 40
click at [548, 196] on icon at bounding box center [550, 195] width 20 height 20
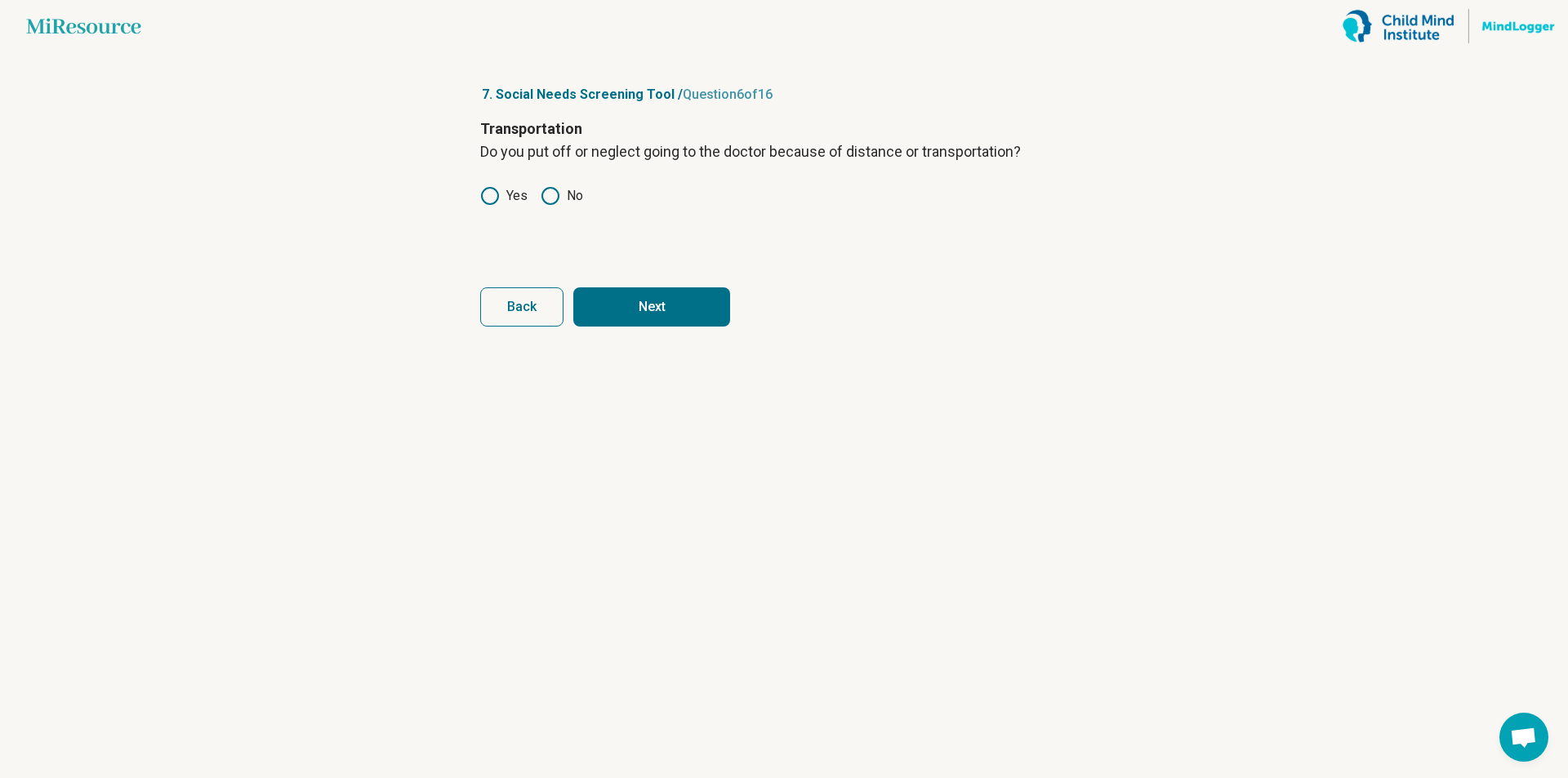
click at [656, 287] on form "Transportation Do you put off or neglect going to the doctor because of distanc…" at bounding box center [784, 222] width 608 height 209
click at [663, 297] on button "Next" at bounding box center [652, 307] width 157 height 40
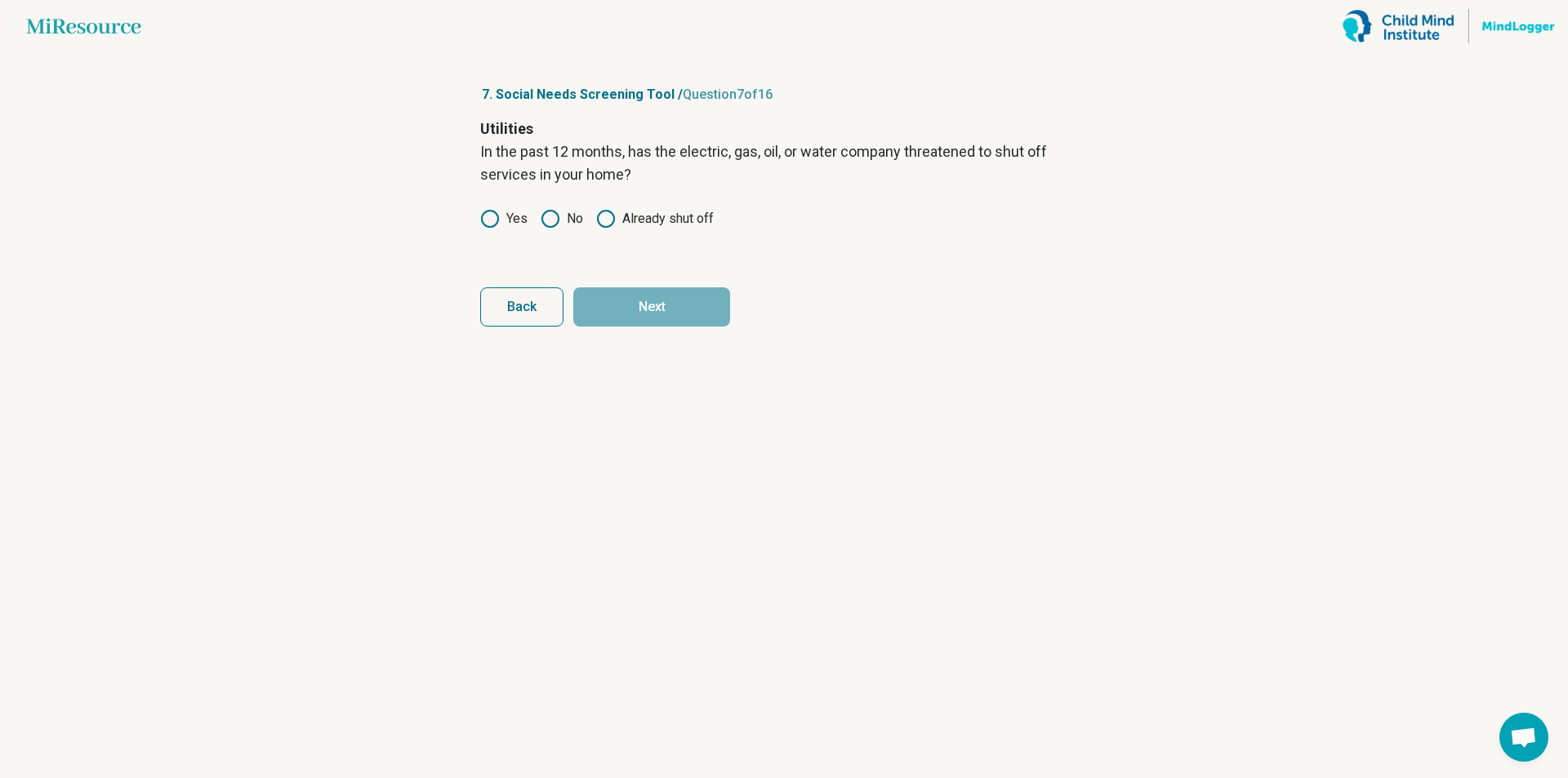
drag, startPoint x: 555, startPoint y: 223, endPoint x: 561, endPoint y: 230, distance: 9.2
click at [557, 226] on icon at bounding box center [550, 219] width 20 height 20
click at [642, 310] on button "Next" at bounding box center [652, 307] width 157 height 40
click at [554, 199] on icon at bounding box center [550, 195] width 20 height 20
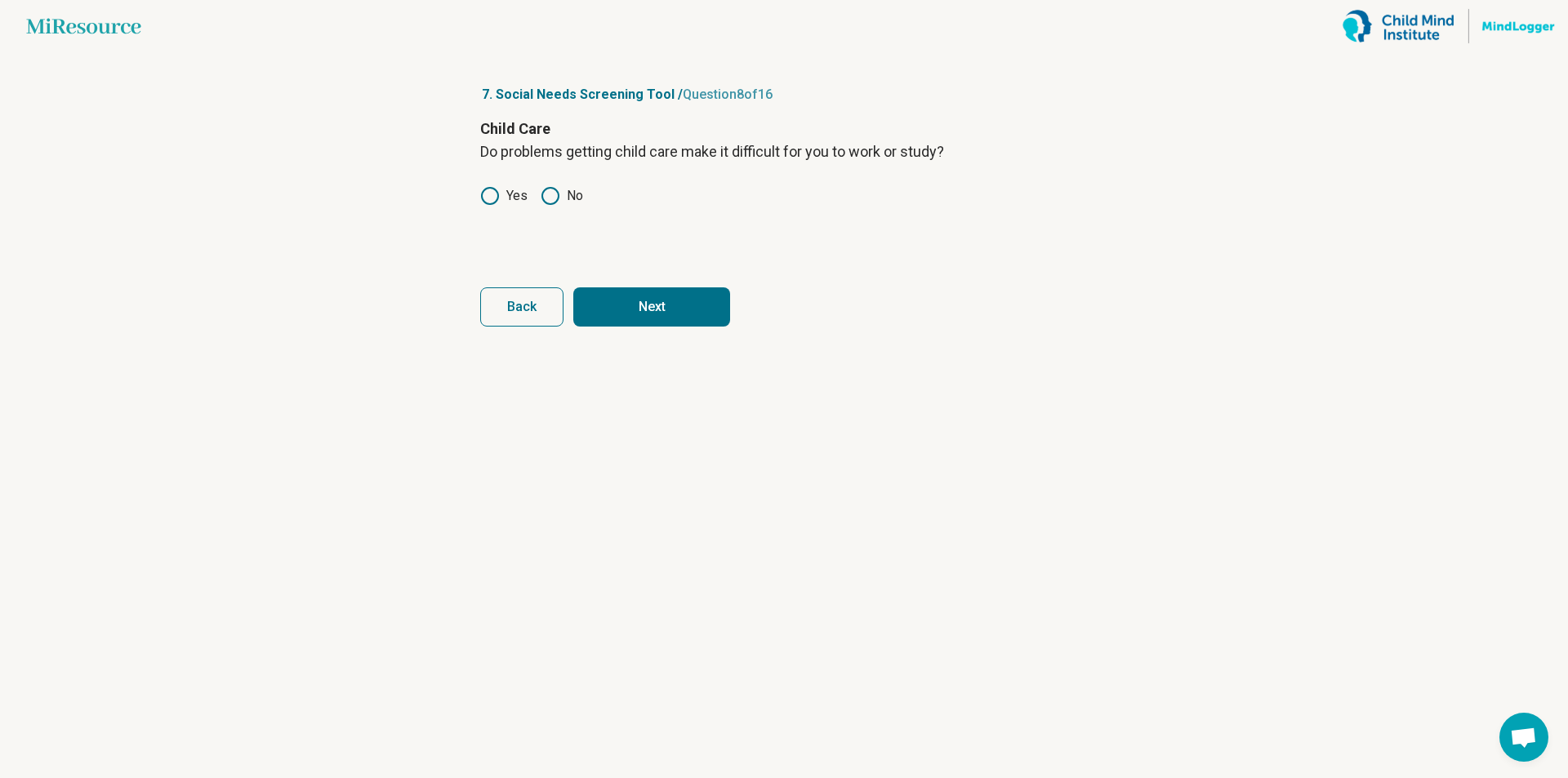
click at [662, 312] on button "Next" at bounding box center [652, 307] width 157 height 40
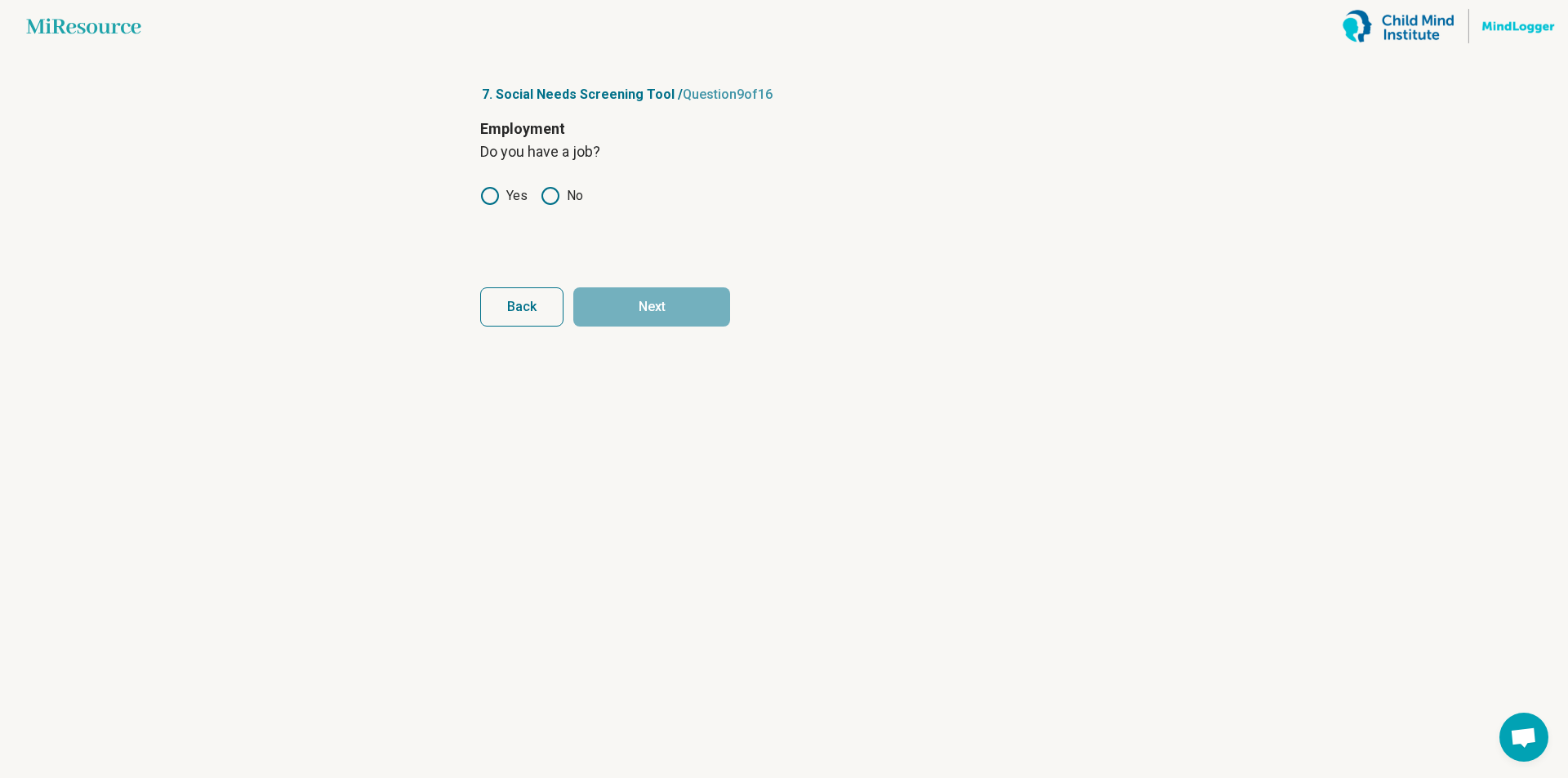
click at [492, 199] on icon at bounding box center [490, 195] width 20 height 20
click at [658, 316] on button "Next" at bounding box center [652, 307] width 157 height 40
click at [490, 191] on icon at bounding box center [490, 195] width 20 height 20
click at [654, 313] on button "Next" at bounding box center [652, 307] width 157 height 40
click at [571, 199] on circle at bounding box center [563, 195] width 16 height 16
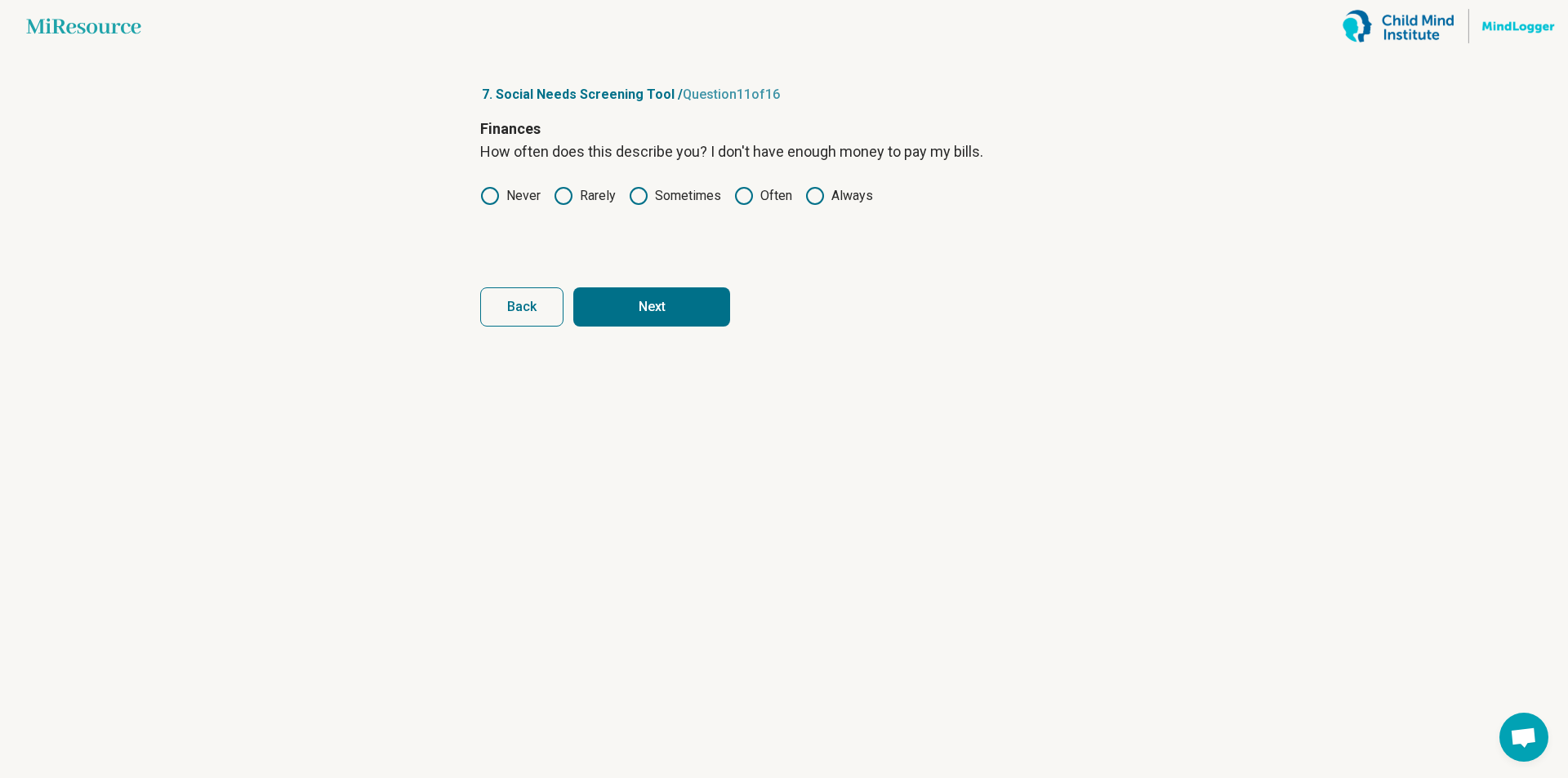
click at [671, 306] on button "Next" at bounding box center [652, 307] width 157 height 40
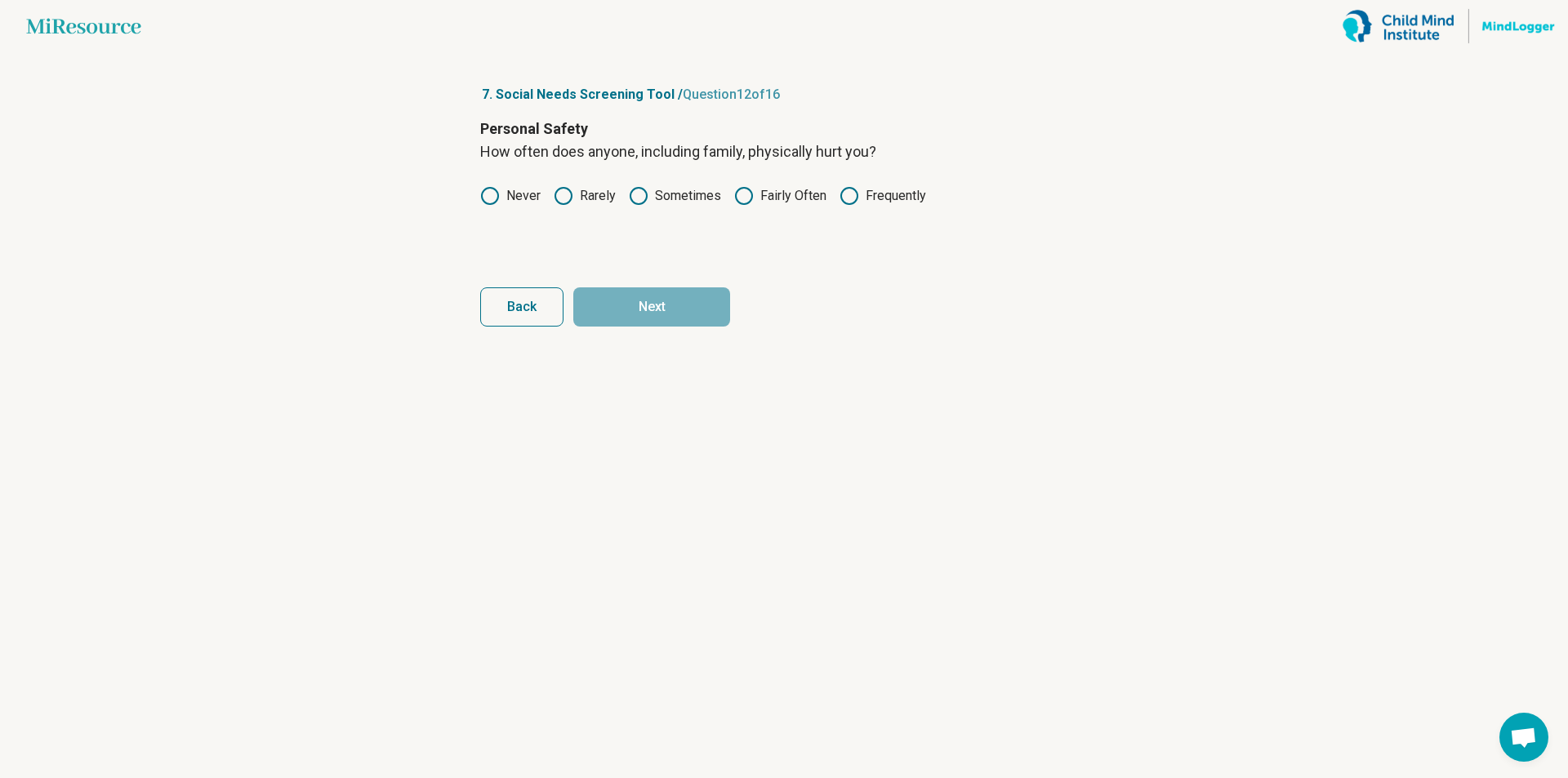
click at [499, 195] on icon at bounding box center [490, 195] width 20 height 20
click at [692, 317] on button "Next" at bounding box center [652, 307] width 157 height 40
click at [556, 197] on icon at bounding box center [563, 195] width 20 height 20
click at [637, 195] on icon at bounding box center [638, 195] width 20 height 20
click at [649, 297] on button "Next" at bounding box center [652, 307] width 157 height 40
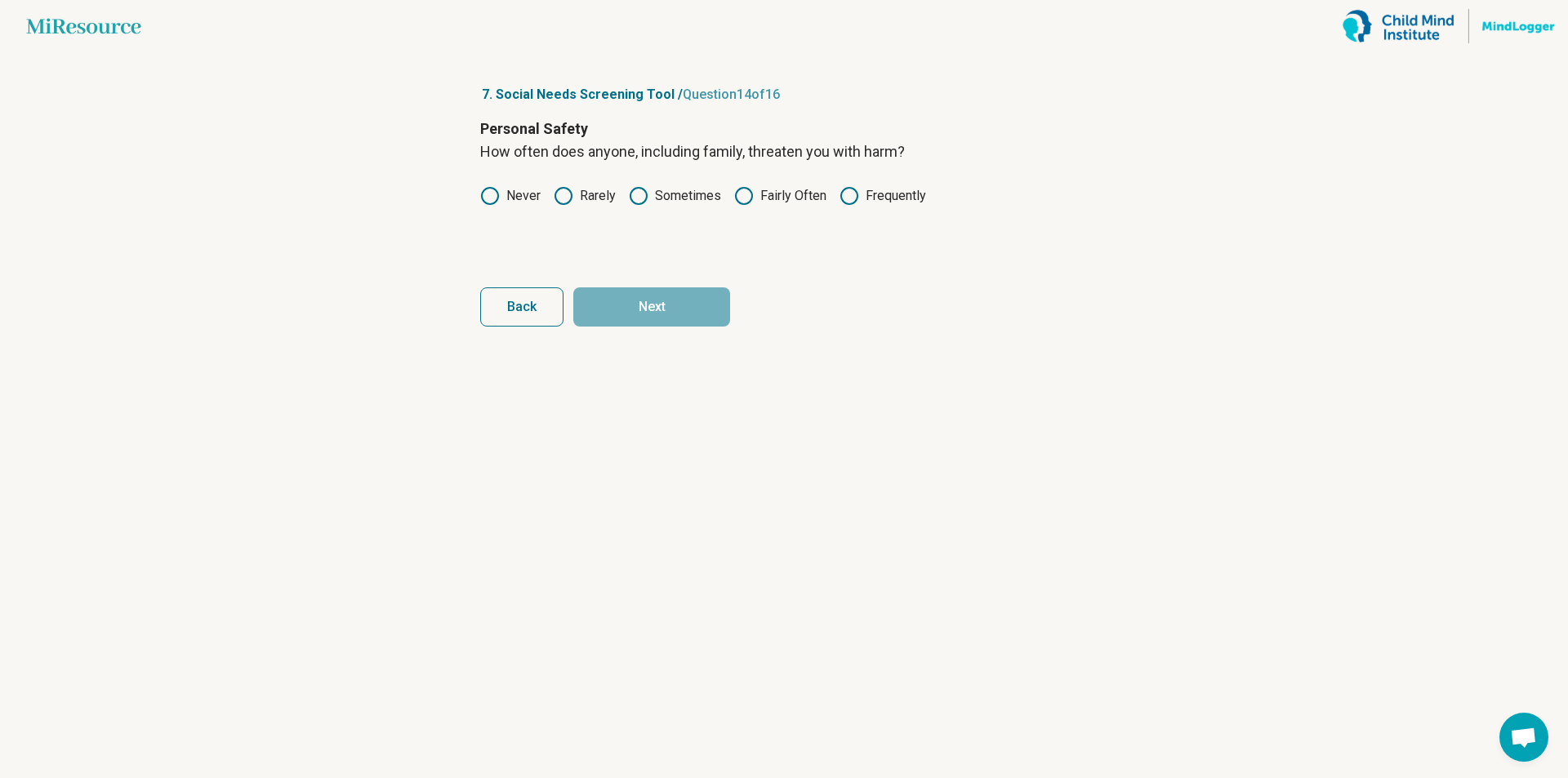
click at [558, 195] on icon at bounding box center [563, 195] width 20 height 20
click at [673, 306] on button "Next" at bounding box center [652, 307] width 157 height 40
drag, startPoint x: 560, startPoint y: 198, endPoint x: 584, endPoint y: 228, distance: 38.4
click at [561, 198] on icon at bounding box center [563, 195] width 20 height 20
click at [641, 204] on circle at bounding box center [638, 195] width 16 height 16
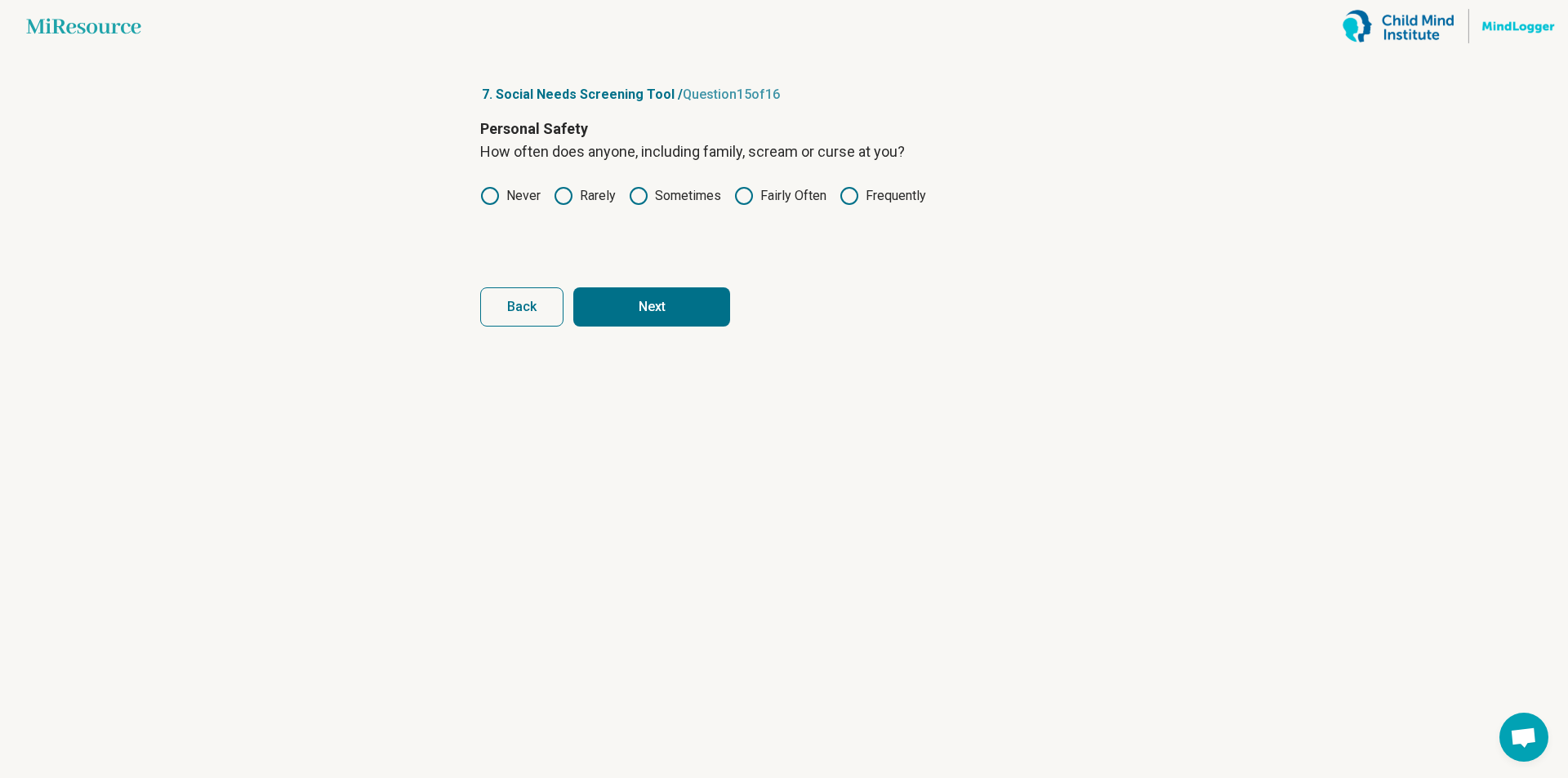
click at [644, 304] on button "Next" at bounding box center [652, 307] width 157 height 40
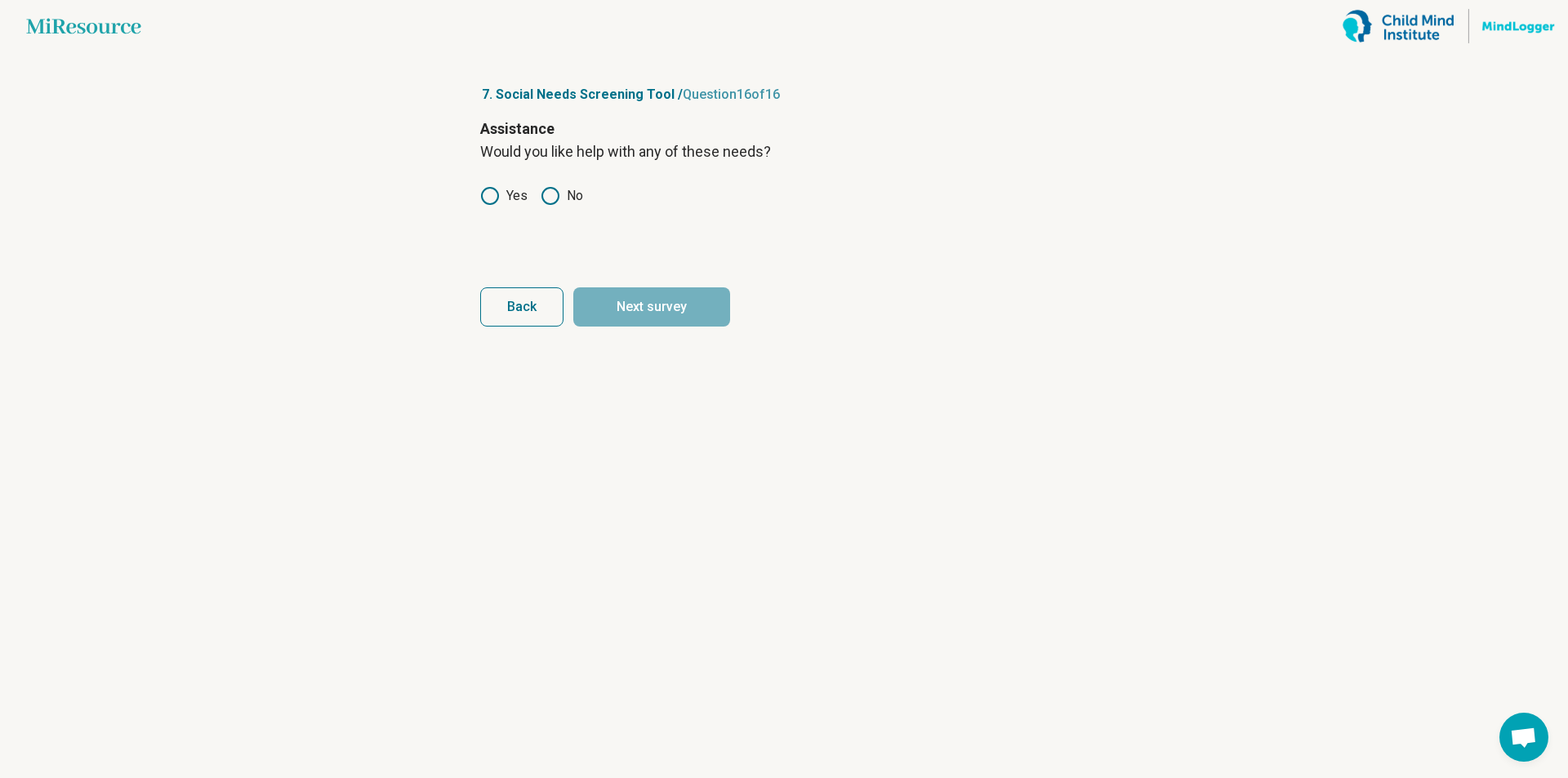
click at [555, 192] on icon at bounding box center [550, 195] width 20 height 20
click at [656, 307] on button "Next survey" at bounding box center [652, 307] width 157 height 40
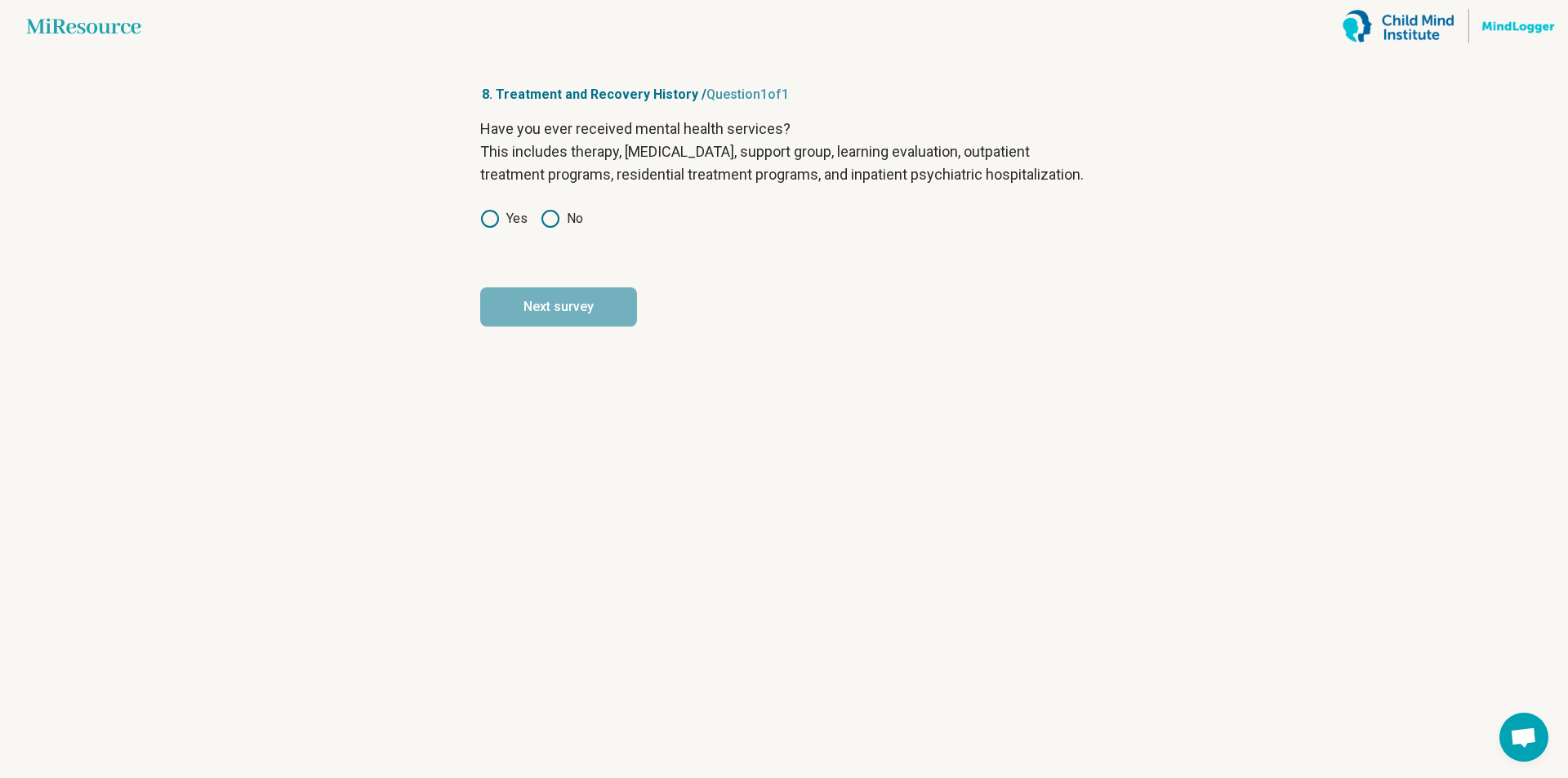
drag, startPoint x: 550, startPoint y: 237, endPoint x: 565, endPoint y: 263, distance: 30.0
click at [550, 229] on icon at bounding box center [550, 219] width 20 height 20
click at [584, 324] on button "Next survey" at bounding box center [559, 307] width 157 height 40
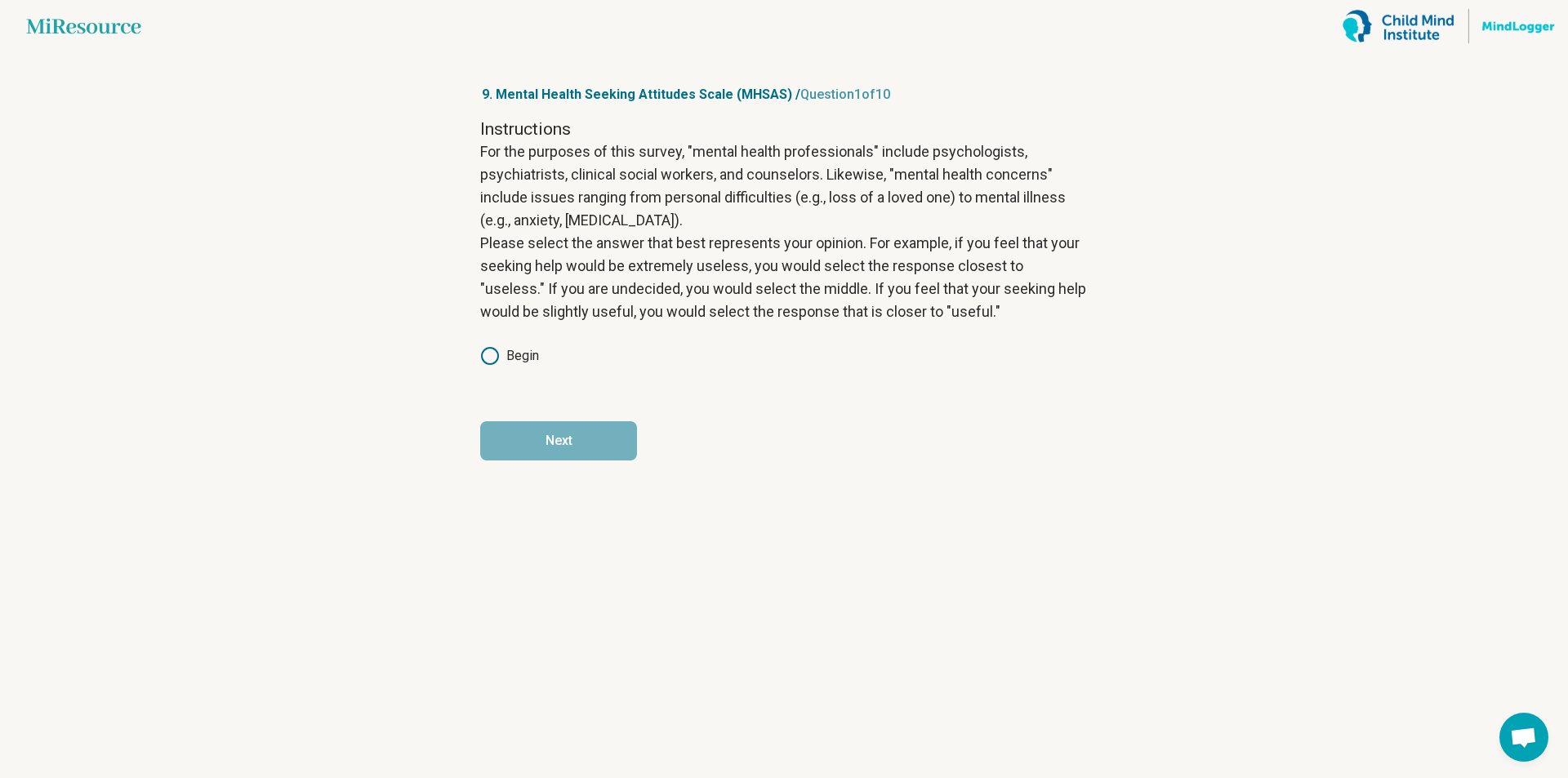
click at [491, 356] on icon at bounding box center [490, 355] width 20 height 20
click at [567, 437] on button "Next" at bounding box center [559, 441] width 157 height 40
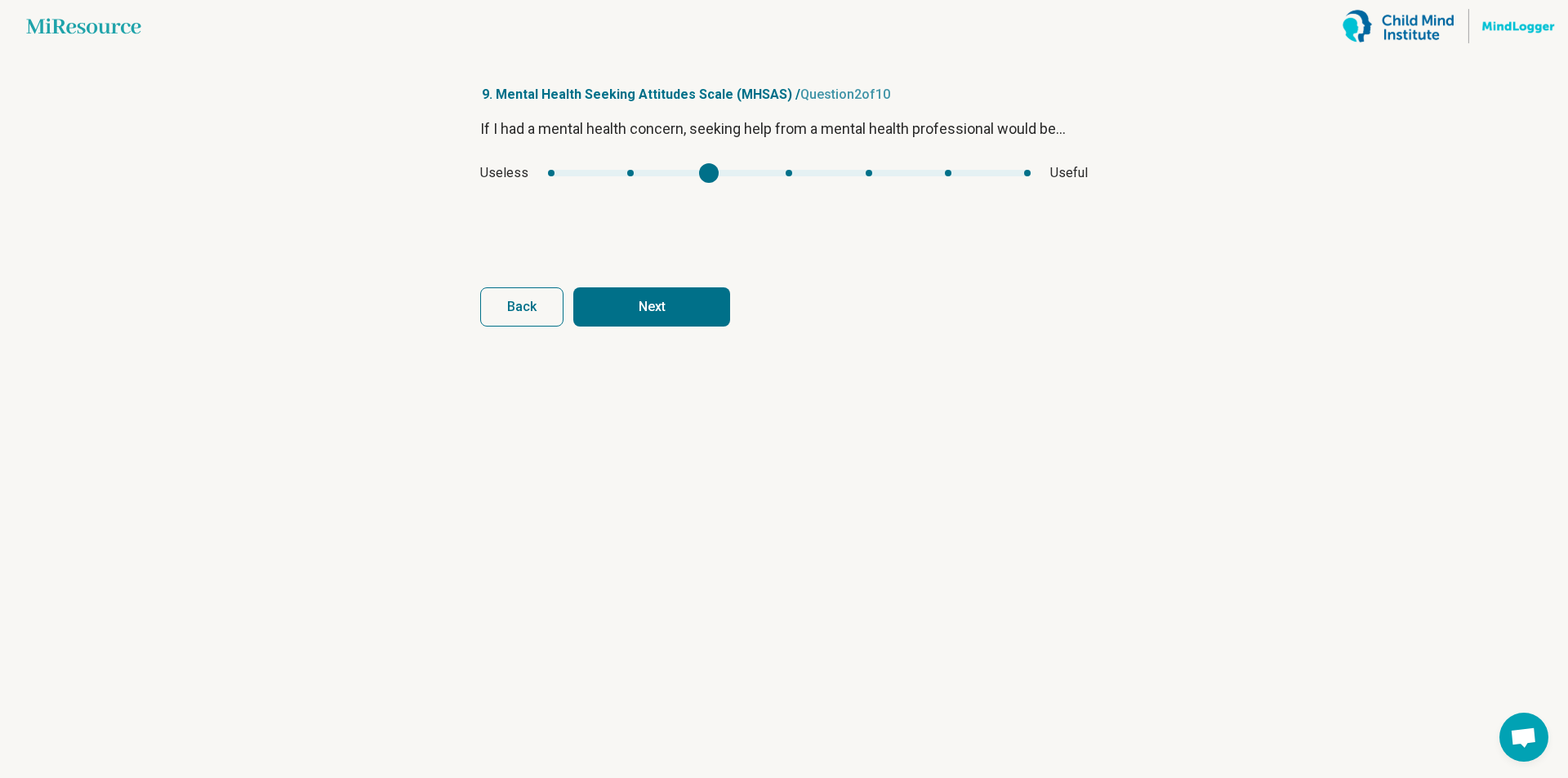
type input "*"
click at [795, 191] on div "If I had a mental health concern, seeking help from a mental health professiona…" at bounding box center [784, 186] width 608 height 137
click at [690, 312] on button "Next" at bounding box center [652, 307] width 157 height 40
type input "*"
click at [689, 181] on div "Important Unimportant" at bounding box center [784, 173] width 608 height 20
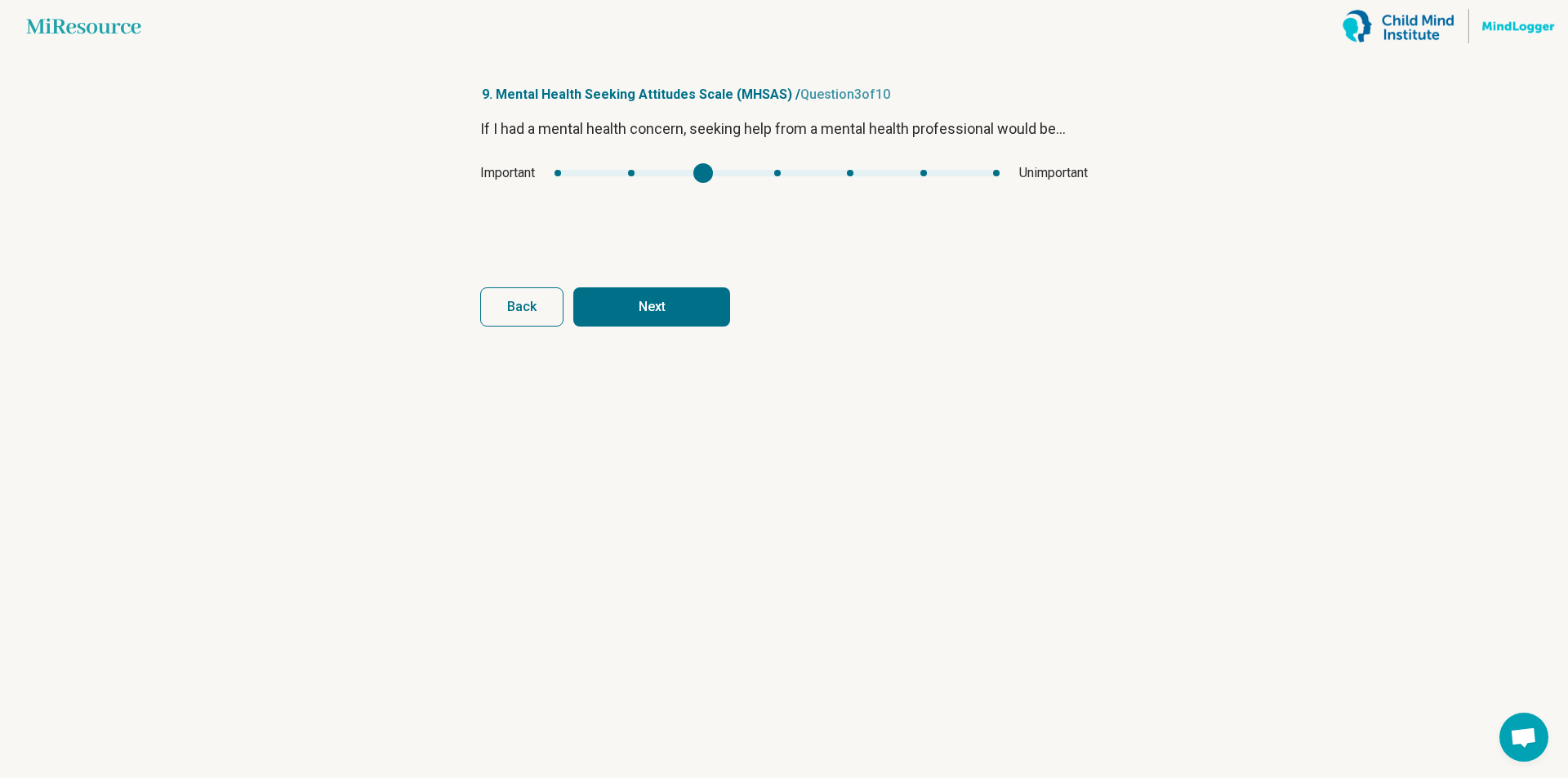
click at [700, 318] on button "Next" at bounding box center [652, 307] width 157 height 40
type input "*"
click at [946, 183] on div "If I had a mental health concern, seeking help from a mental health professiona…" at bounding box center [784, 186] width 608 height 137
click at [710, 311] on button "Next" at bounding box center [652, 307] width 157 height 40
type input "*"
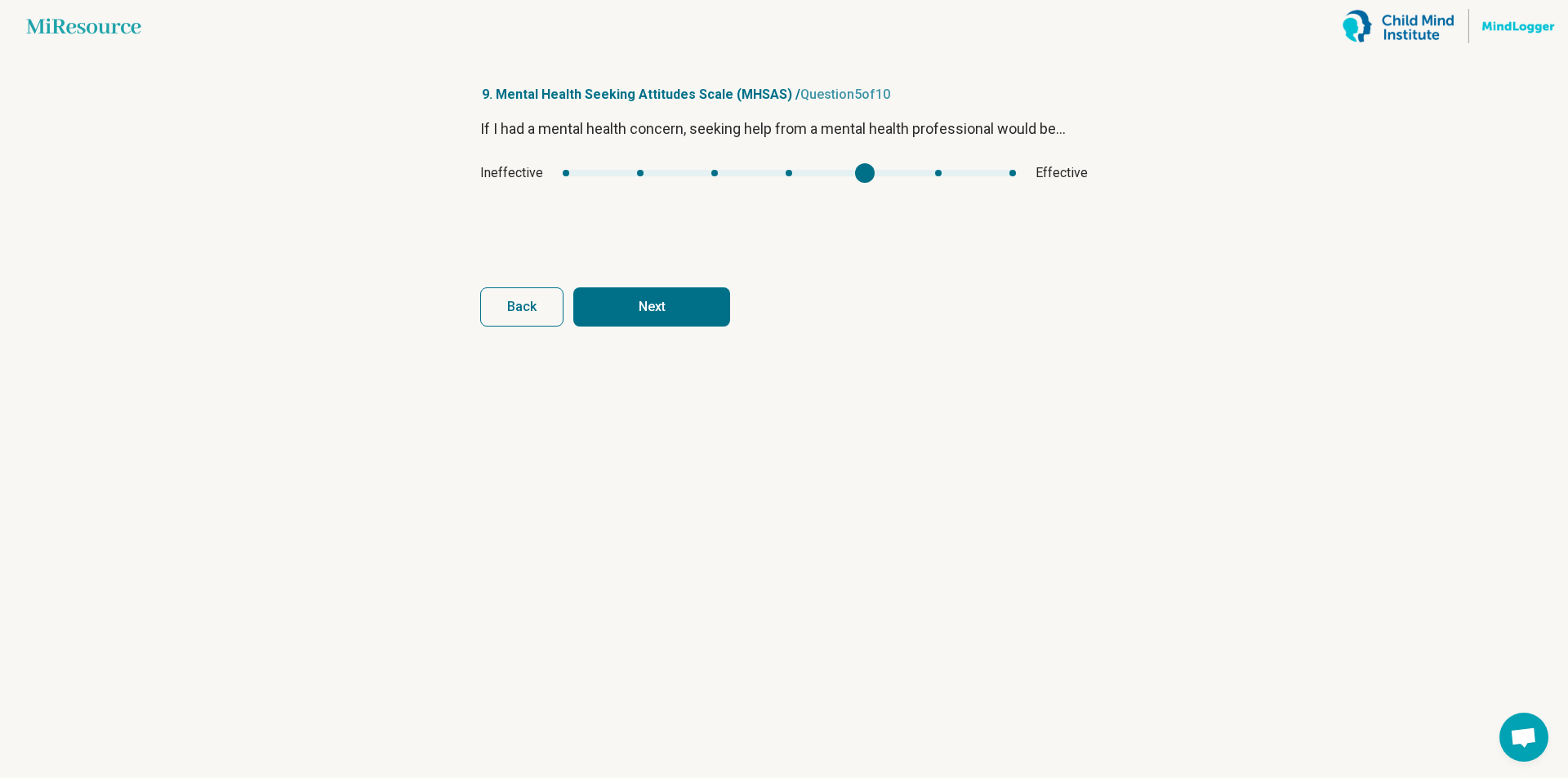
click at [842, 183] on div "If I had a mental health concern, seeking help from a mental health professiona…" at bounding box center [784, 186] width 608 height 137
click at [692, 319] on button "Next" at bounding box center [652, 307] width 157 height 40
type input "*"
click at [651, 179] on div "Good Bad" at bounding box center [784, 173] width 608 height 20
click at [660, 316] on button "Next" at bounding box center [652, 307] width 157 height 40
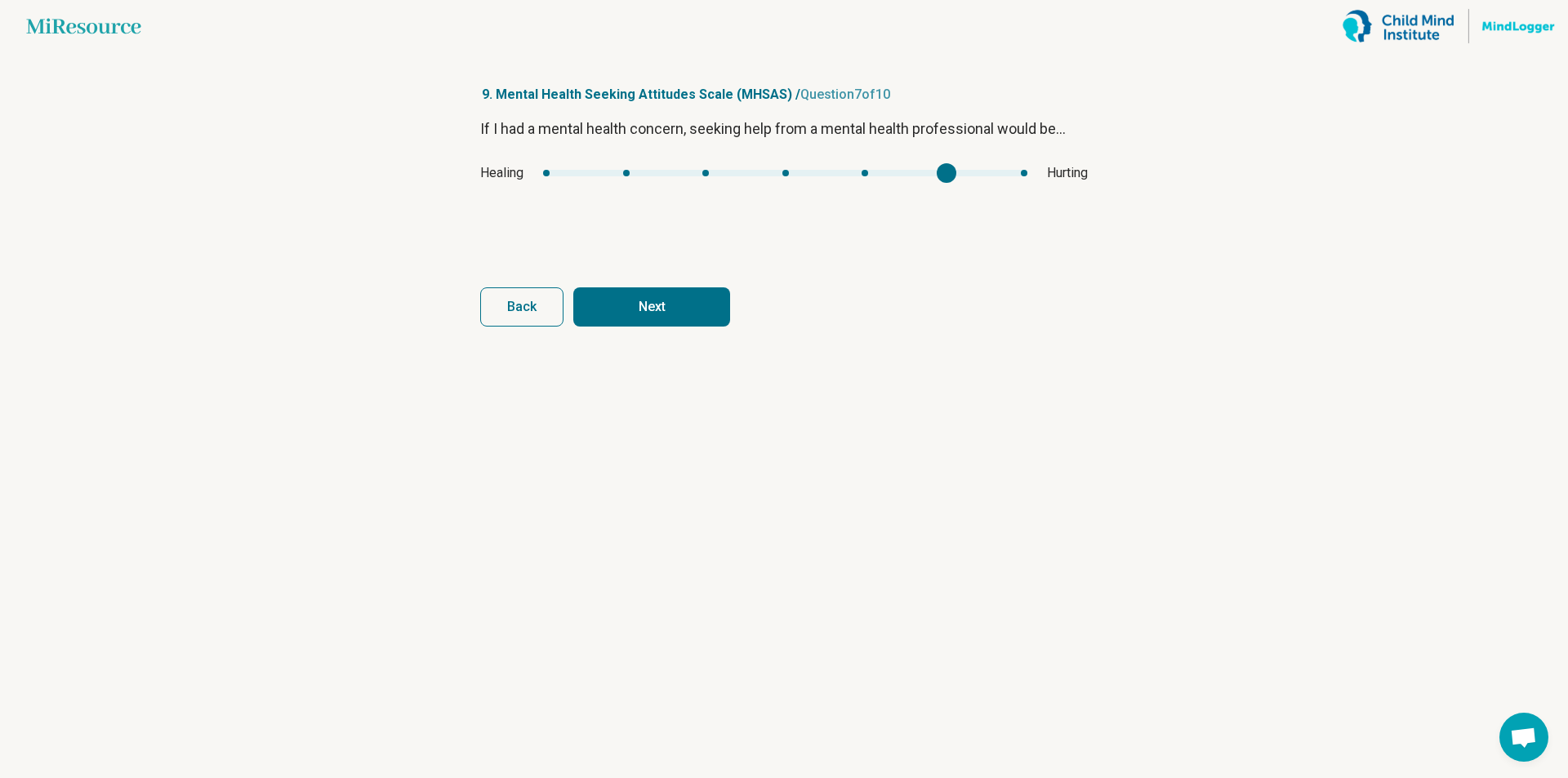
type input "*"
click at [893, 195] on div "If I had a mental health concern, seeking help from a mental health professiona…" at bounding box center [784, 186] width 608 height 137
click at [702, 306] on button "Next" at bounding box center [652, 307] width 157 height 40
type input "*"
click at [827, 188] on div "If I had a mental health concern, seeking help from a mental health professiona…" at bounding box center [784, 186] width 608 height 137
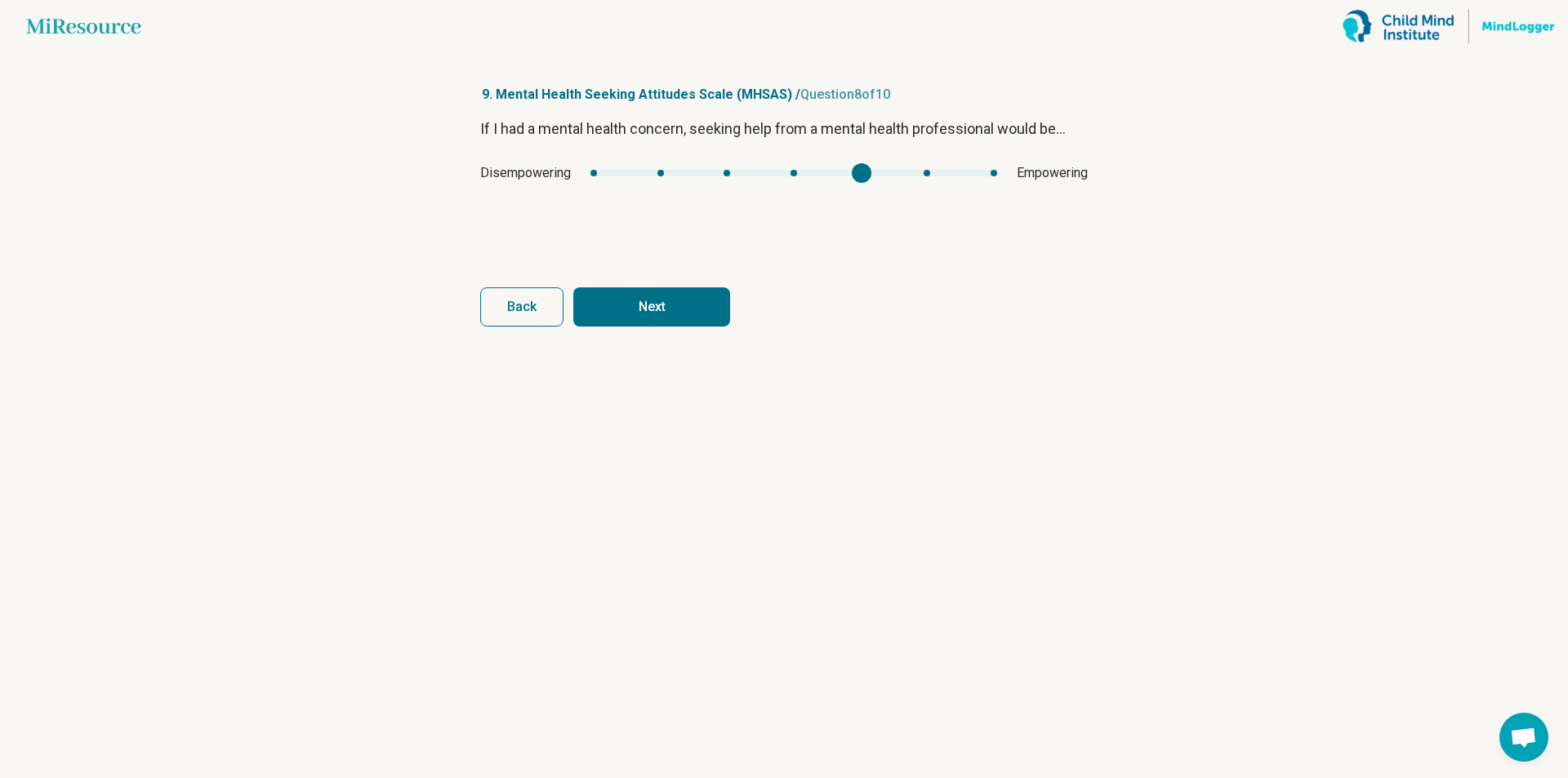
click at [691, 316] on button "Next" at bounding box center [652, 307] width 157 height 40
click at [652, 183] on div "If I had a mental health concern, seeking help from a mental health professiona…" at bounding box center [784, 186] width 608 height 137
type input "*"
click at [752, 186] on div "If I had a mental health concern, seeking help from a mental health professiona…" at bounding box center [784, 186] width 608 height 137
click at [689, 315] on button "Next" at bounding box center [652, 307] width 157 height 40
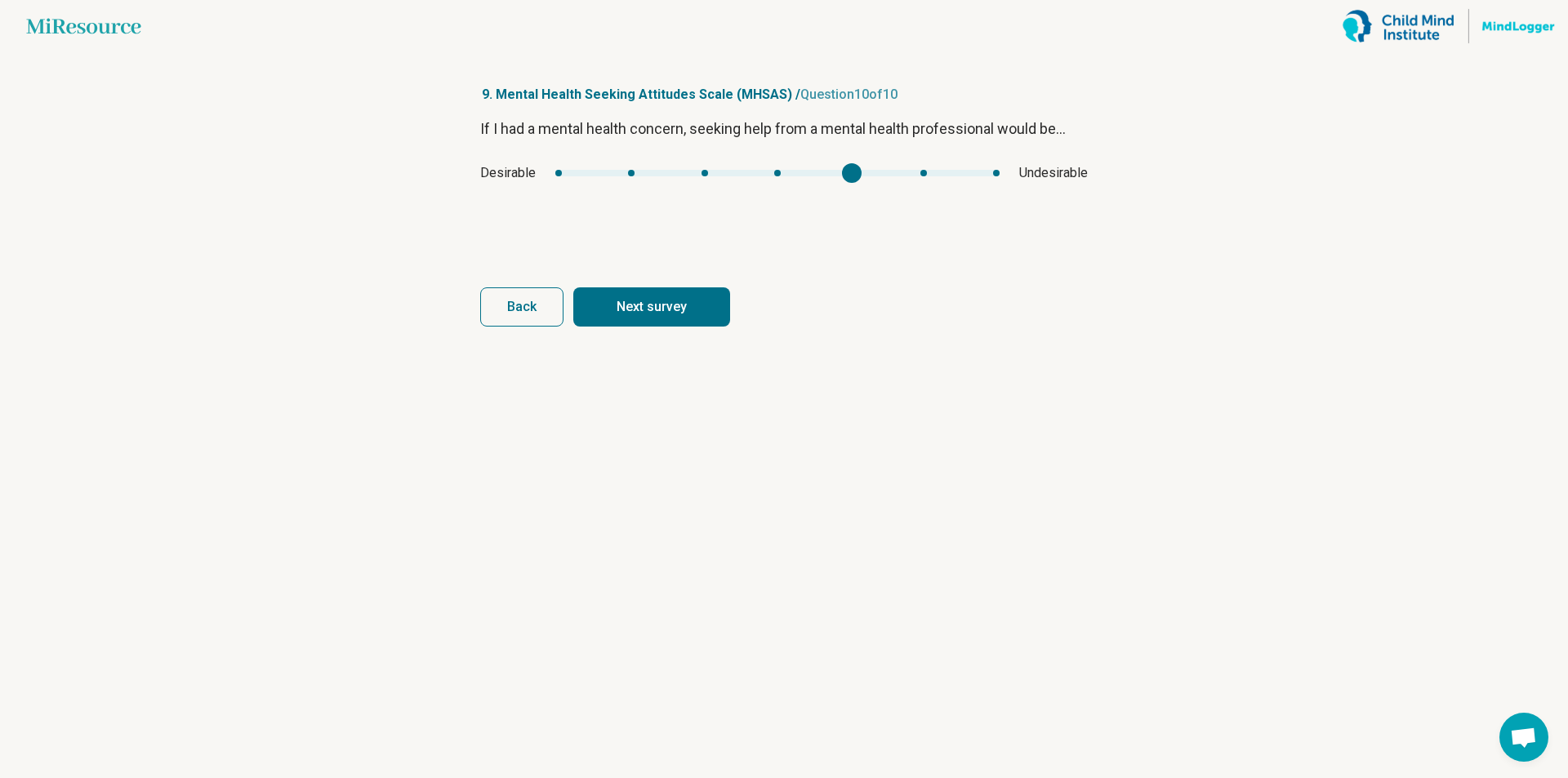
click at [839, 198] on div "If I had a mental health concern, seeking help from a mental health professiona…" at bounding box center [784, 186] width 608 height 137
click at [702, 306] on button "Next survey" at bounding box center [652, 307] width 157 height 40
type input "*"
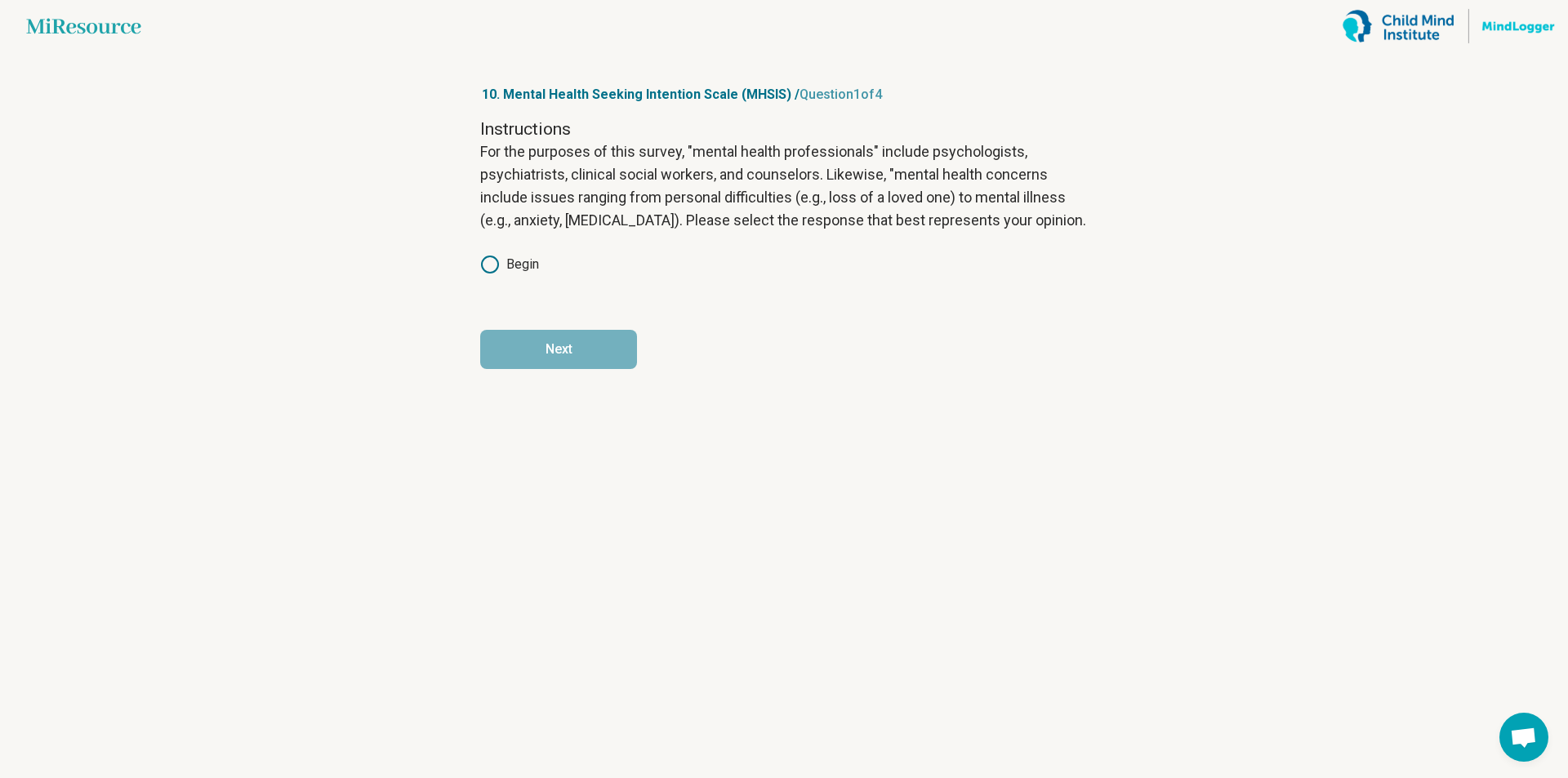
click at [488, 265] on icon at bounding box center [490, 264] width 20 height 20
click at [549, 338] on button "Next" at bounding box center [559, 349] width 157 height 40
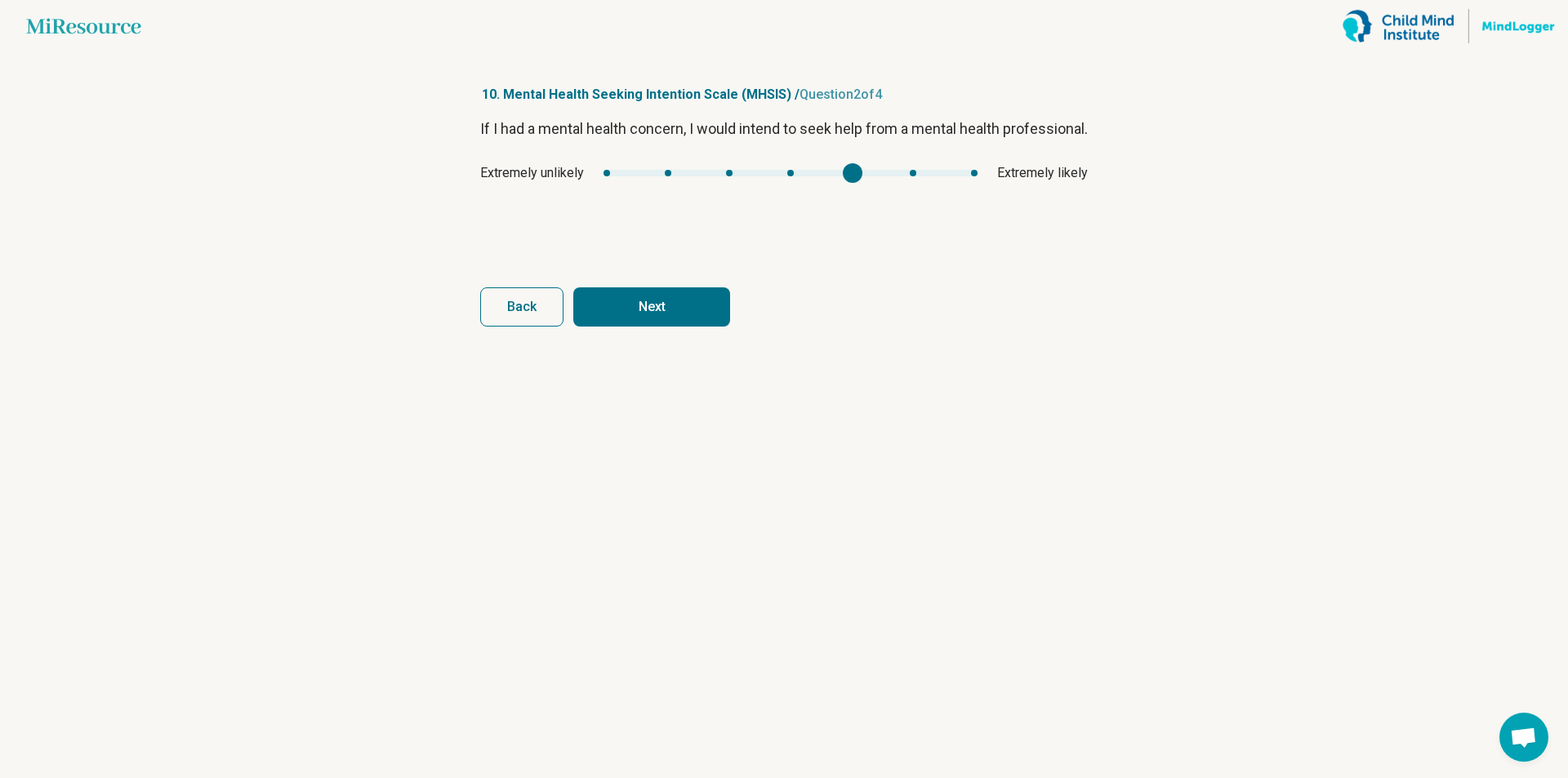
click at [837, 209] on div "If I had a mental health concern, I would intend to seek help from a mental hea…" at bounding box center [784, 186] width 608 height 137
type input "*"
click at [802, 183] on div "Extremely unlikely Extremely likely" at bounding box center [784, 173] width 608 height 20
click at [703, 301] on button "Next" at bounding box center [652, 307] width 157 height 40
click at [793, 194] on div "If I had a mental health concern, I would try to seek help from a mental health…" at bounding box center [784, 186] width 608 height 137
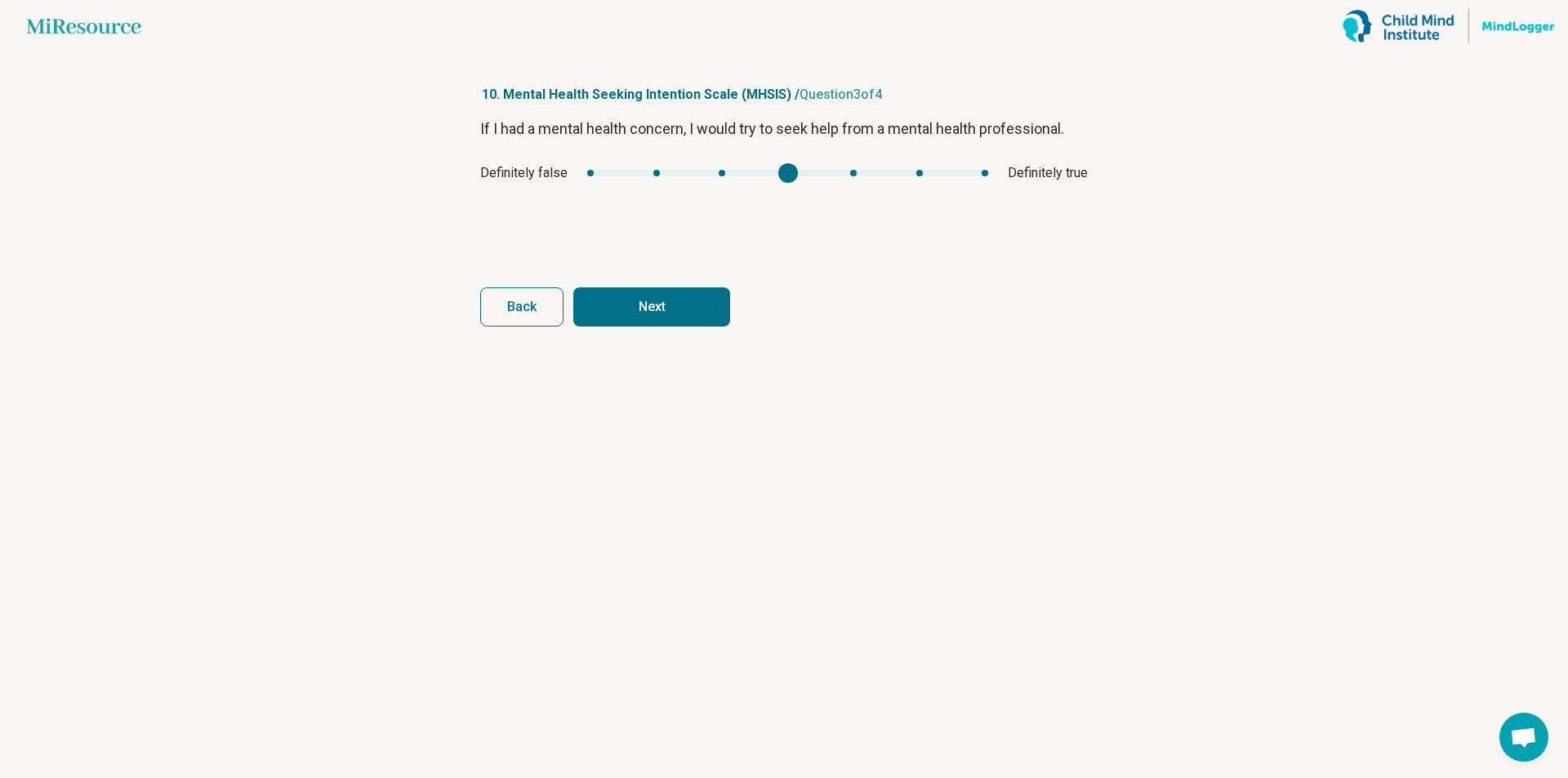
type input "*"
click at [827, 183] on div "If I had a mental health concern, I would try to seek help from a mental health…" at bounding box center [784, 186] width 608 height 137
click at [703, 308] on button "Next" at bounding box center [652, 307] width 157 height 40
click at [820, 194] on div "If I had a mental health concern, I would plan to seek help from a mental healt…" at bounding box center [784, 186] width 608 height 137
click at [700, 305] on button "Finish" at bounding box center [652, 307] width 157 height 40
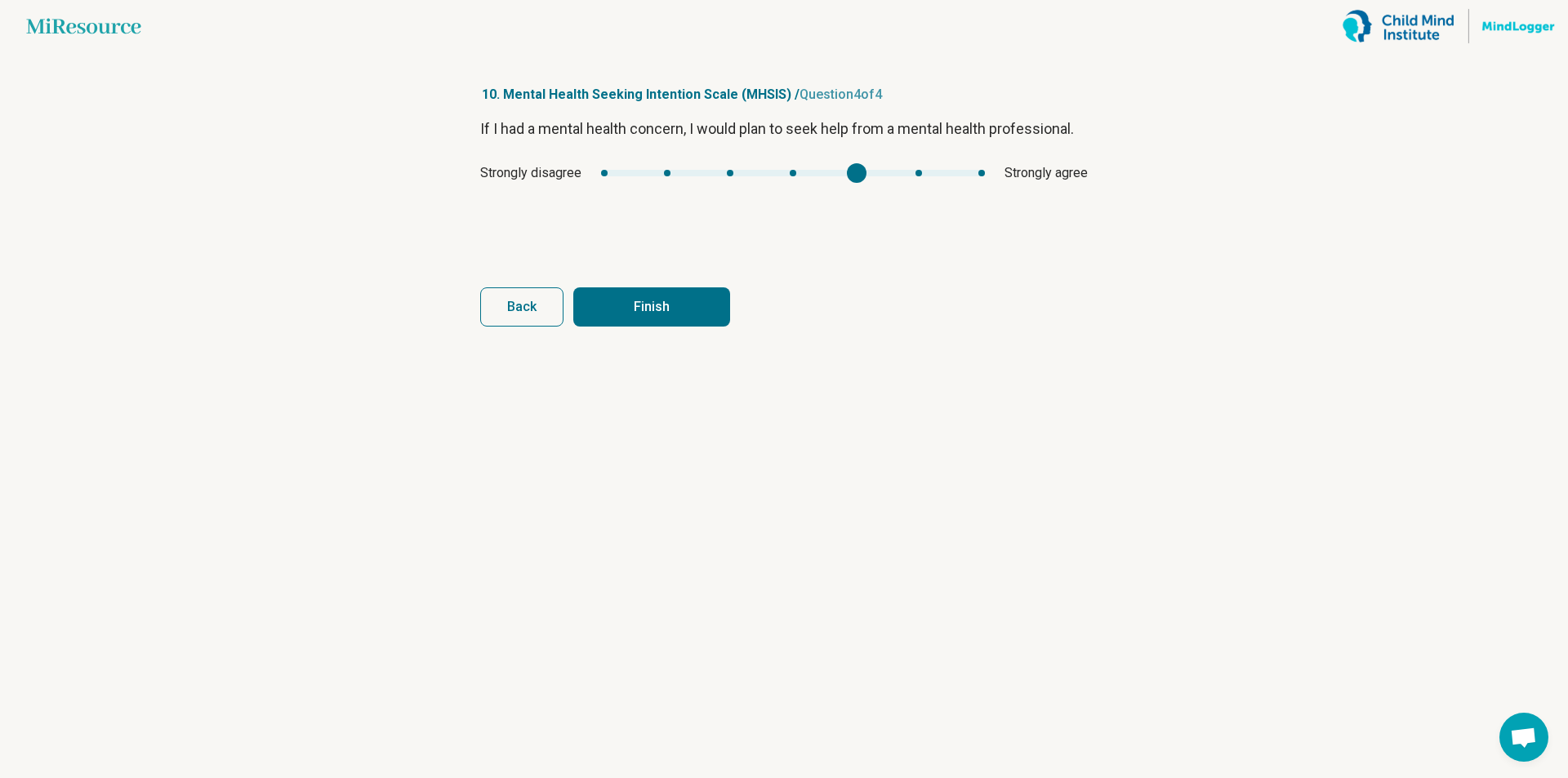
type input "*"
